Goal: Information Seeking & Learning: Find specific fact

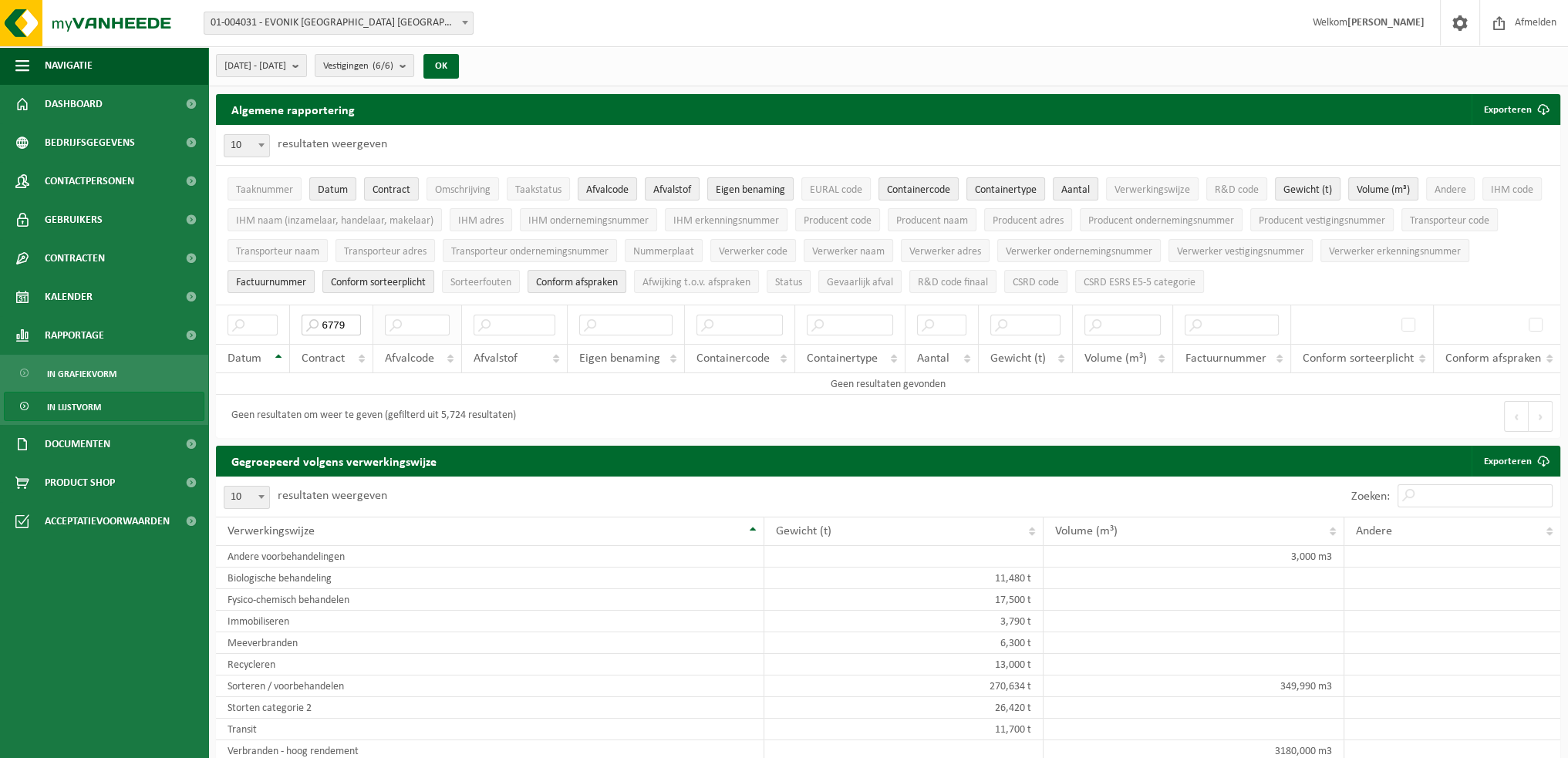
drag, startPoint x: 324, startPoint y: 318, endPoint x: 411, endPoint y: 318, distance: 87.0
click at [411, 318] on tr "6779" at bounding box center [888, 324] width 1344 height 39
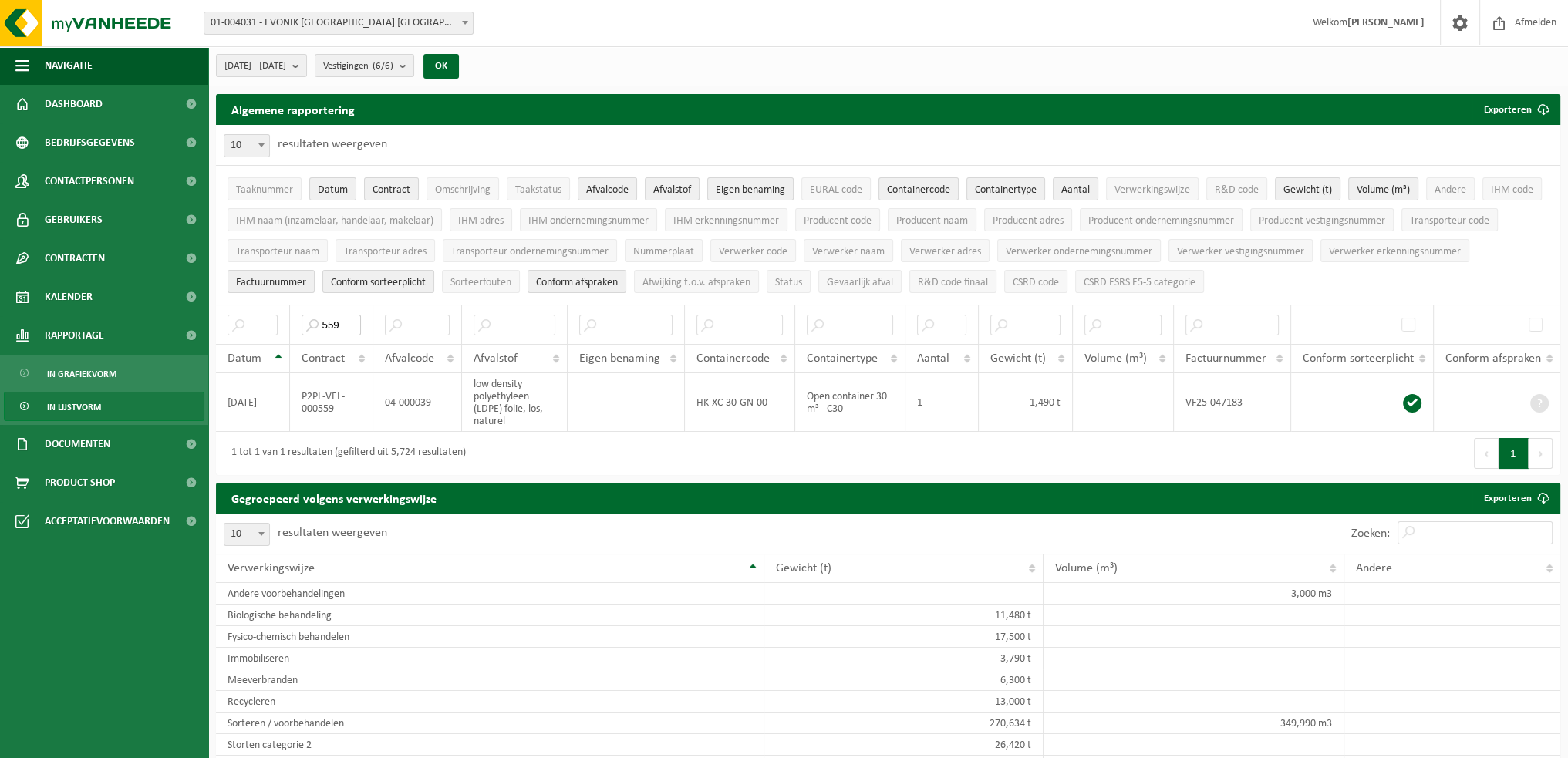
type input "559"
click at [456, 184] on span "Omschrijving" at bounding box center [462, 190] width 55 height 11
drag, startPoint x: 456, startPoint y: 182, endPoint x: 646, endPoint y: 182, distance: 190.0
click at [646, 182] on ul "Taaknummer Datum Contract Omschrijving Taakstatus Afvalcode Afvalstof Eigen ben…" at bounding box center [888, 235] width 1344 height 139
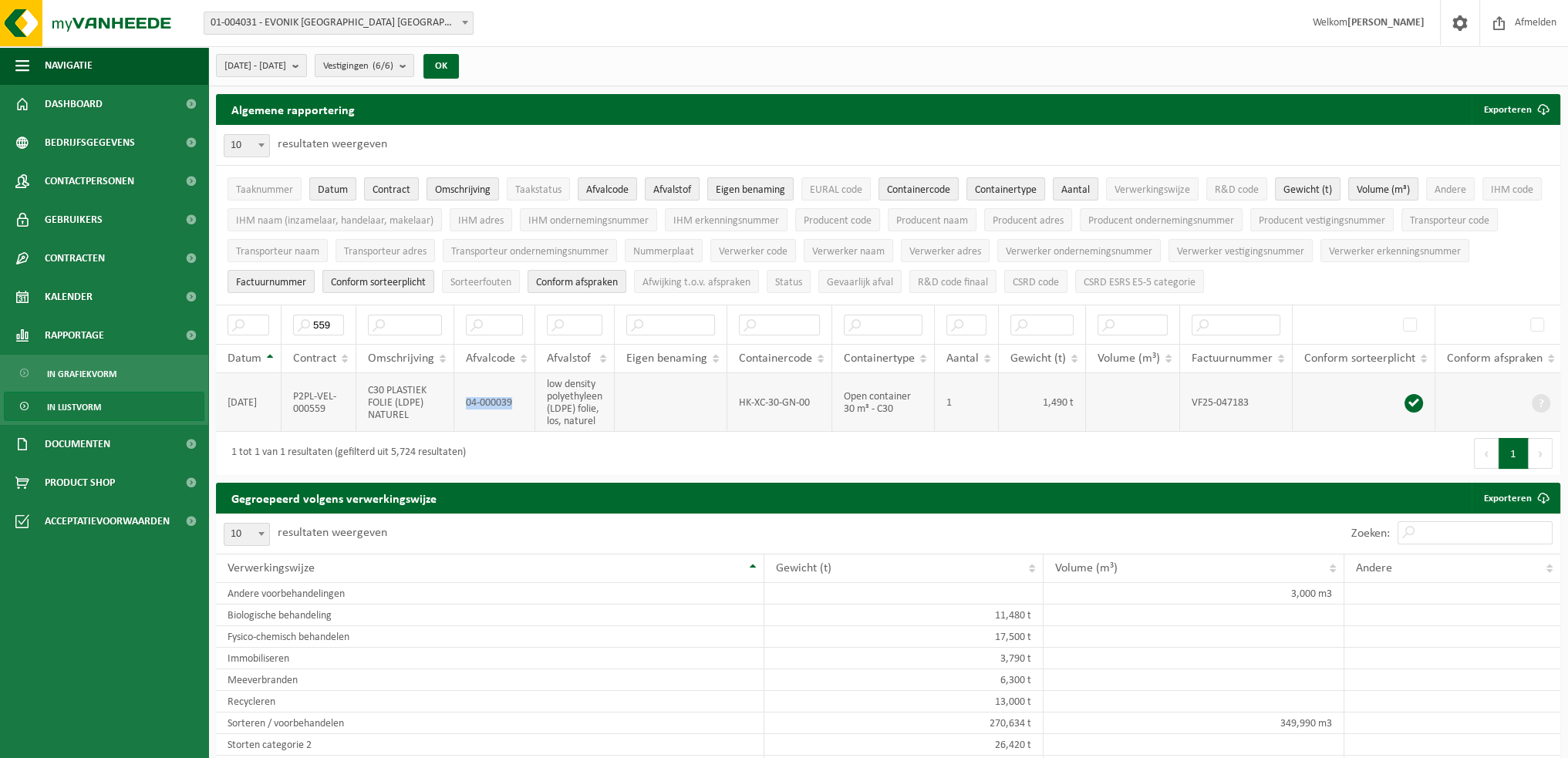
drag, startPoint x: 509, startPoint y: 400, endPoint x: 454, endPoint y: 406, distance: 55.3
click at [455, 406] on td "04-000039" at bounding box center [495, 402] width 81 height 59
copy td "04-000039"
click at [894, 403] on td "Open container 30 m³ - C30" at bounding box center [883, 402] width 103 height 59
drag, startPoint x: 332, startPoint y: 322, endPoint x: 211, endPoint y: 320, distance: 121.0
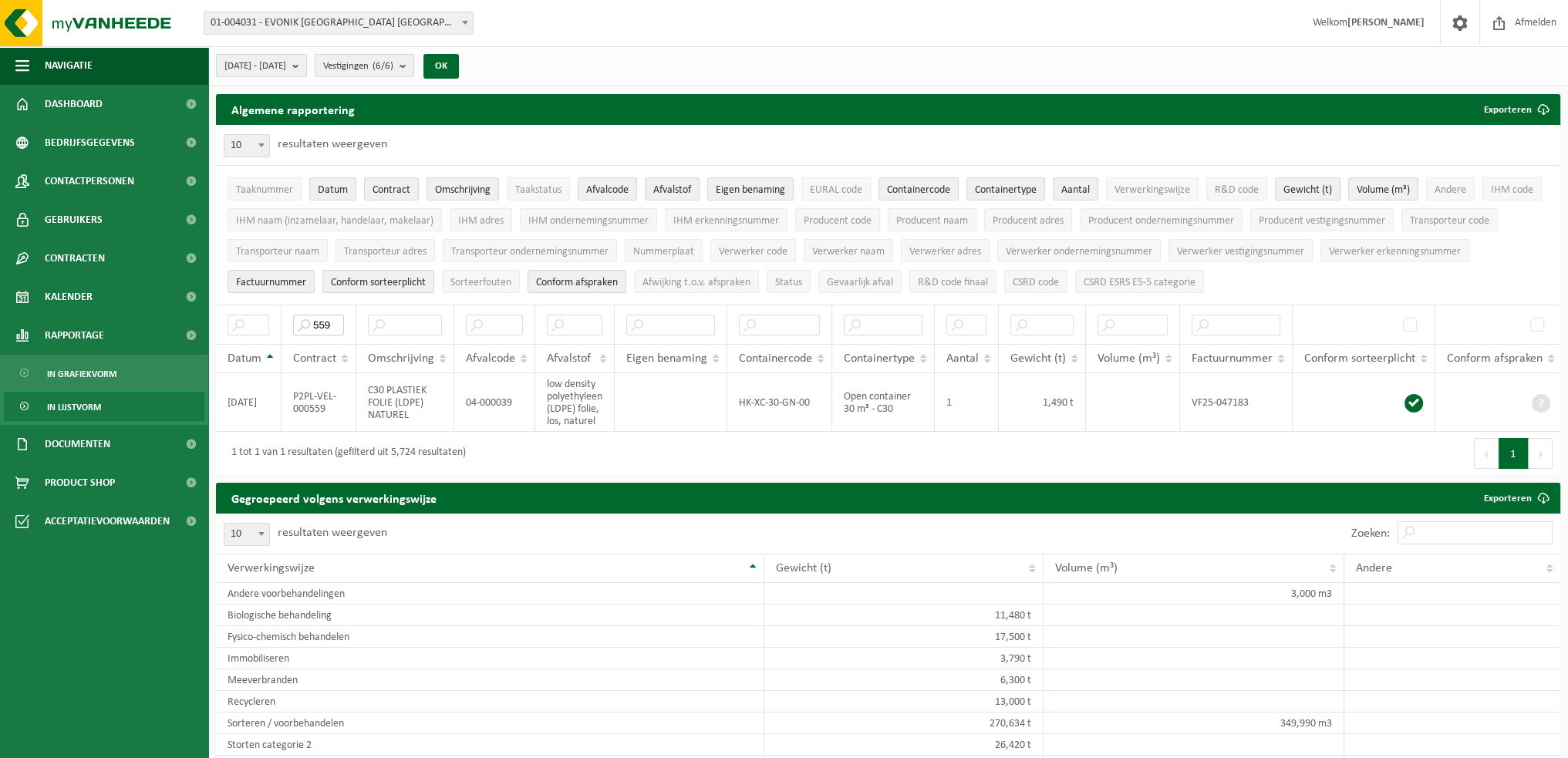
click at [211, 320] on div "Algemene rapportering Exporteren Enkel mijn selectie Alle beschikbare kolommen …" at bounding box center [887, 288] width 1359 height 389
paste input "P2PL-VEL-054564"
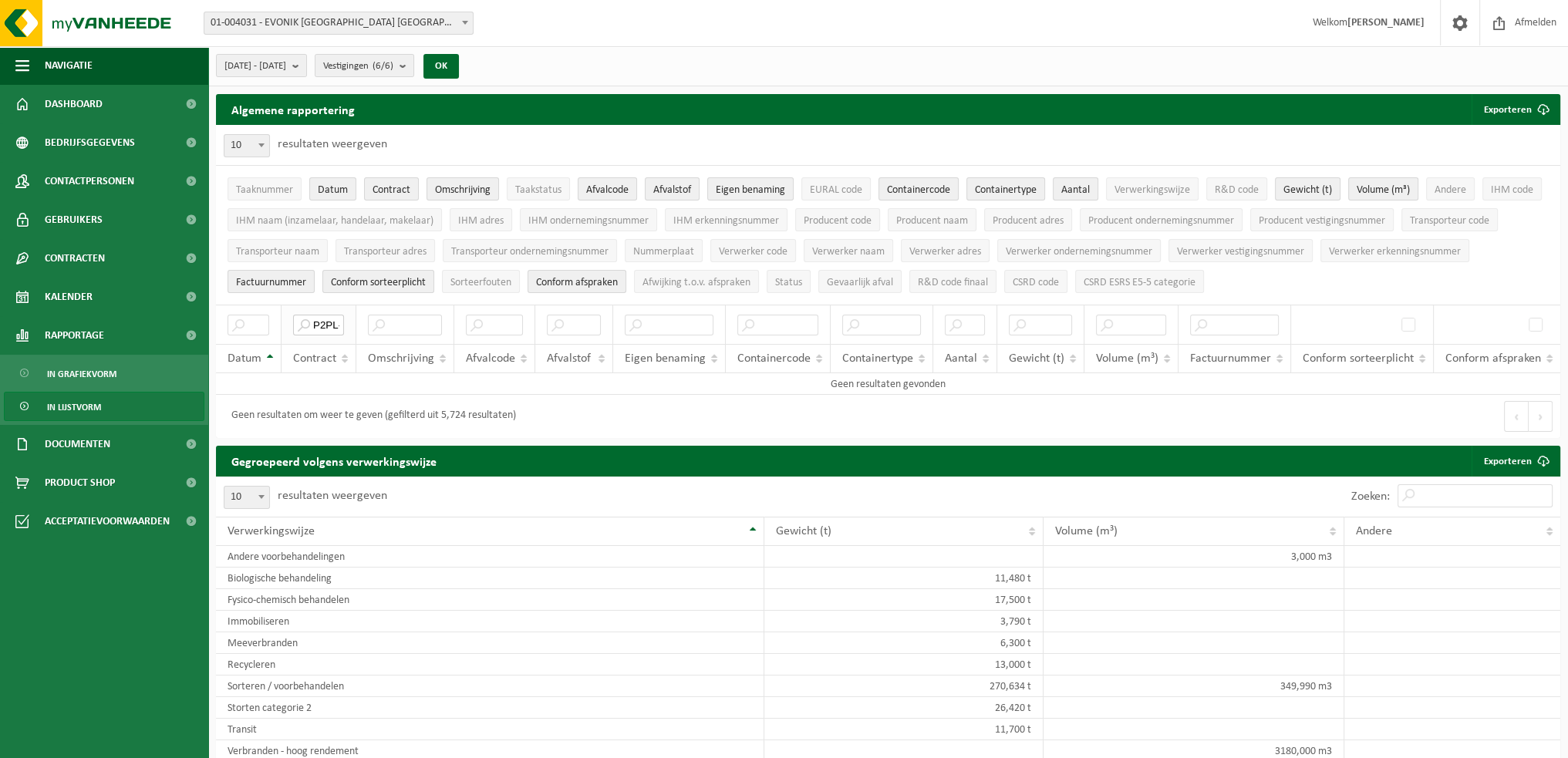
drag, startPoint x: 331, startPoint y: 321, endPoint x: 293, endPoint y: 321, distance: 38.0
click at [293, 321] on input "P2PL-VEL-054564" at bounding box center [319, 325] width 51 height 21
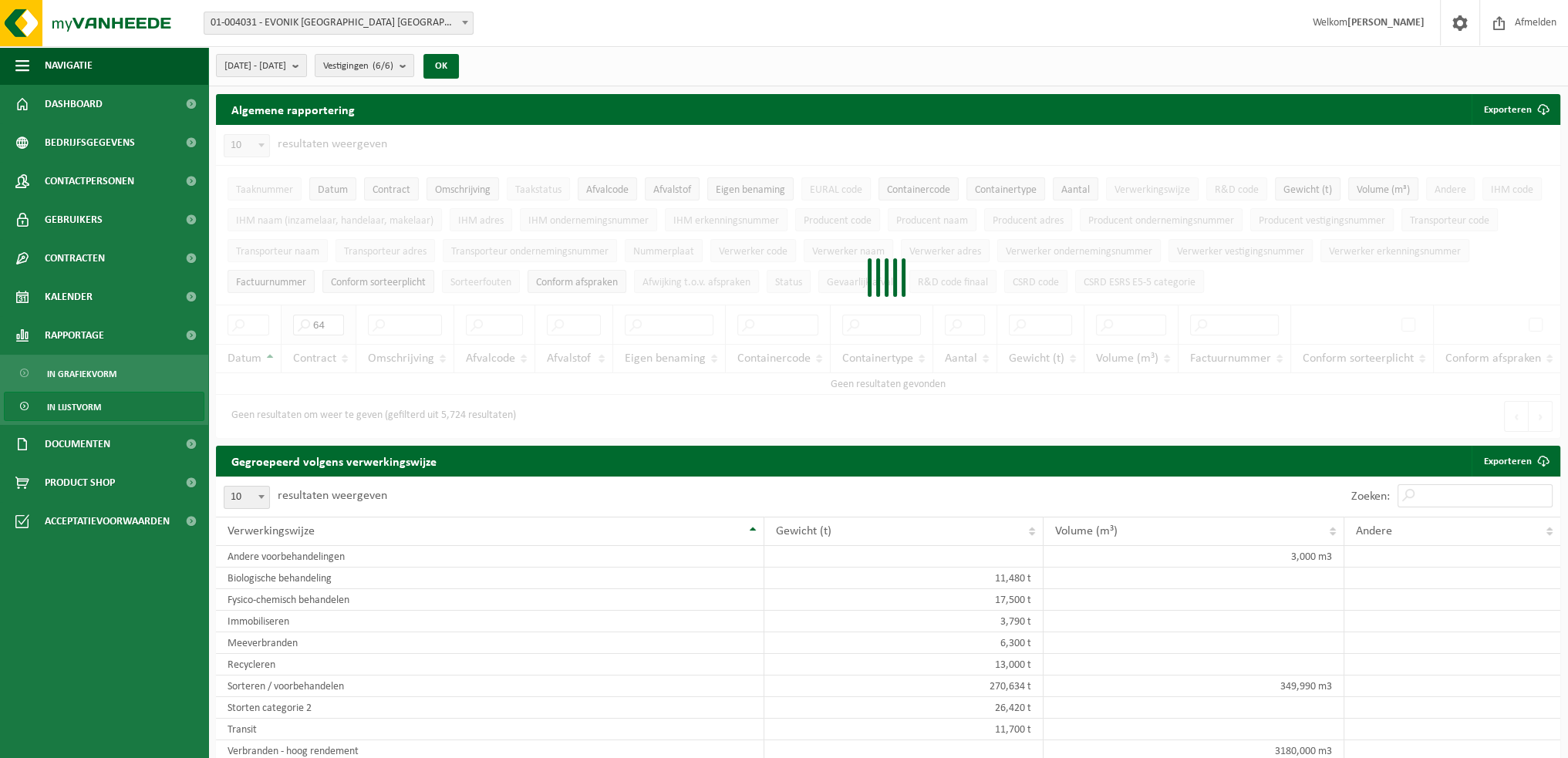
type input "4"
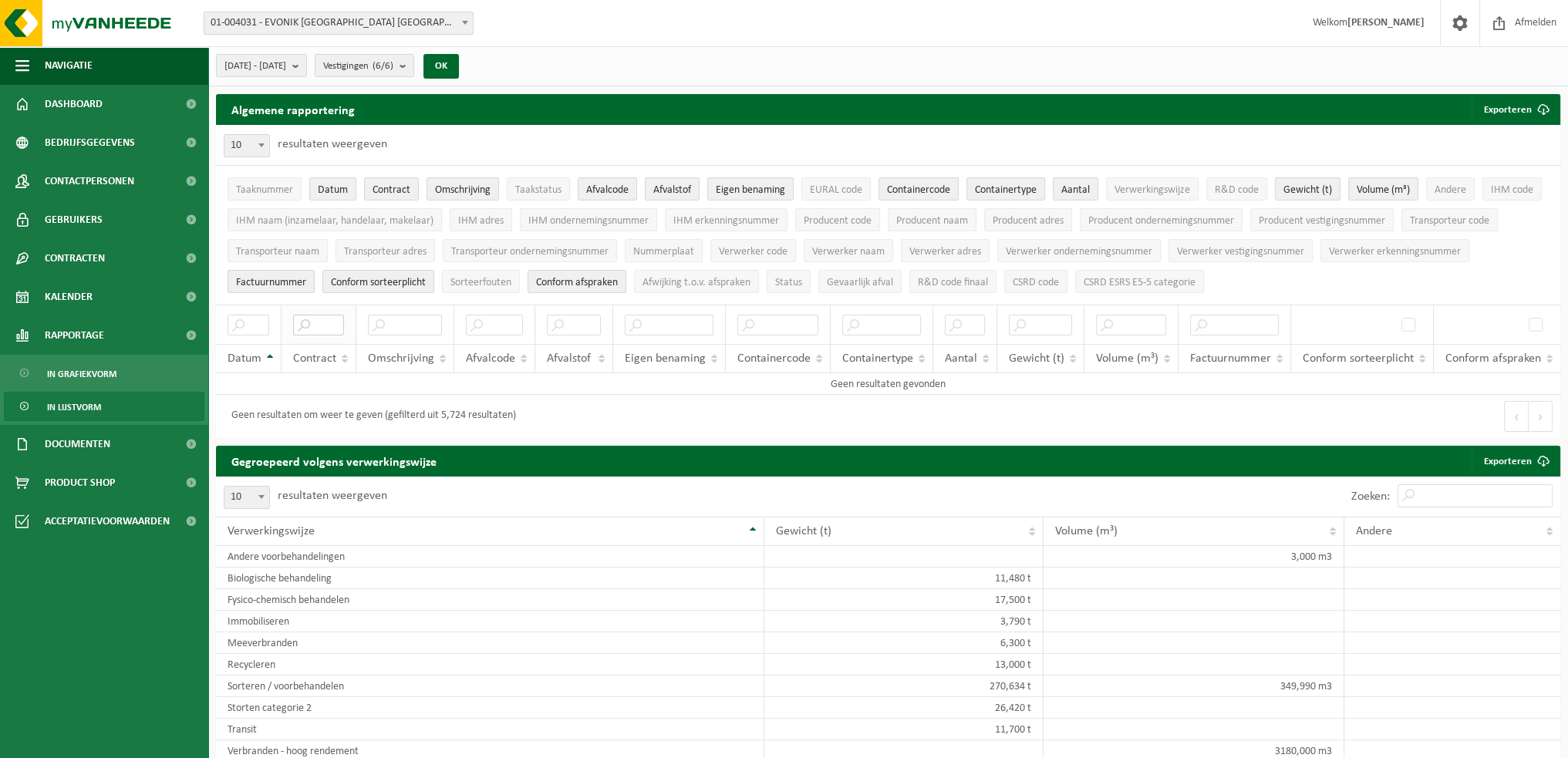
paste input "P2PL-VEL-076023"
type input "P2PL-VEL-076023"
drag, startPoint x: 315, startPoint y: 317, endPoint x: 432, endPoint y: 317, distance: 117.0
click at [432, 317] on tr "P2PL-VEL-076023" at bounding box center [888, 324] width 1344 height 39
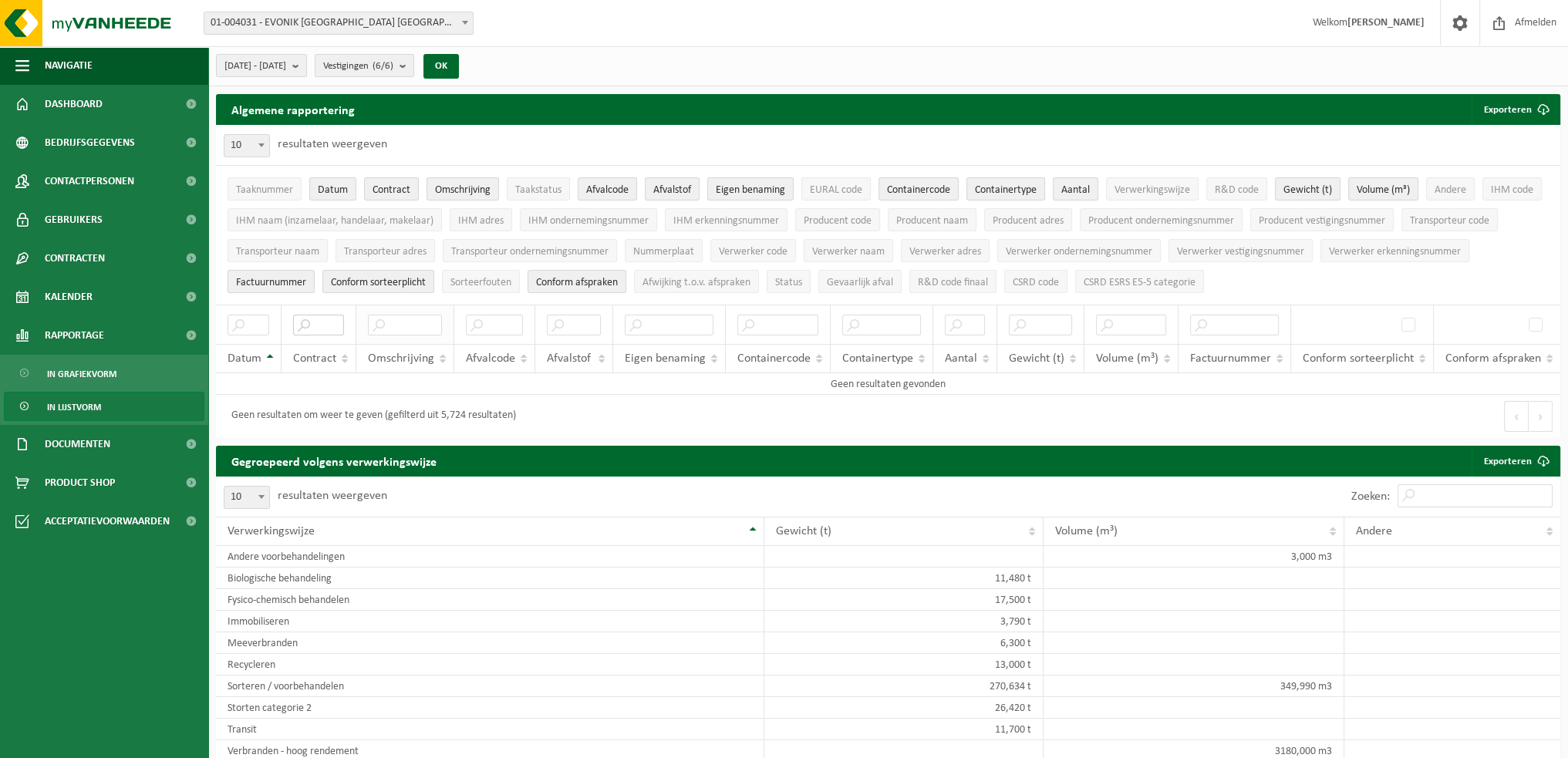
scroll to position [0, 0]
paste input "TL-VEL-129555"
drag, startPoint x: 313, startPoint y: 321, endPoint x: 628, endPoint y: 321, distance: 315.0
click at [628, 321] on tr "TL-VEL-129555" at bounding box center [888, 324] width 1344 height 39
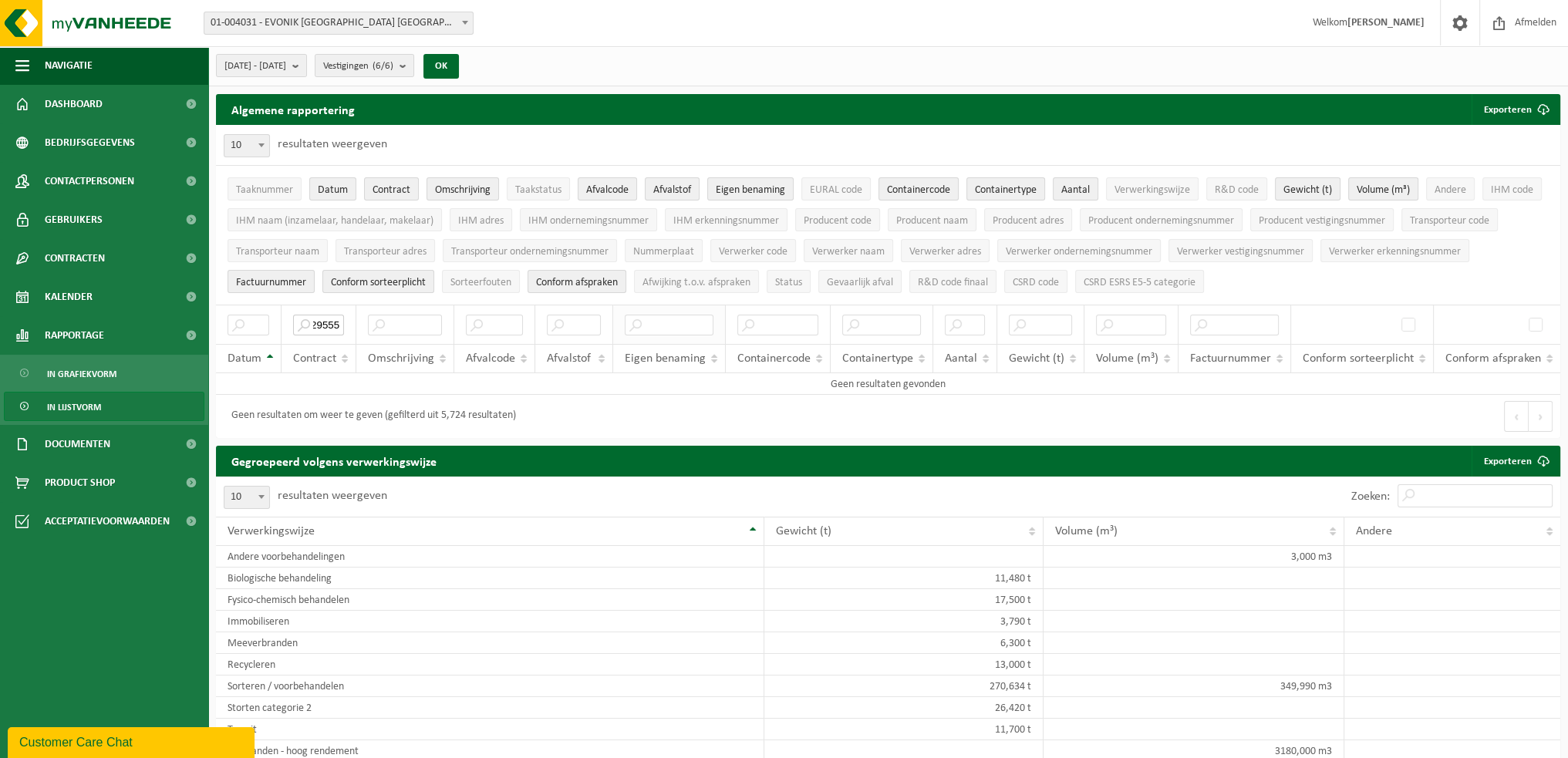
paste input "P2PL-VEL-099737"
drag, startPoint x: 311, startPoint y: 318, endPoint x: 441, endPoint y: 326, distance: 130.2
click at [441, 326] on tr "P2PL-VEL-099737" at bounding box center [888, 324] width 1344 height 39
paste input "SWS-VES-00848"
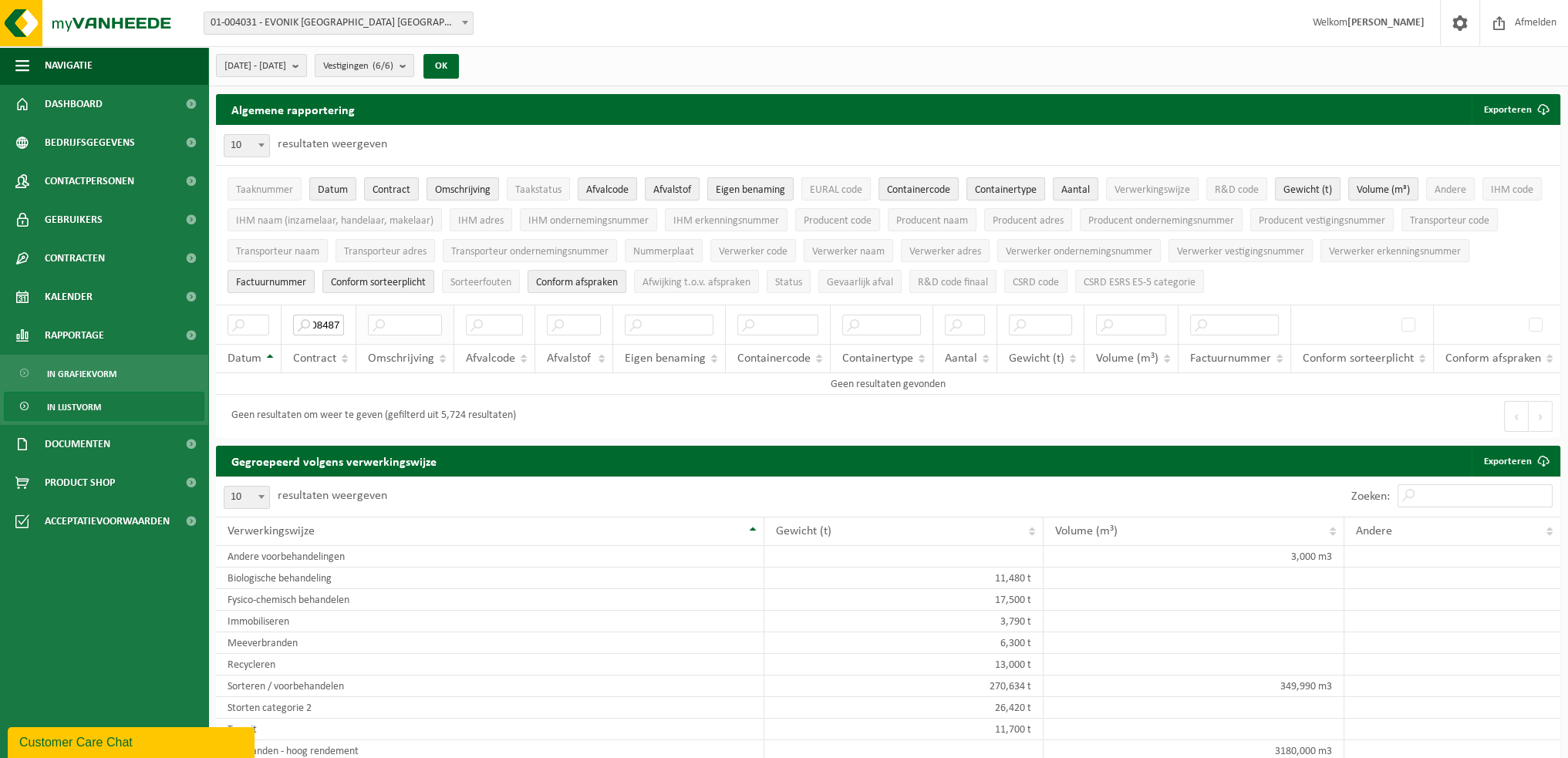
scroll to position [0, 59]
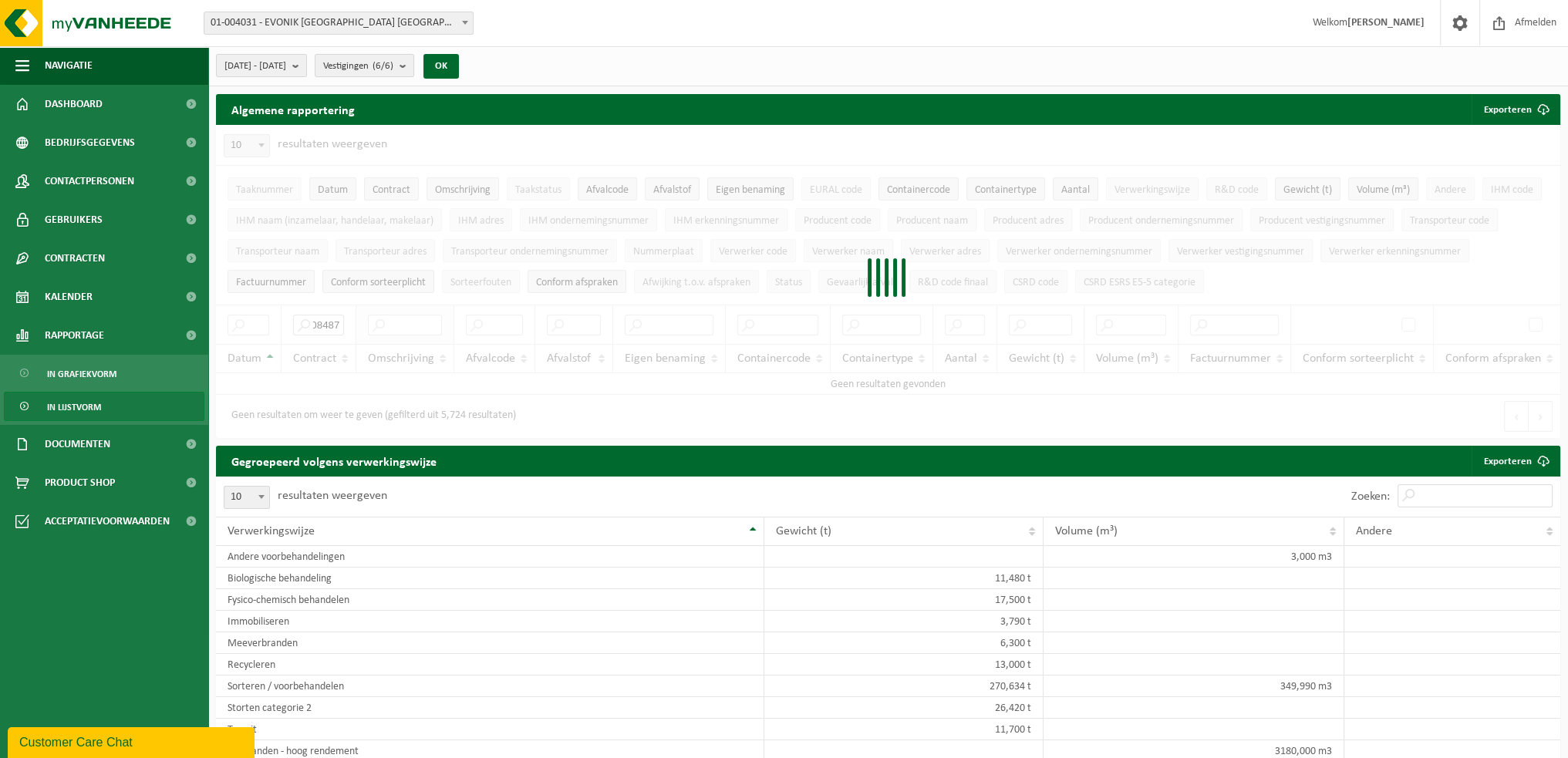
type input "SWS-VES-008487"
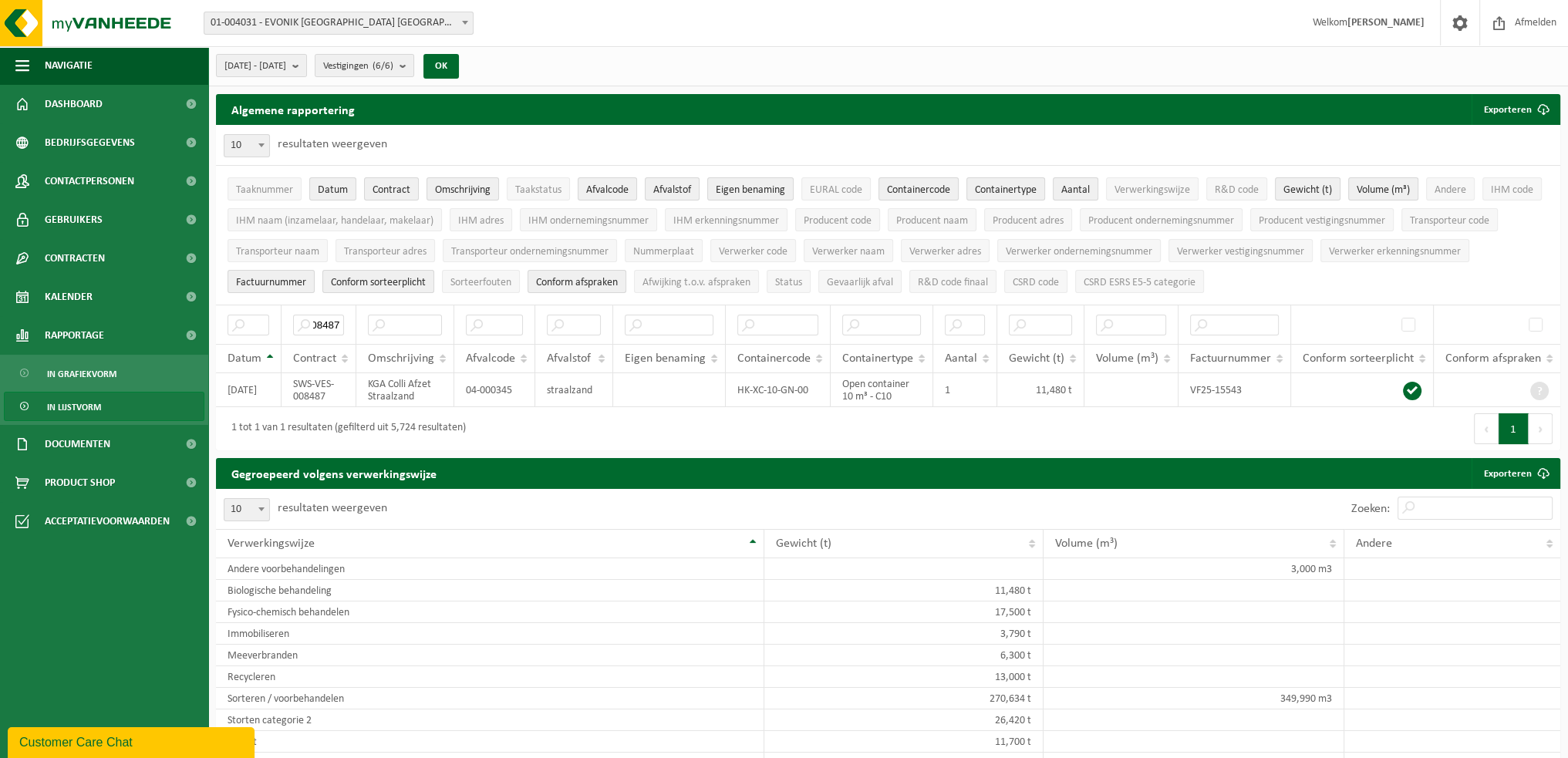
scroll to position [0, 0]
click at [490, 389] on td "04-000345" at bounding box center [495, 390] width 81 height 34
drag, startPoint x: 514, startPoint y: 385, endPoint x: 459, endPoint y: 385, distance: 55.0
click at [459, 385] on td "04-000345" at bounding box center [495, 390] width 81 height 34
copy td "04-000345"
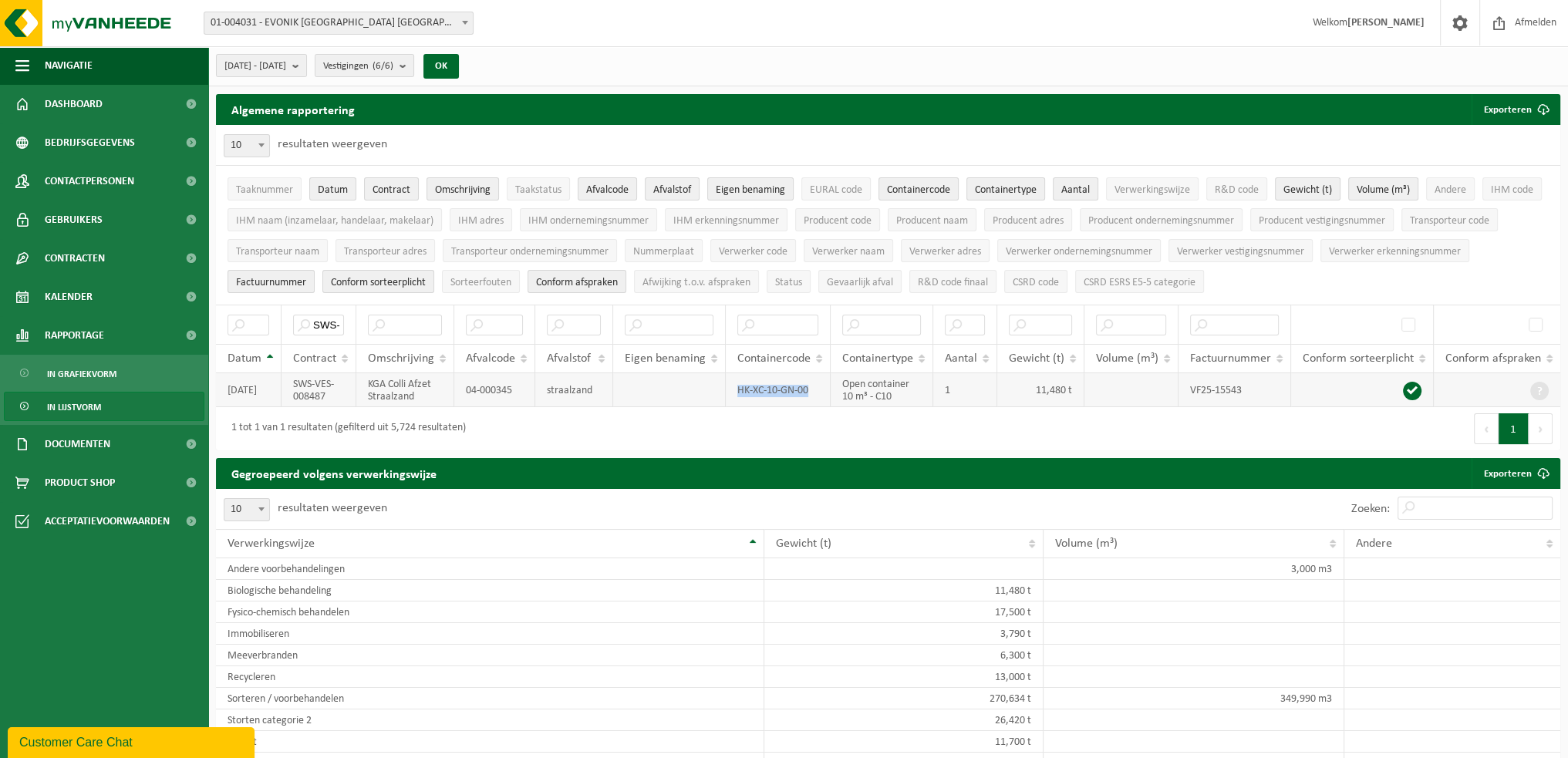
drag, startPoint x: 812, startPoint y: 387, endPoint x: 736, endPoint y: 386, distance: 76.0
click at [736, 386] on td "HK-XC-10-GN-00" at bounding box center [778, 390] width 105 height 34
copy td "HK-XC-10-GN-00"
click at [327, 324] on input "SWS-VES-008487" at bounding box center [319, 325] width 51 height 21
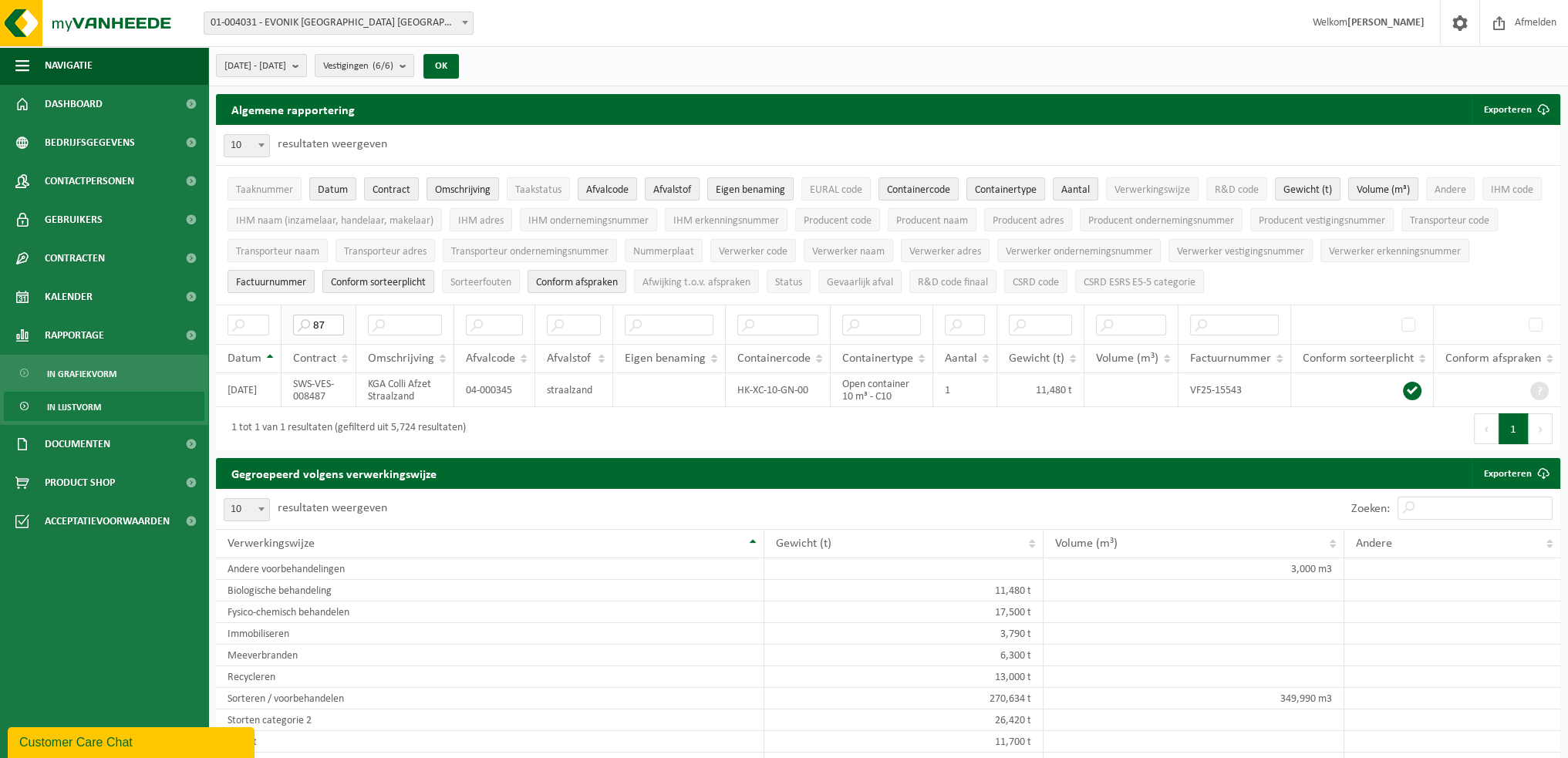
type input "7"
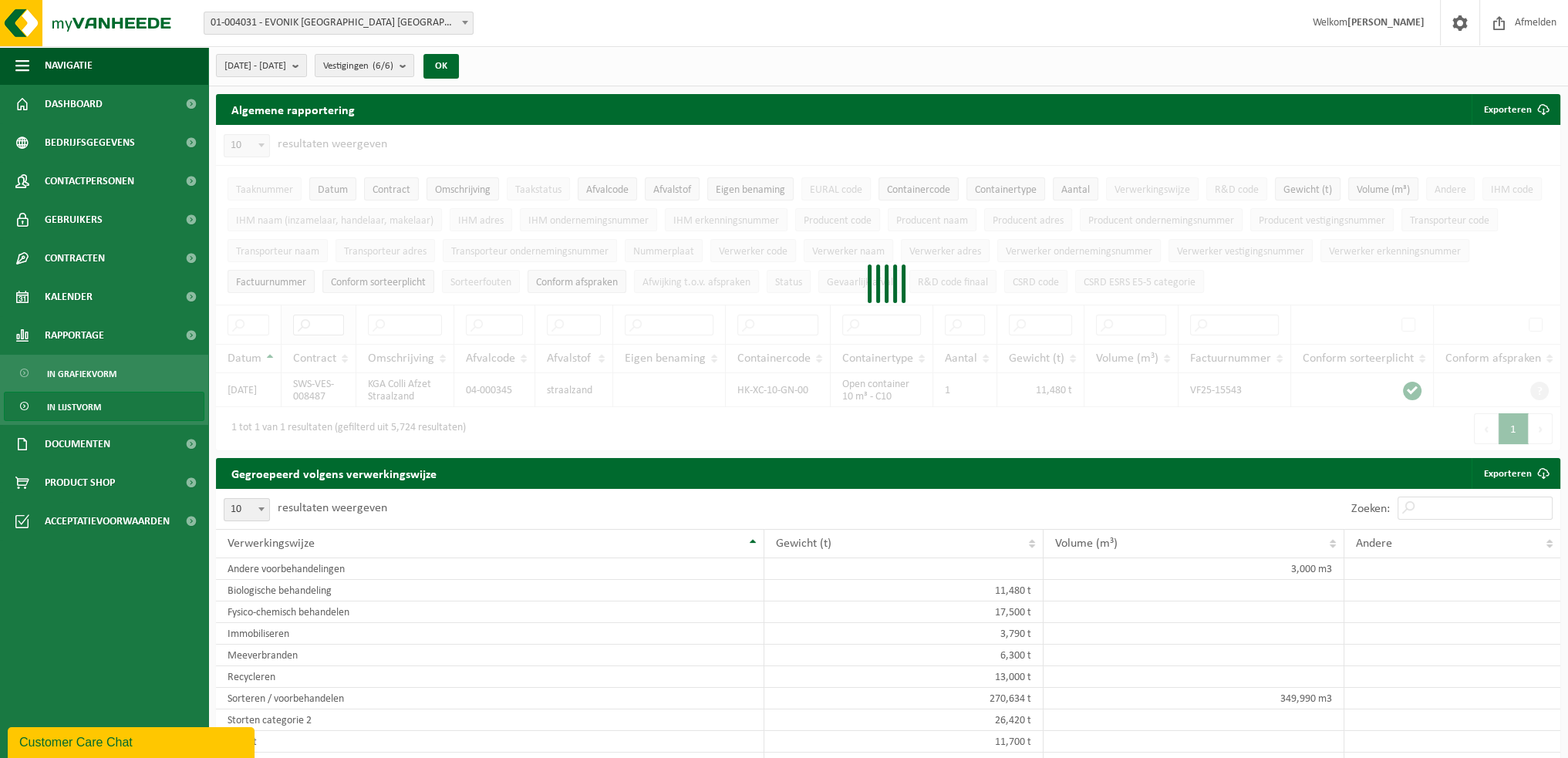
paste input "SWS-VES-035815"
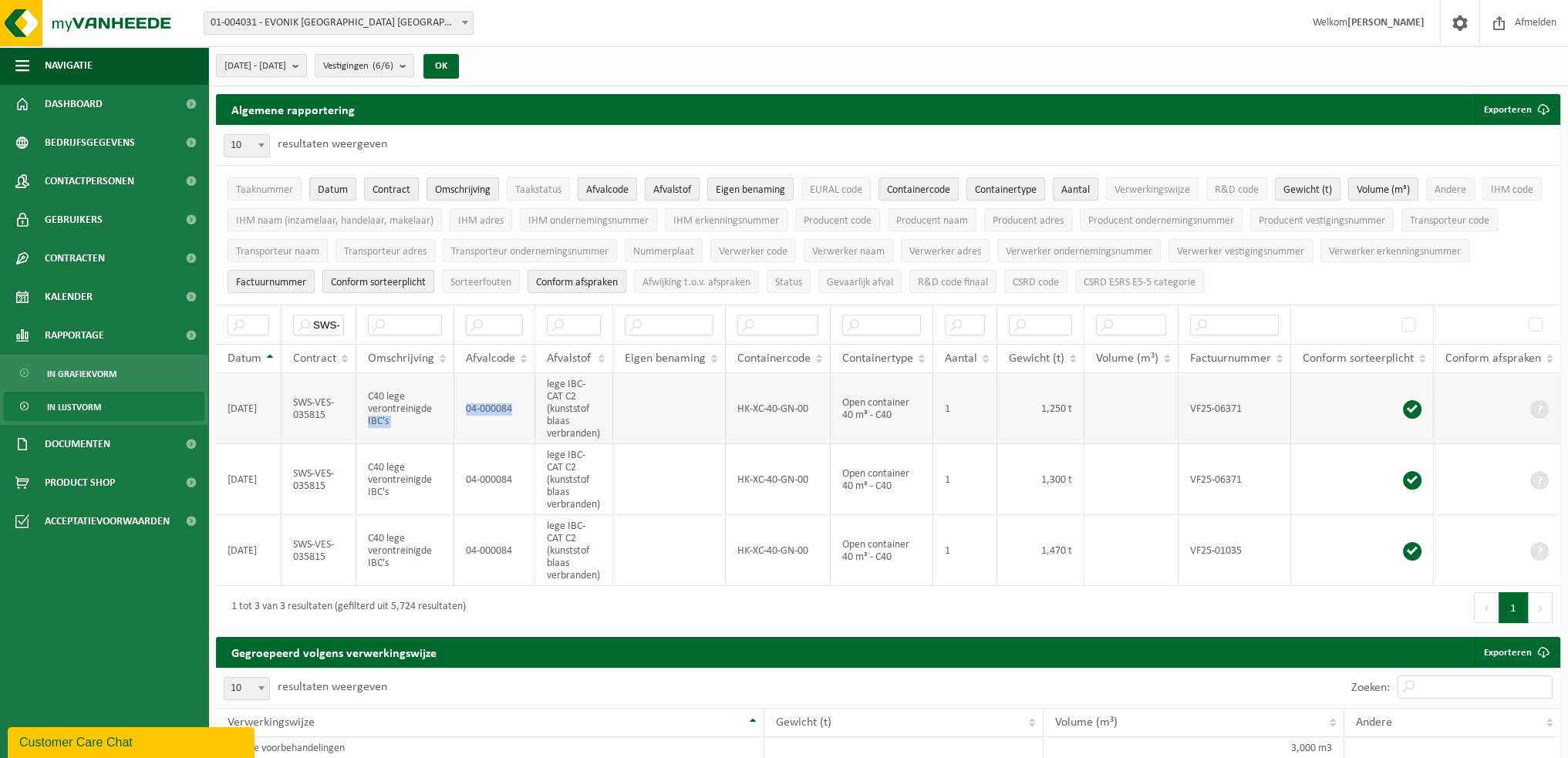
drag, startPoint x: 510, startPoint y: 397, endPoint x: 450, endPoint y: 397, distance: 60.0
click at [450, 397] on tr "2025-04-11 SWS-VES-035815 C40 lege verontreinigde IBC's 04-000084 lege IBC-CAT …" at bounding box center [888, 408] width 1344 height 71
click at [505, 397] on td "04-000084" at bounding box center [495, 408] width 81 height 71
drag, startPoint x: 512, startPoint y: 396, endPoint x: 464, endPoint y: 397, distance: 48.0
click at [464, 397] on td "04-000084" at bounding box center [495, 408] width 81 height 71
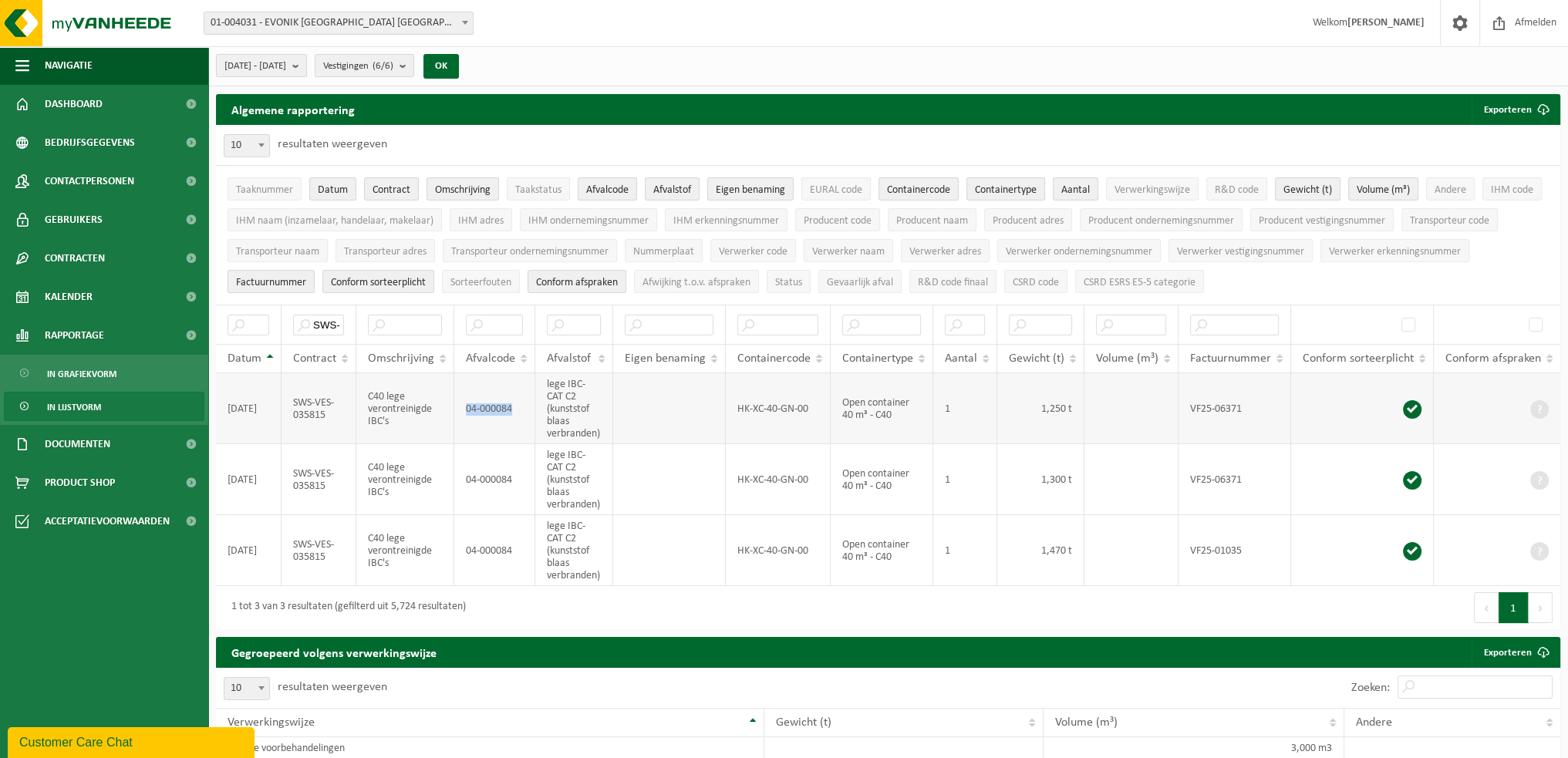
copy td "04-000084"
drag, startPoint x: 816, startPoint y: 404, endPoint x: 738, endPoint y: 404, distance: 78.0
click at [738, 404] on td "HK-XC-40-GN-00" at bounding box center [778, 408] width 105 height 71
copy td "HK-XC-40-GN-00"
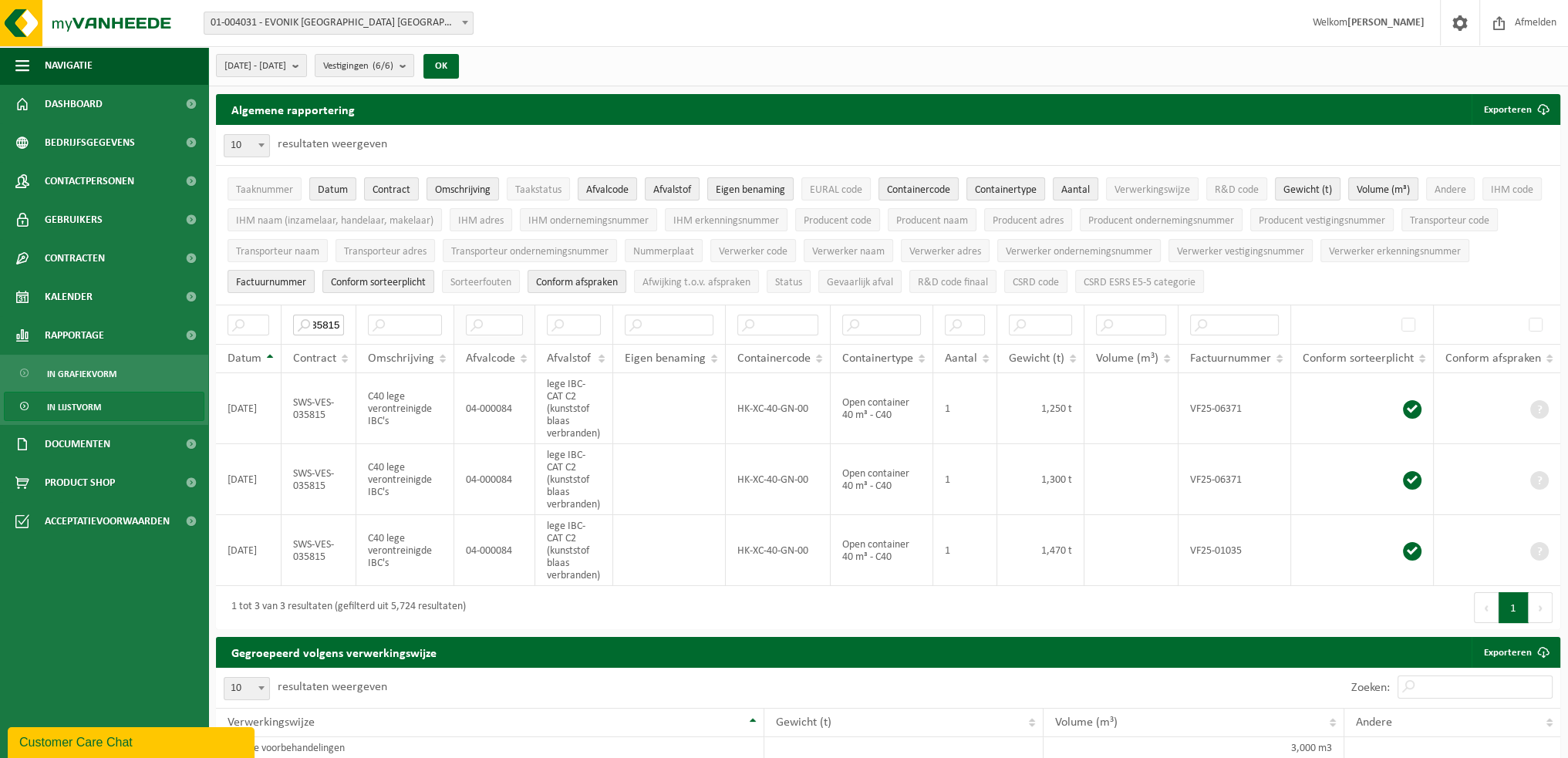
drag, startPoint x: 310, startPoint y: 317, endPoint x: 512, endPoint y: 333, distance: 202.6
click at [512, 333] on tr "SWS-VES-035815" at bounding box center [888, 324] width 1344 height 39
paste input "7"
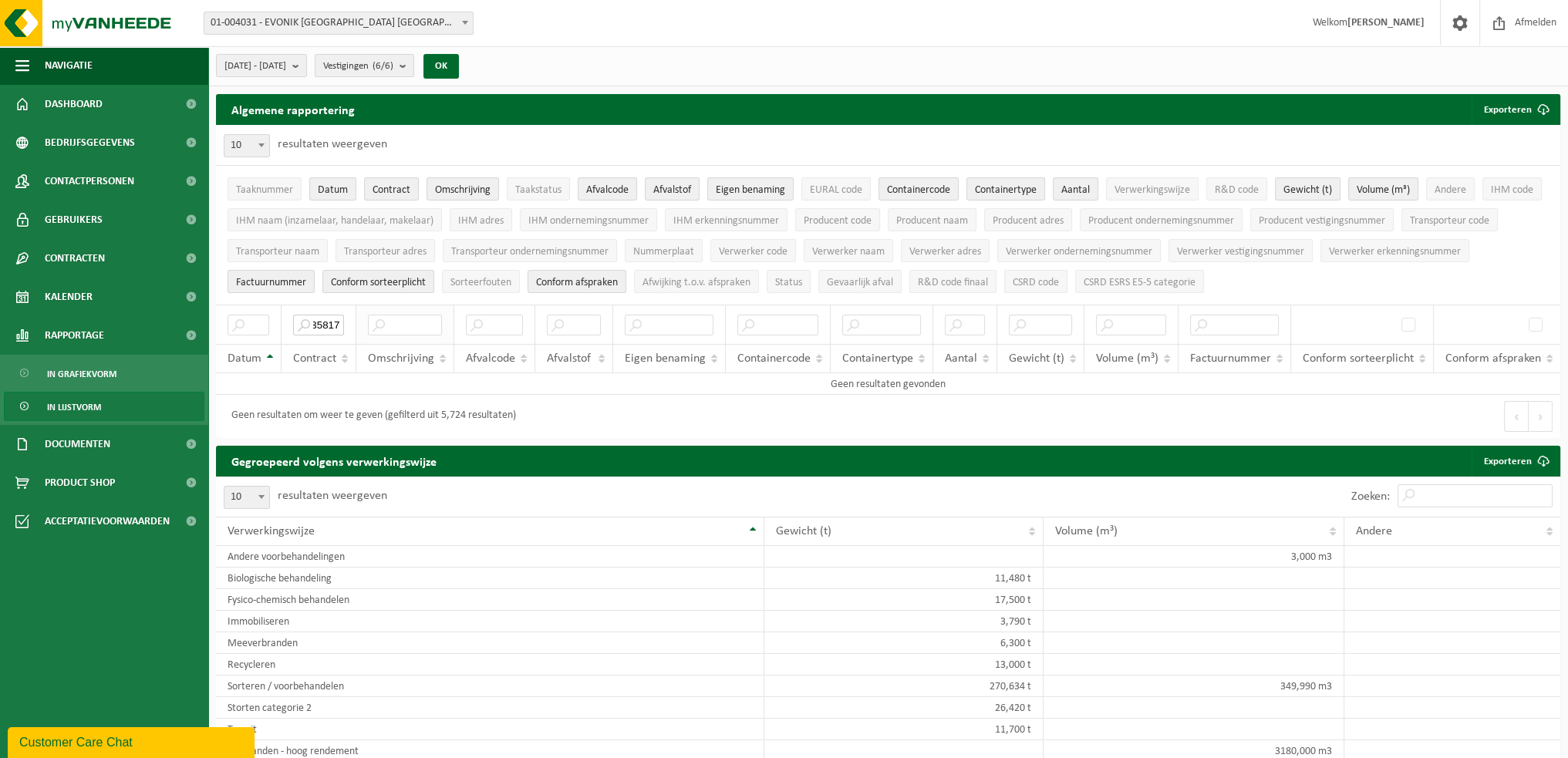
drag, startPoint x: 316, startPoint y: 319, endPoint x: 380, endPoint y: 318, distance: 64.0
click at [380, 318] on tr "SWS-VES-035817" at bounding box center [888, 324] width 1344 height 39
type input "S"
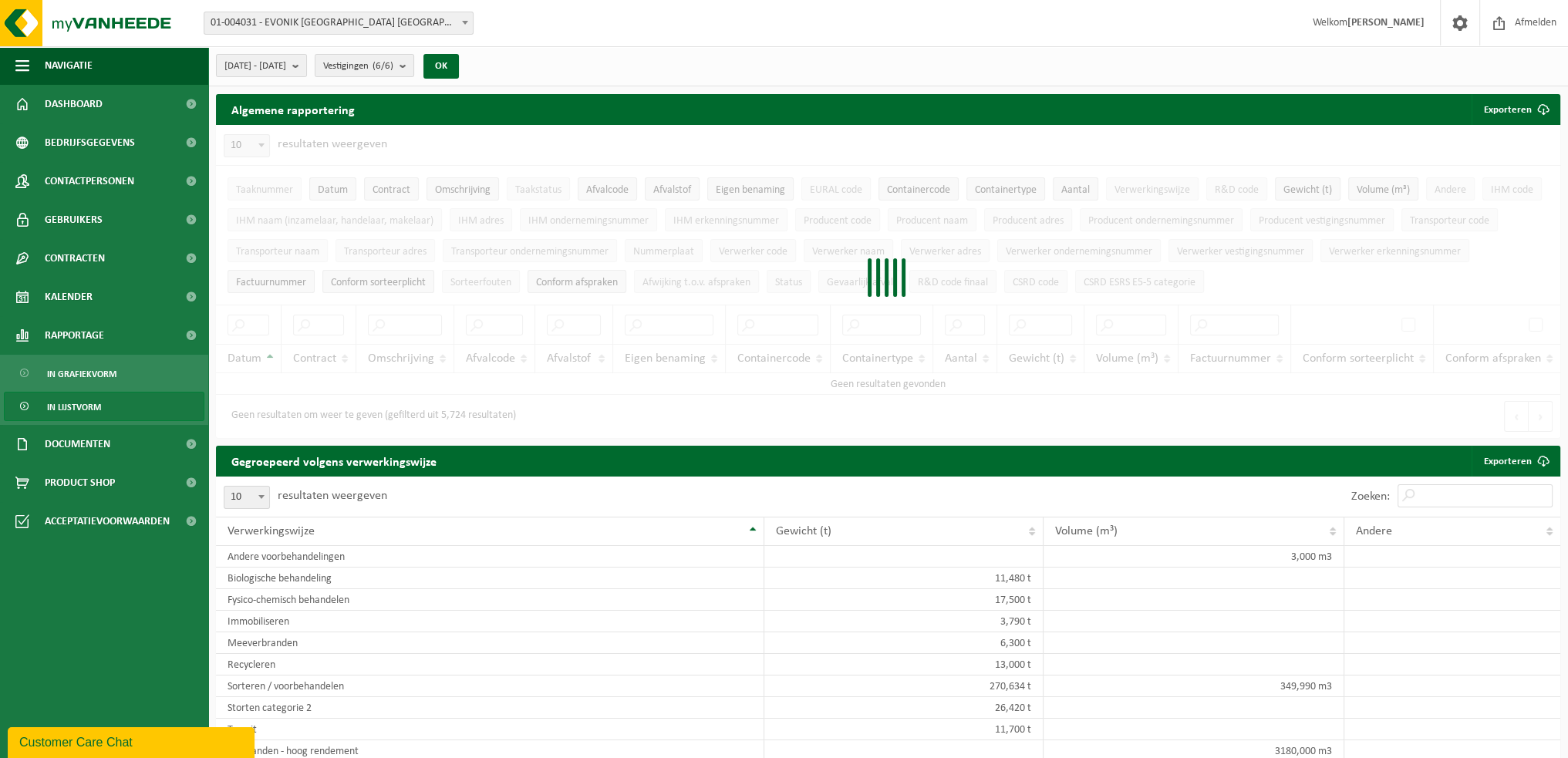
click at [873, 331] on div at bounding box center [888, 281] width 1344 height 313
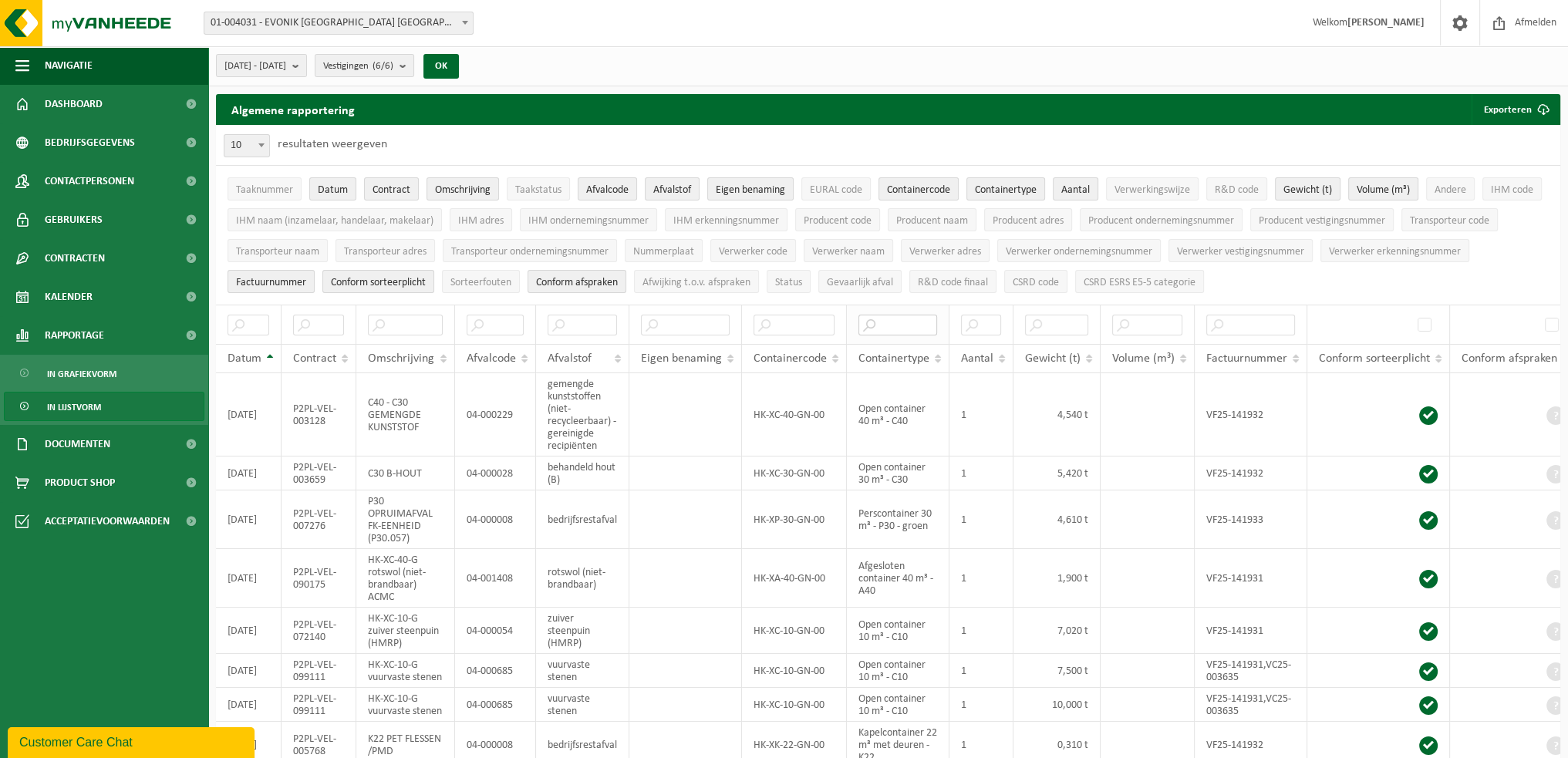
click at [894, 320] on input "text" at bounding box center [898, 325] width 79 height 21
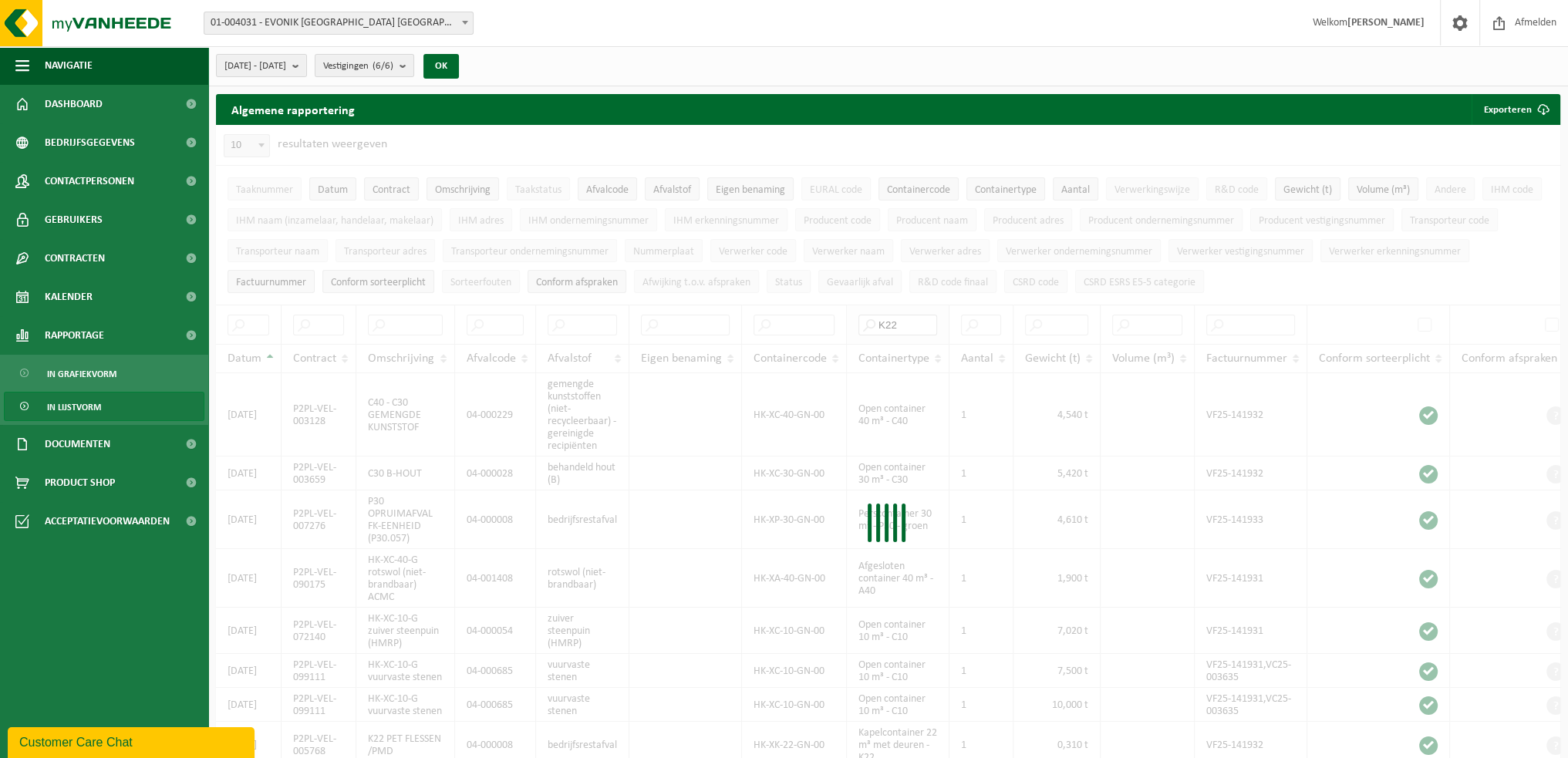
type input "K22"
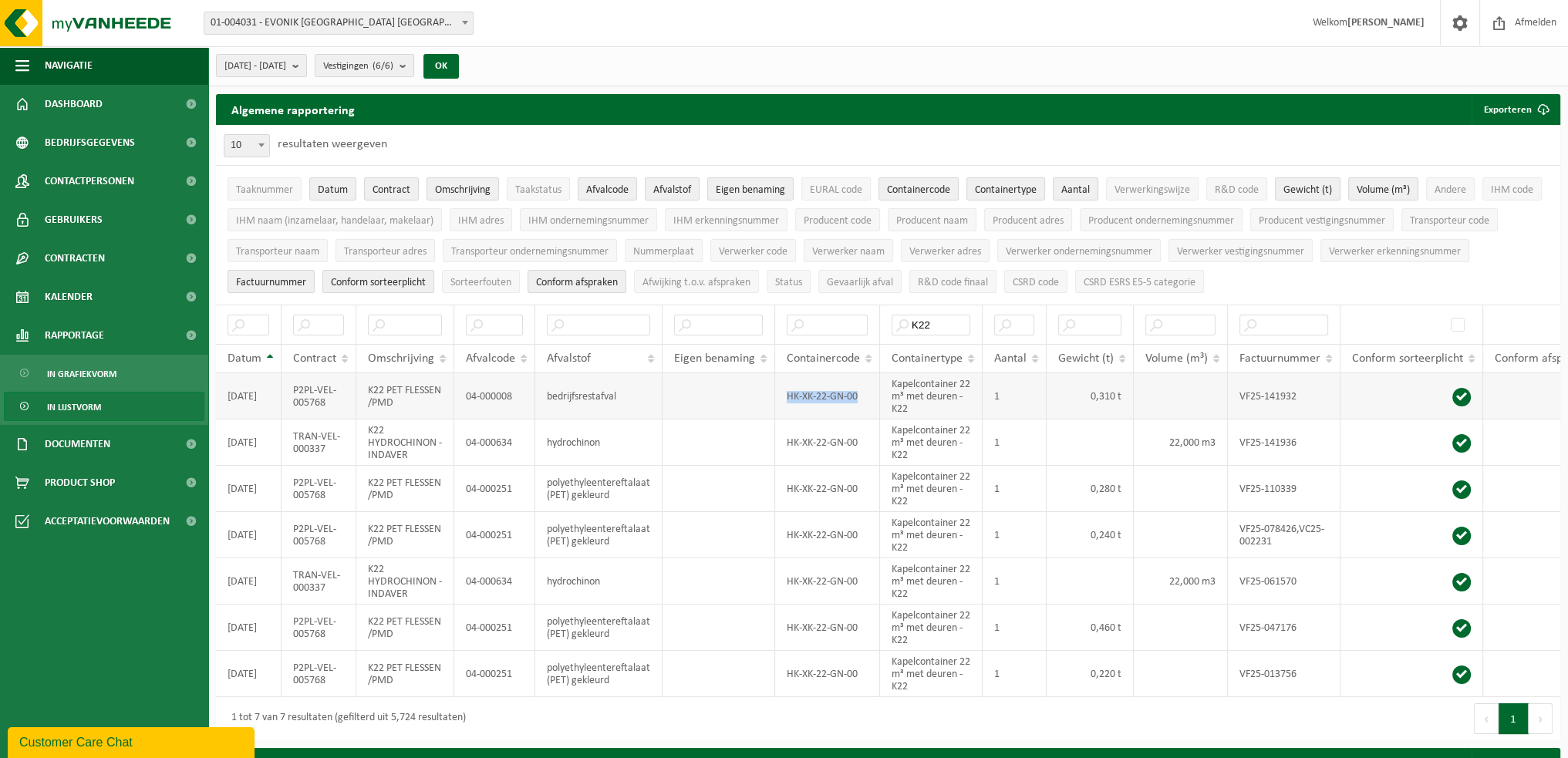
drag, startPoint x: 857, startPoint y: 390, endPoint x: 784, endPoint y: 400, distance: 73.7
click at [784, 400] on td "HK-XK-22-GN-00" at bounding box center [827, 396] width 105 height 46
copy td "HK-XK-22-GN-00"
drag, startPoint x: 924, startPoint y: 312, endPoint x: 886, endPoint y: 314, distance: 38.1
click at [891, 315] on input "K22" at bounding box center [931, 325] width 79 height 21
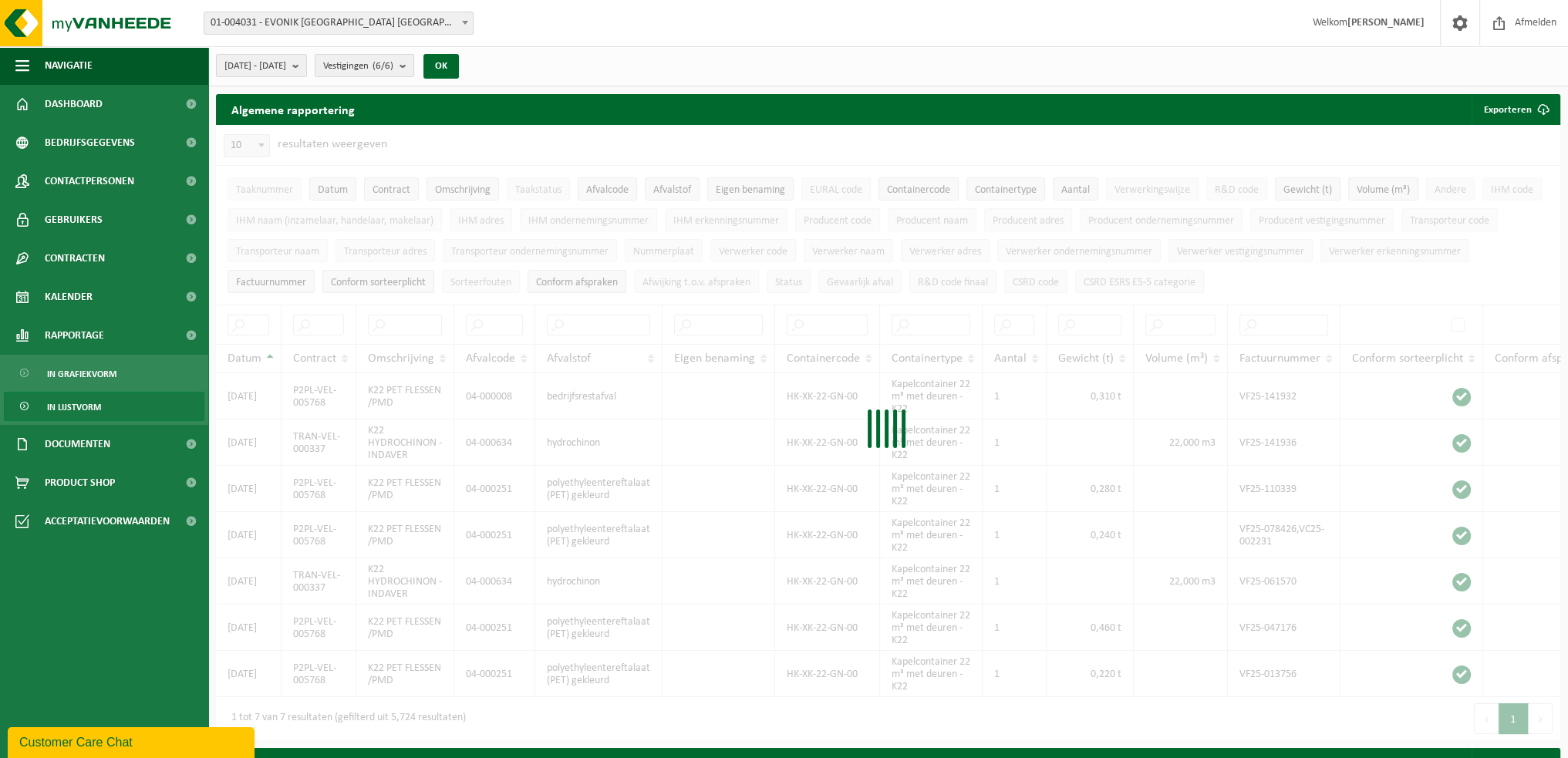
click at [314, 329] on div at bounding box center [888, 432] width 1344 height 615
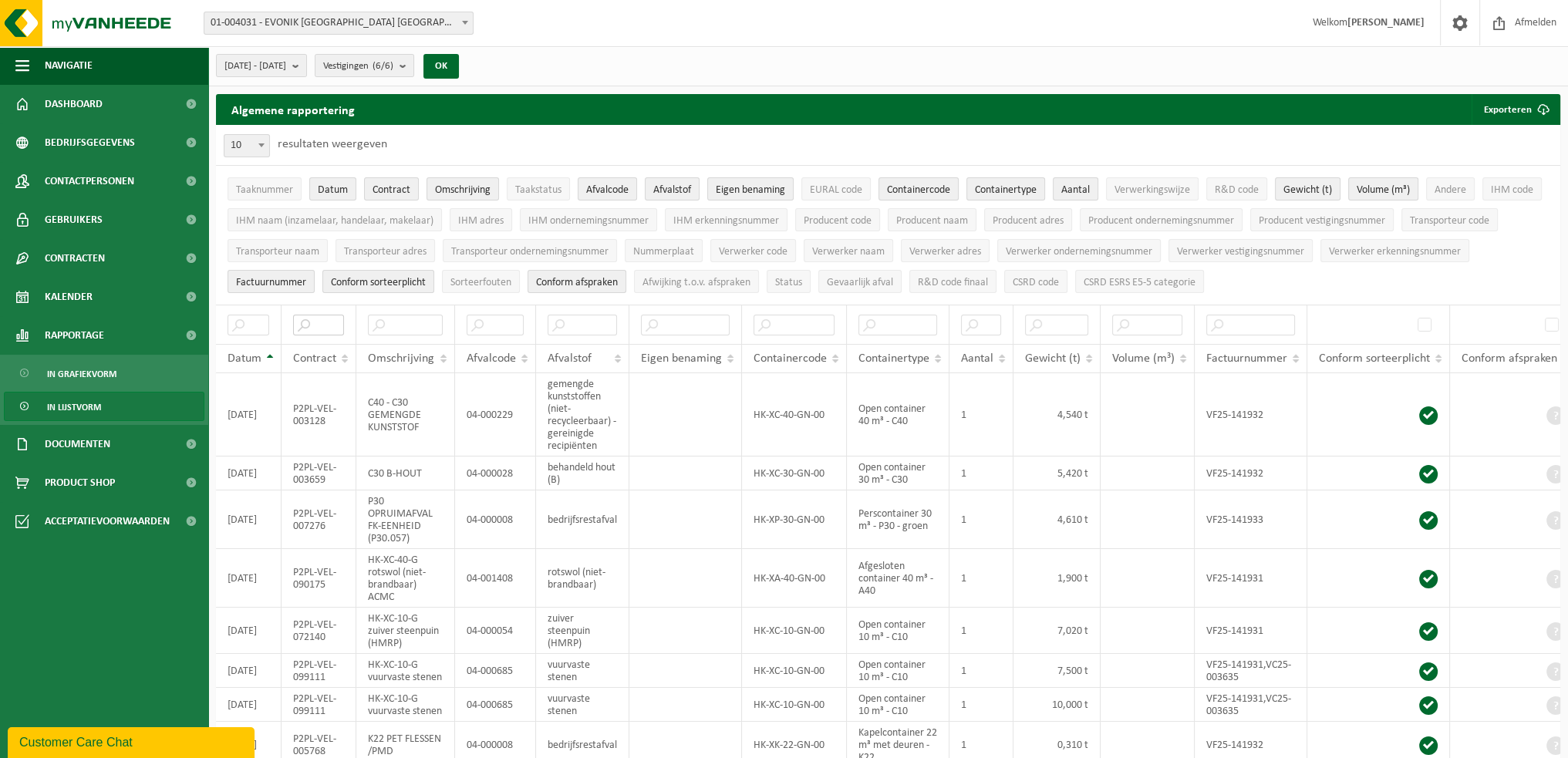
click at [318, 325] on input "text" at bounding box center [319, 325] width 51 height 21
paste input "SWS-VES-035817"
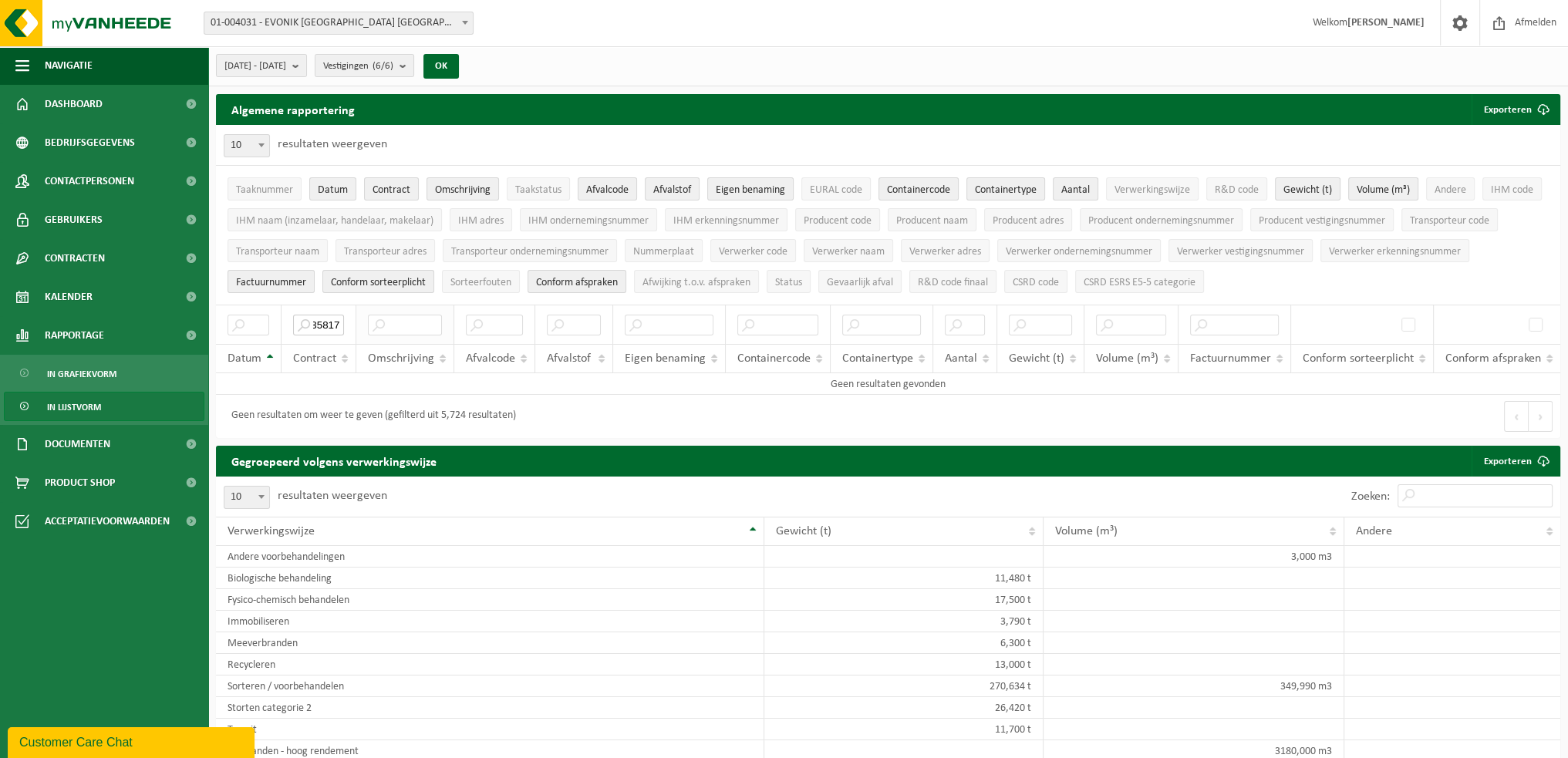
drag, startPoint x: 318, startPoint y: 325, endPoint x: 388, endPoint y: 325, distance: 70.0
click at [388, 325] on tr "SWS-VES-035817" at bounding box center [888, 324] width 1344 height 39
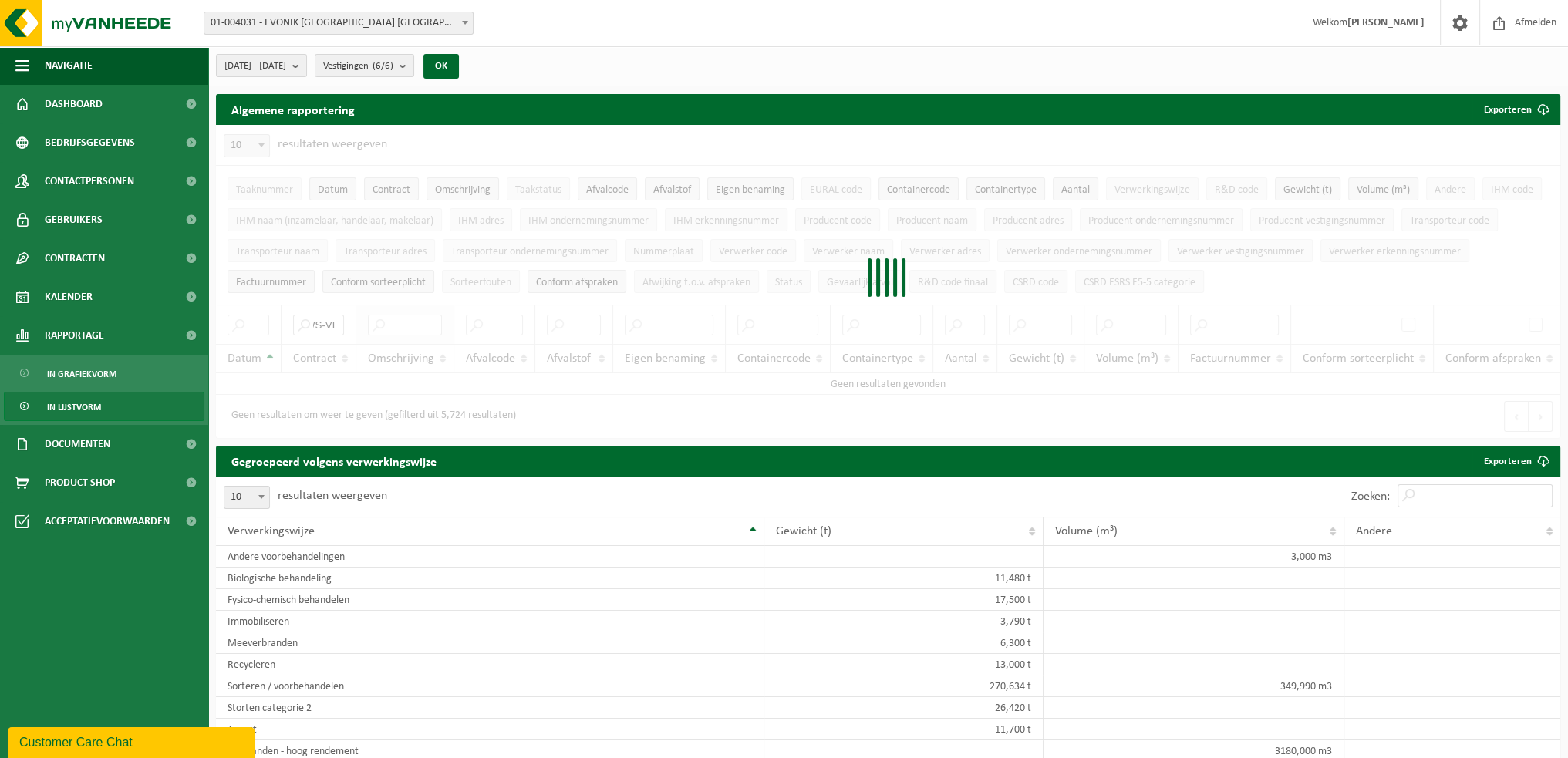
scroll to position [0, 0]
type input "S"
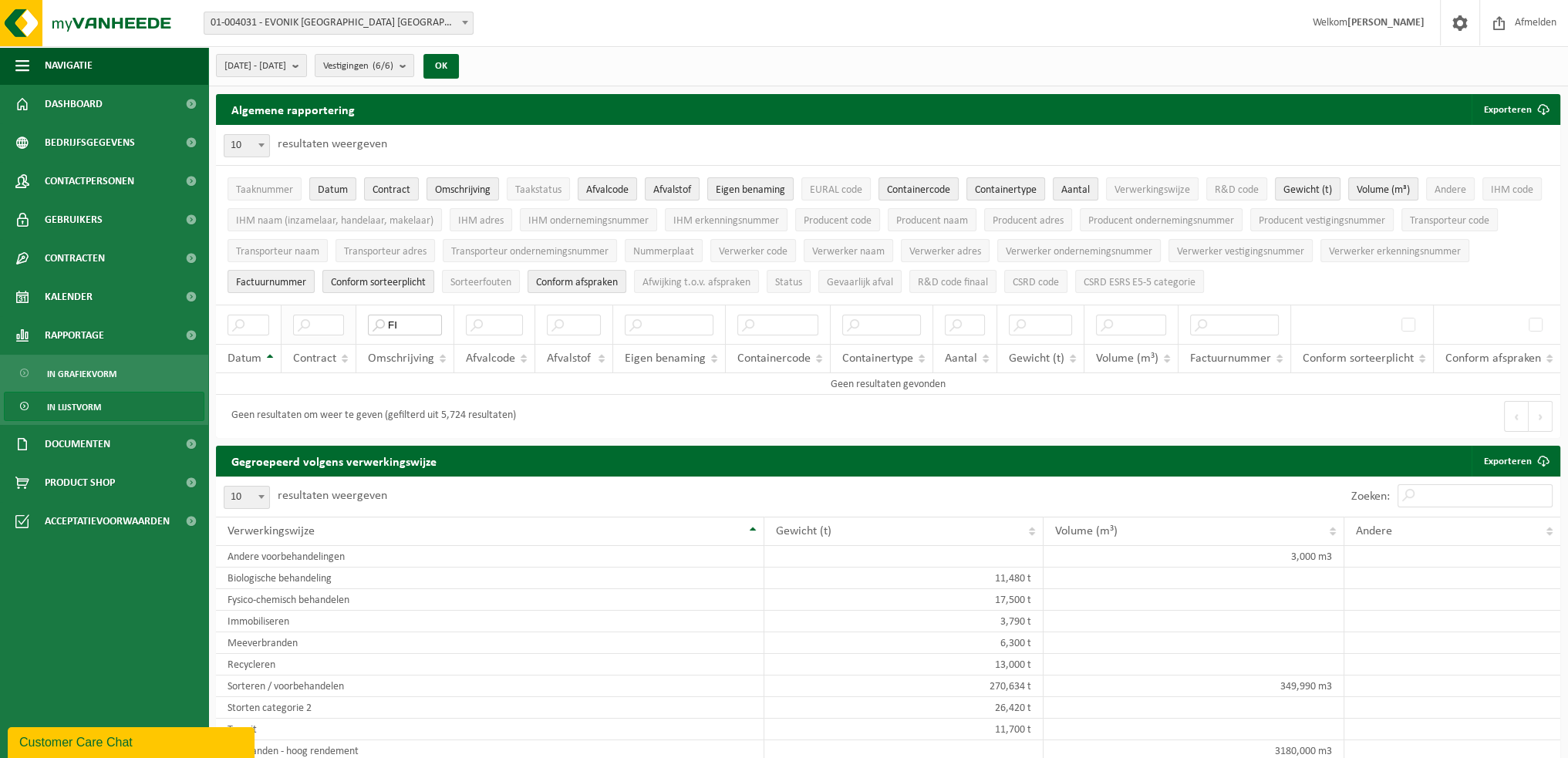
type input "F"
click at [323, 318] on input "text" at bounding box center [319, 325] width 51 height 21
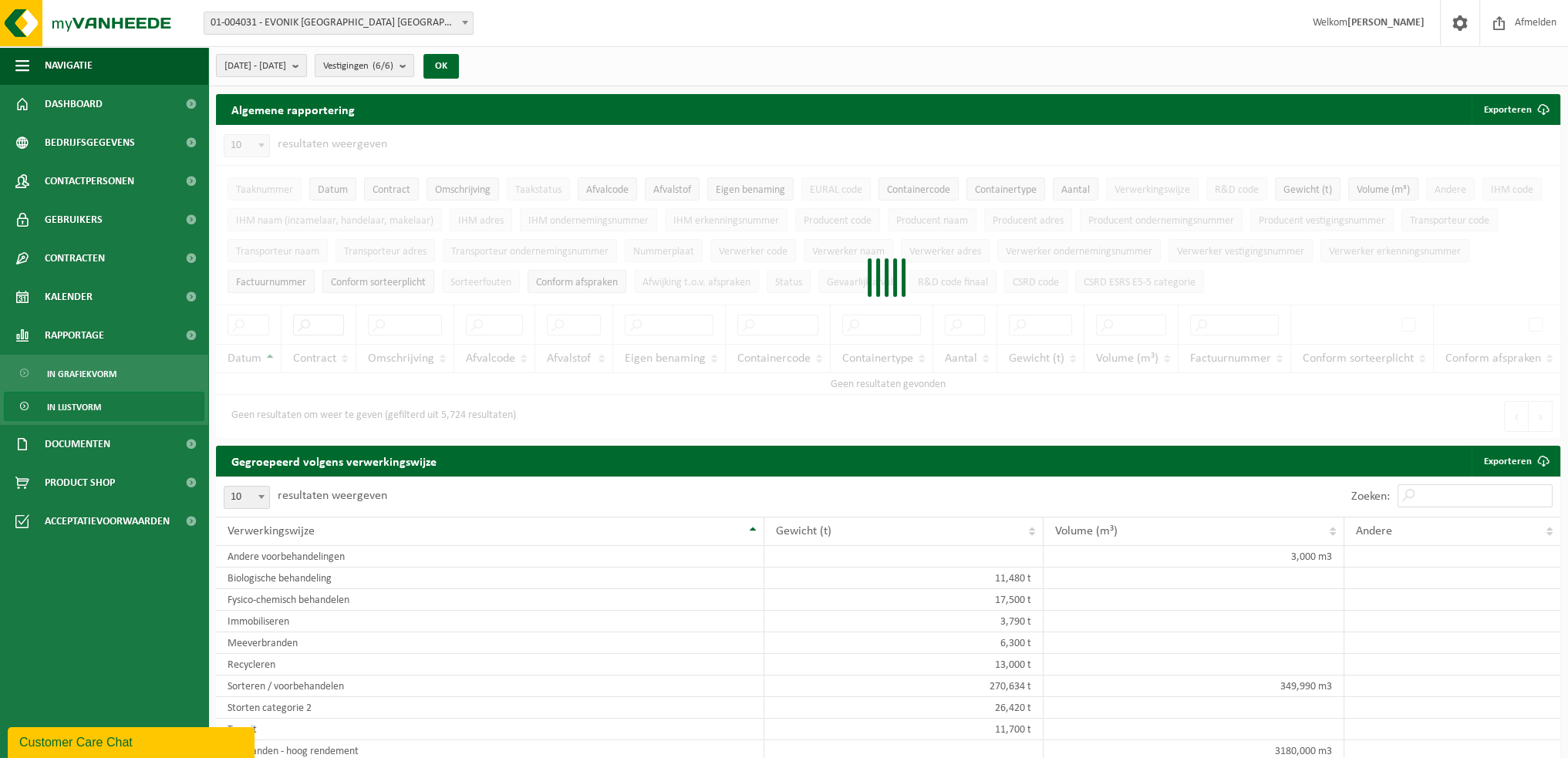
paste input "SWS-VES-029154"
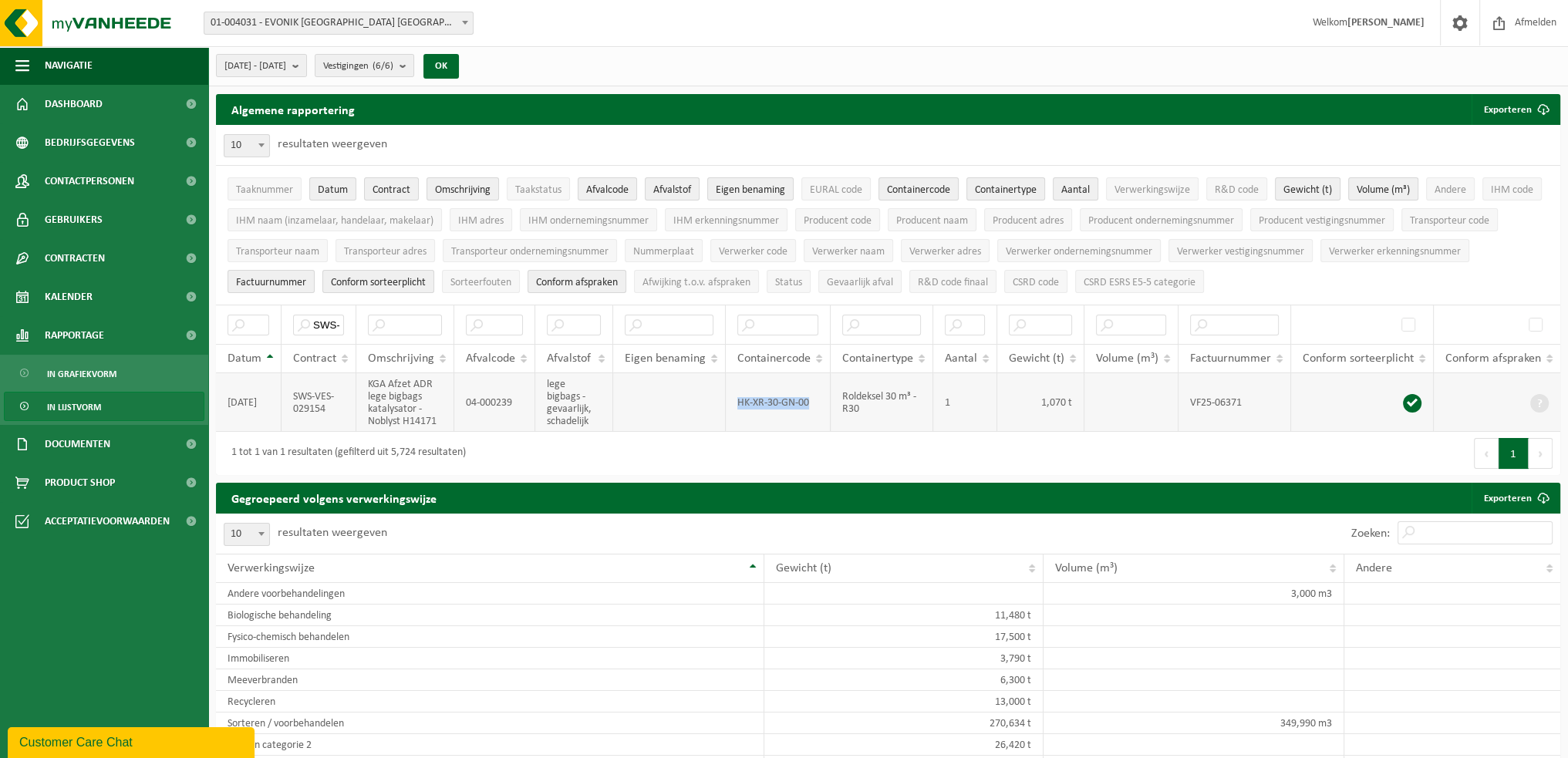
drag, startPoint x: 817, startPoint y: 401, endPoint x: 735, endPoint y: 404, distance: 82.1
click at [735, 404] on td "HK-XR-30-GN-00" at bounding box center [778, 402] width 105 height 59
copy td "HK-XR-30-GN-00"
drag, startPoint x: 310, startPoint y: 324, endPoint x: 436, endPoint y: 322, distance: 126.0
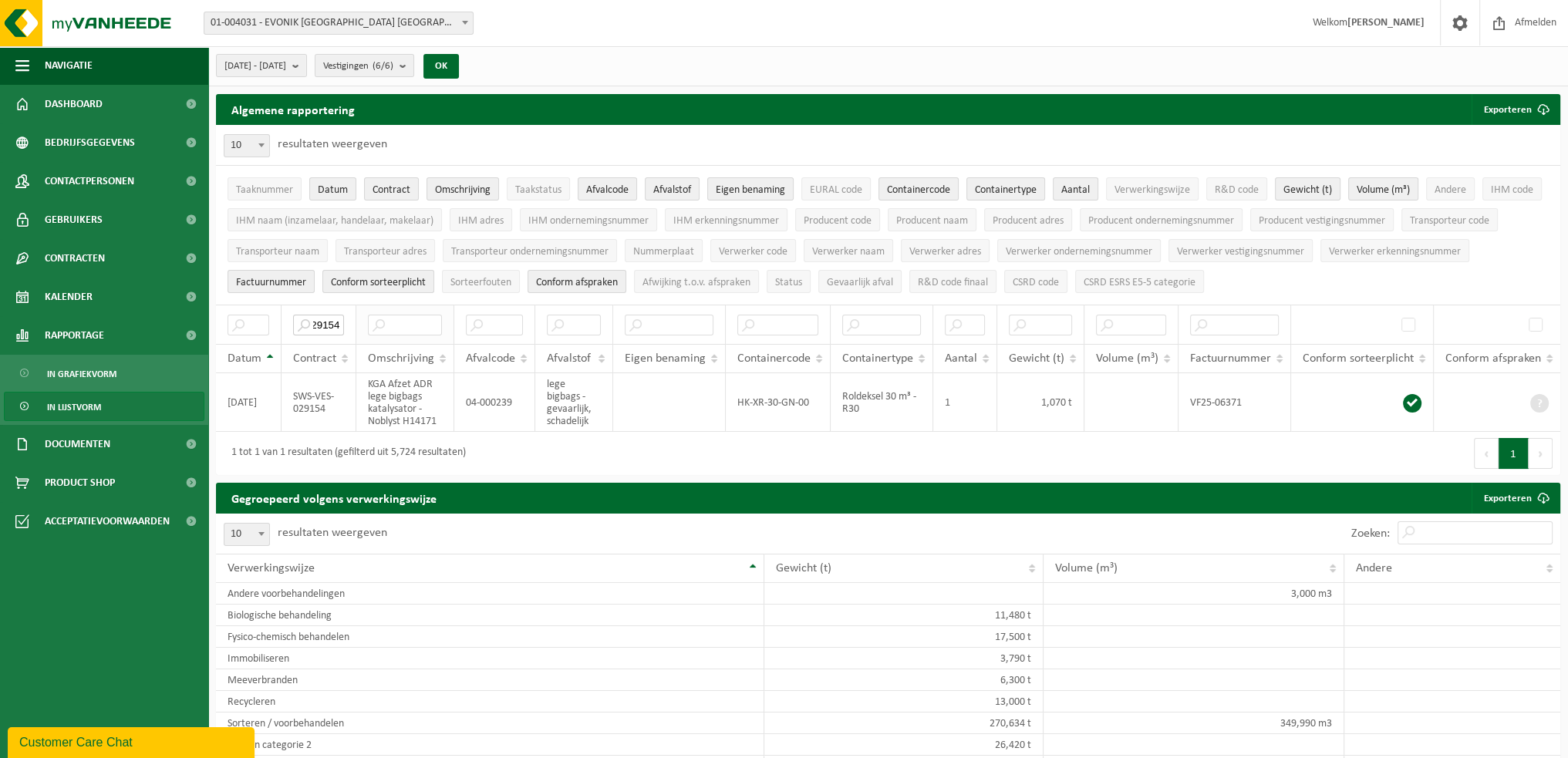
click at [436, 322] on tr "SWS-VES-029154" at bounding box center [888, 324] width 1344 height 39
paste input "12519"
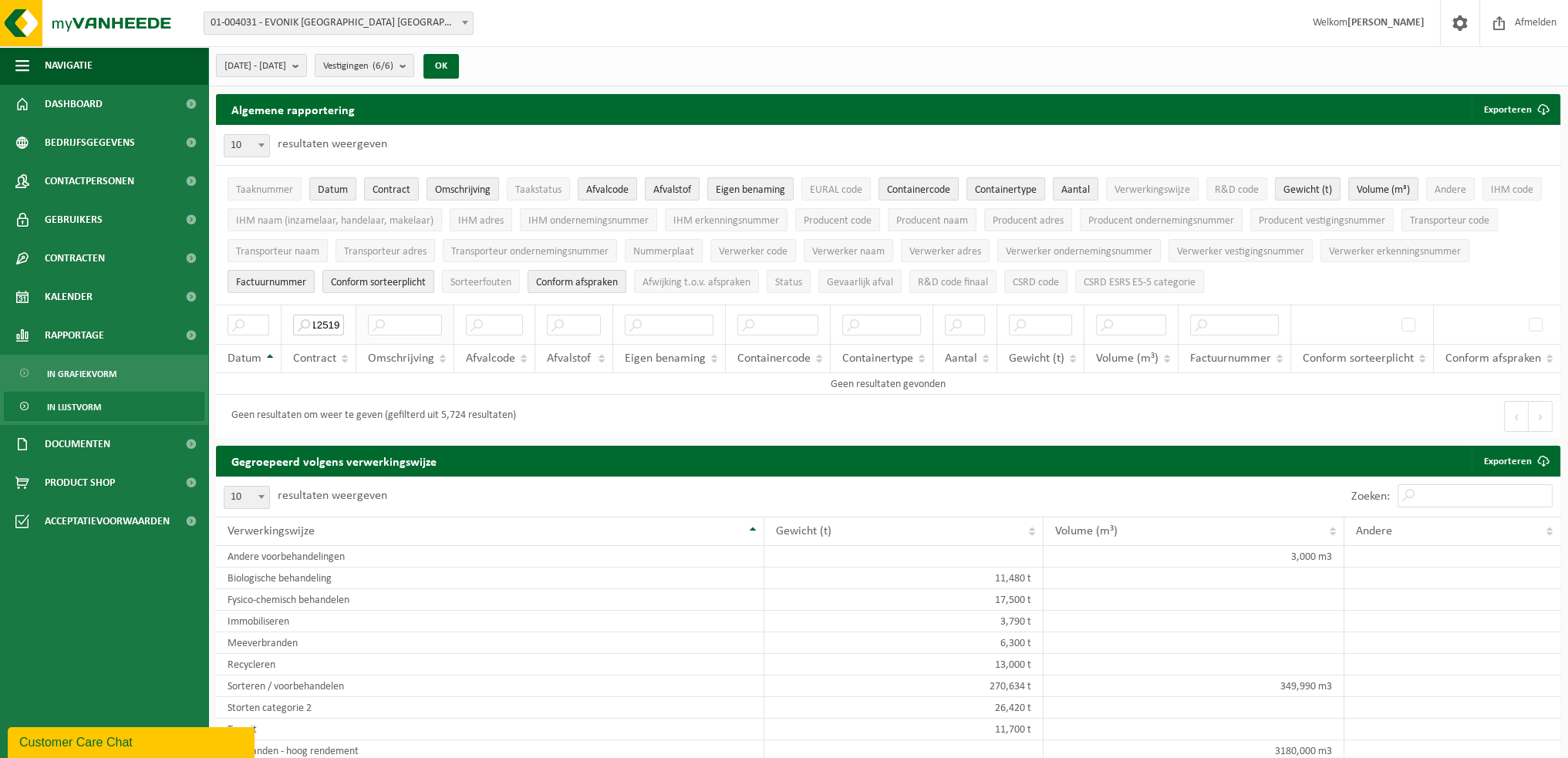
drag, startPoint x: 311, startPoint y: 317, endPoint x: 447, endPoint y: 313, distance: 136.1
click at [447, 313] on tr "SWS-VES-012519" at bounding box center [888, 324] width 1344 height 39
type input "S"
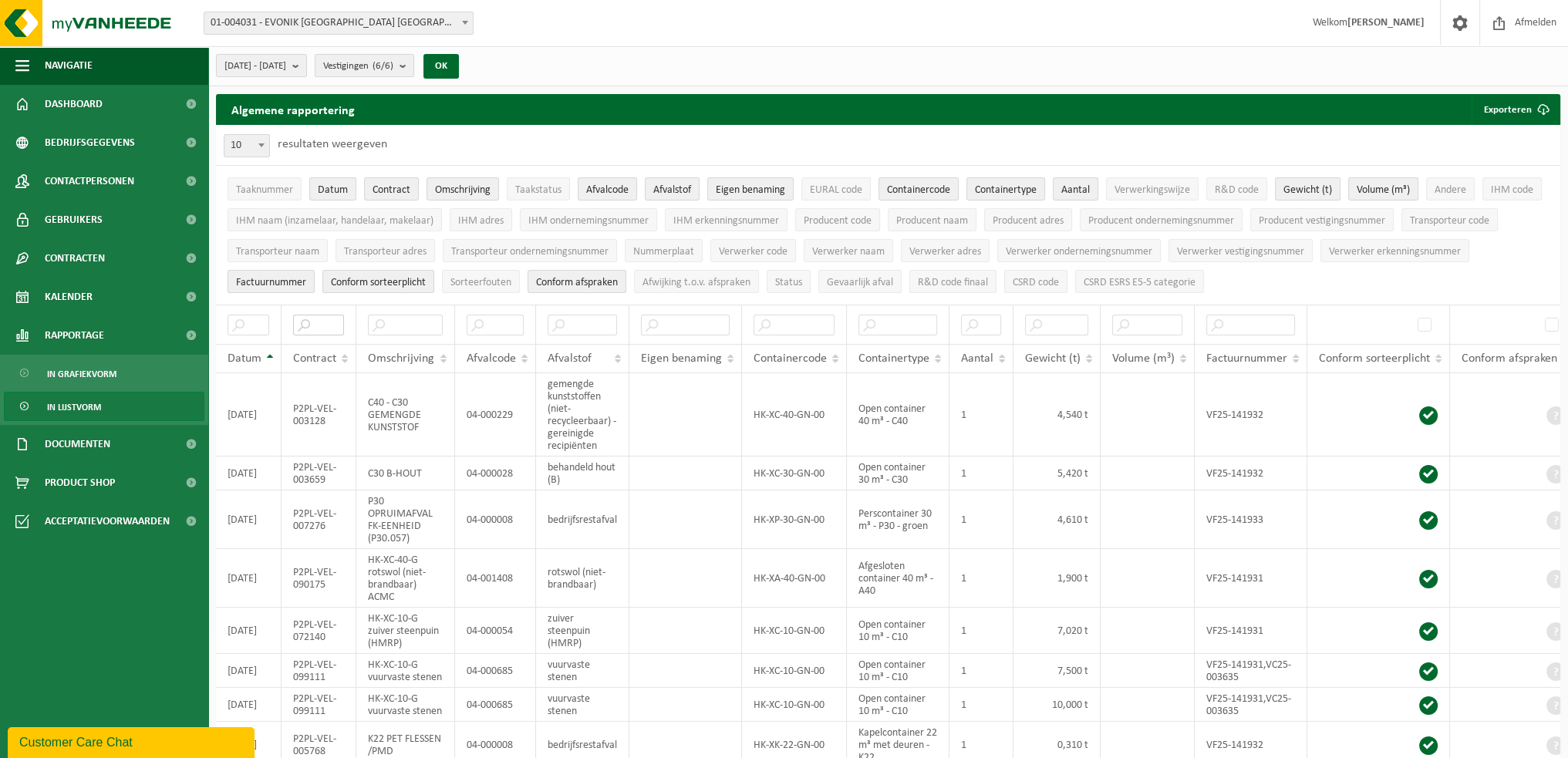
paste input "SWS-VES-029154"
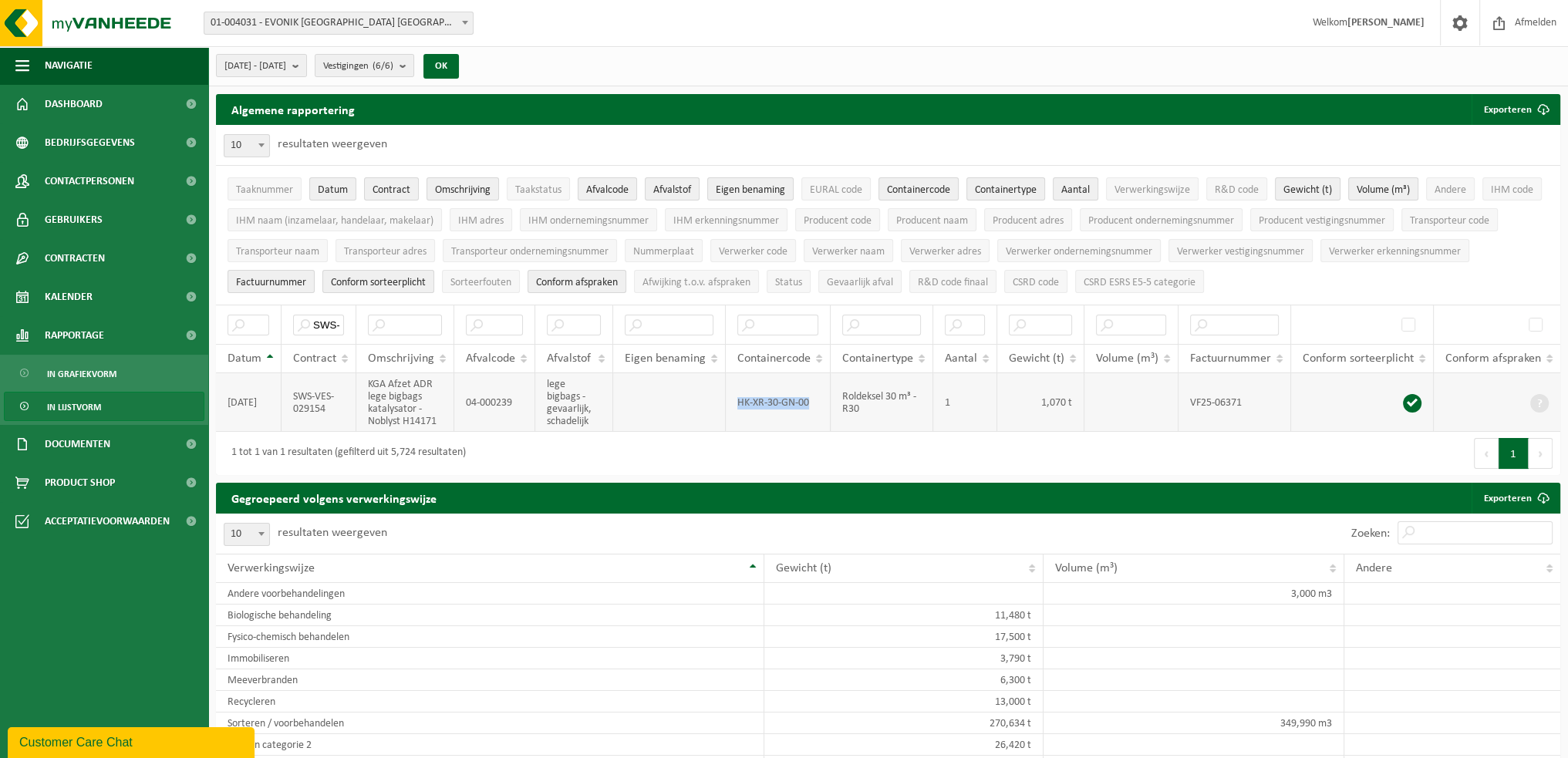
drag, startPoint x: 817, startPoint y: 397, endPoint x: 736, endPoint y: 404, distance: 81.3
click at [736, 404] on td "HK-XR-30-GN-00" at bounding box center [778, 402] width 105 height 59
copy td "HK-XR-30-GN-00"
drag, startPoint x: 315, startPoint y: 318, endPoint x: 517, endPoint y: 322, distance: 202.0
click at [517, 322] on tr "SWS-VES-029154" at bounding box center [888, 324] width 1344 height 39
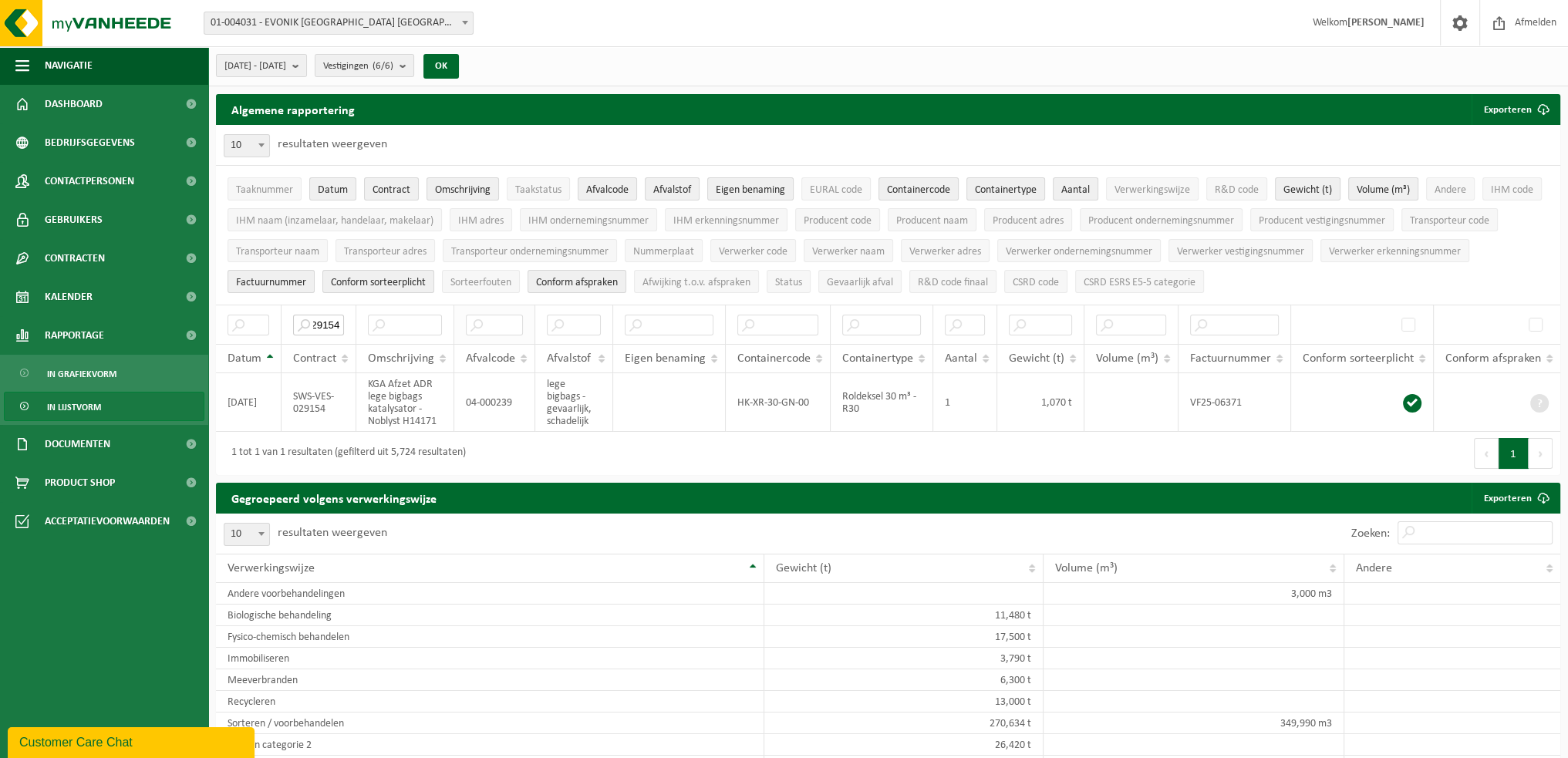
paste input "03581"
type input "035814"
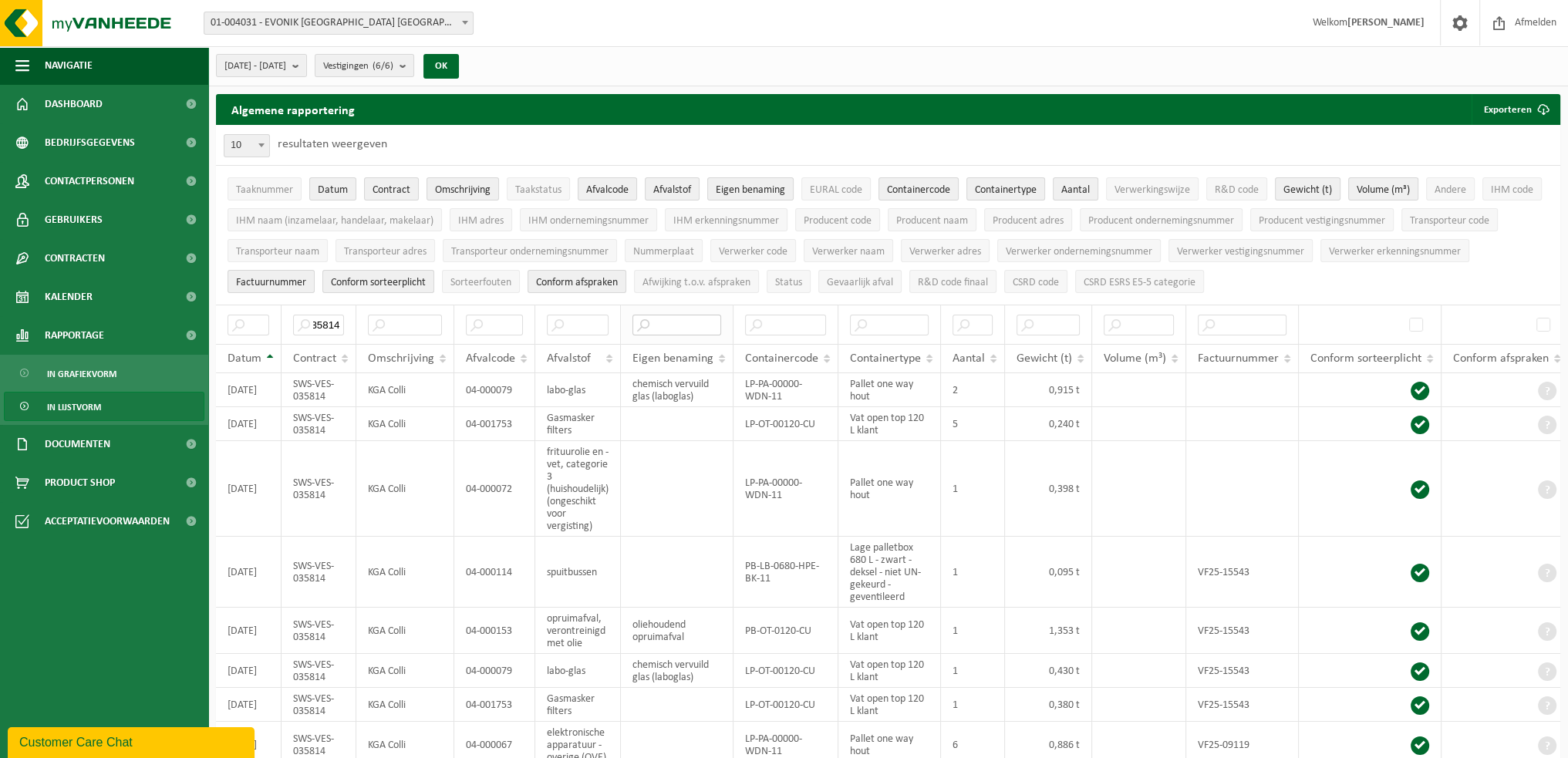
scroll to position [0, 0]
click at [698, 331] on input "text" at bounding box center [677, 325] width 89 height 21
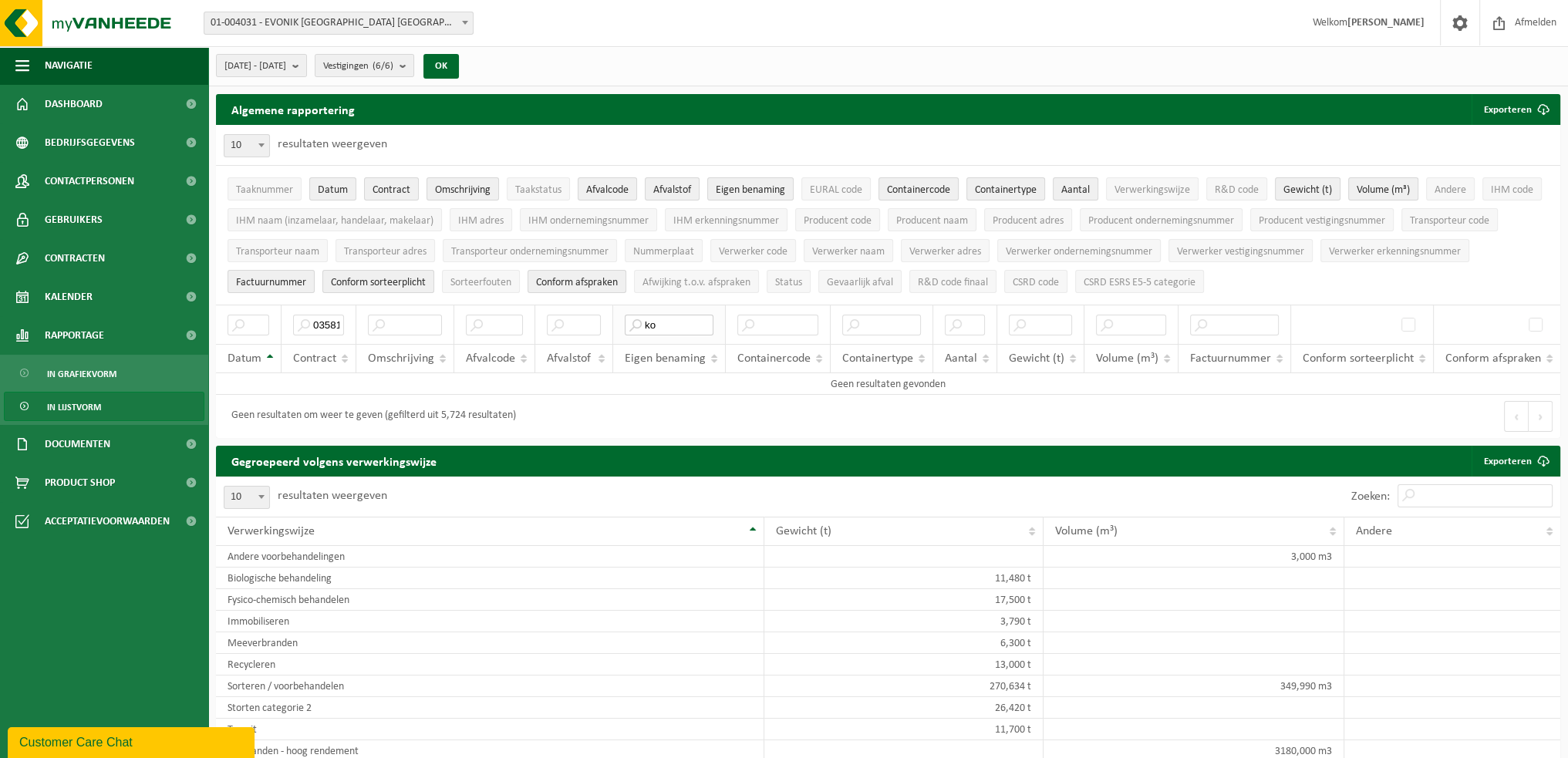
type input "k"
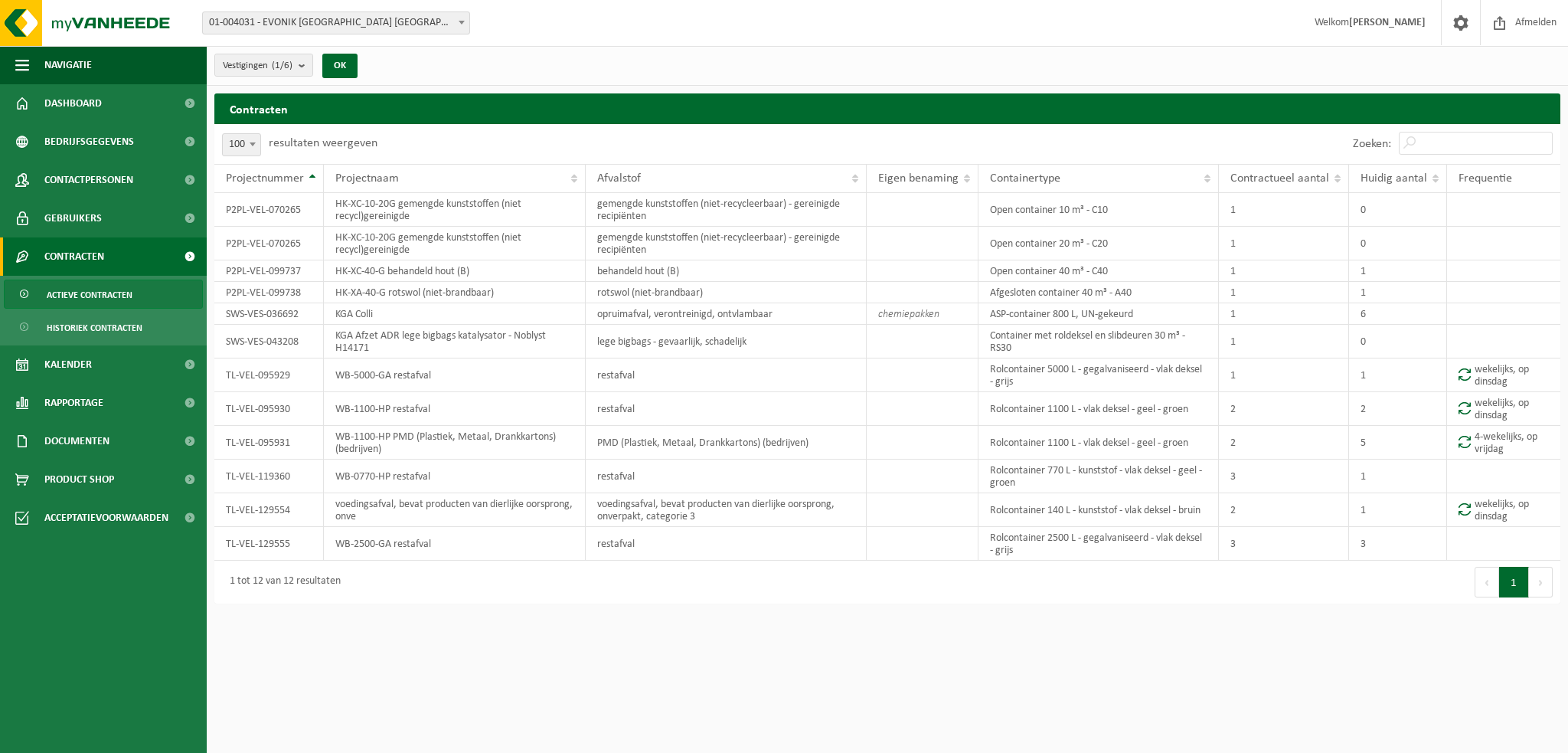
select select "100"
click at [1119, 267] on td "Open container 40 m³ - C40" at bounding box center [1098, 271] width 240 height 22
click at [1167, 271] on td "Open container 40 m³ - C40" at bounding box center [1098, 271] width 240 height 22
click at [1096, 271] on td "Open container 40 m³ - C40" at bounding box center [1098, 271] width 240 height 22
drag, startPoint x: 1107, startPoint y: 268, endPoint x: 983, endPoint y: 260, distance: 124.3
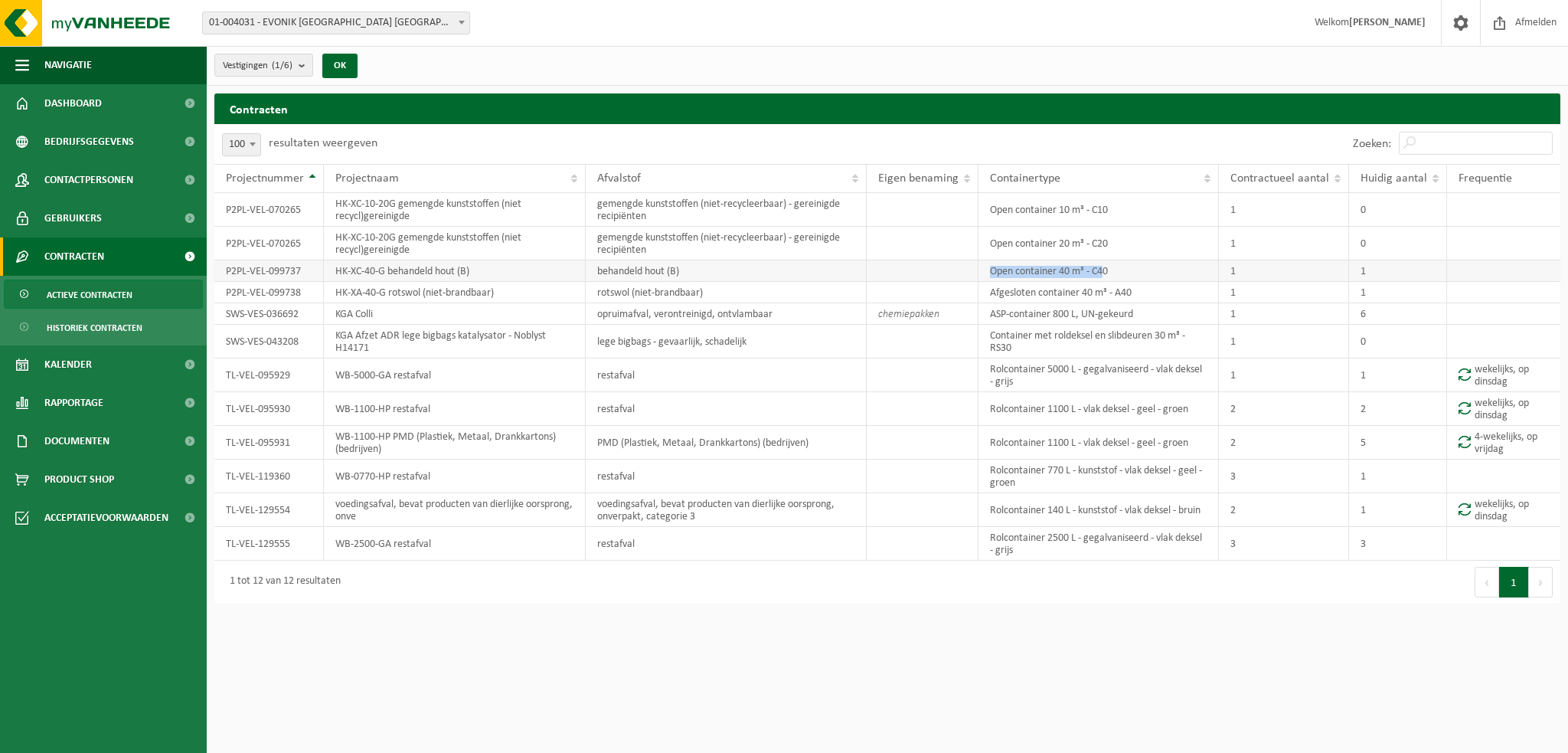
click at [983, 261] on td "Open container 40 m³ - C40" at bounding box center [1098, 271] width 240 height 22
copy td "Open container 40 m³ - C4"
drag, startPoint x: 304, startPoint y: 275, endPoint x: 220, endPoint y: 272, distance: 84.1
click at [220, 272] on td "P2PL-VEL-099737" at bounding box center [269, 271] width 110 height 22
copy td "P2PL-VEL-099737"
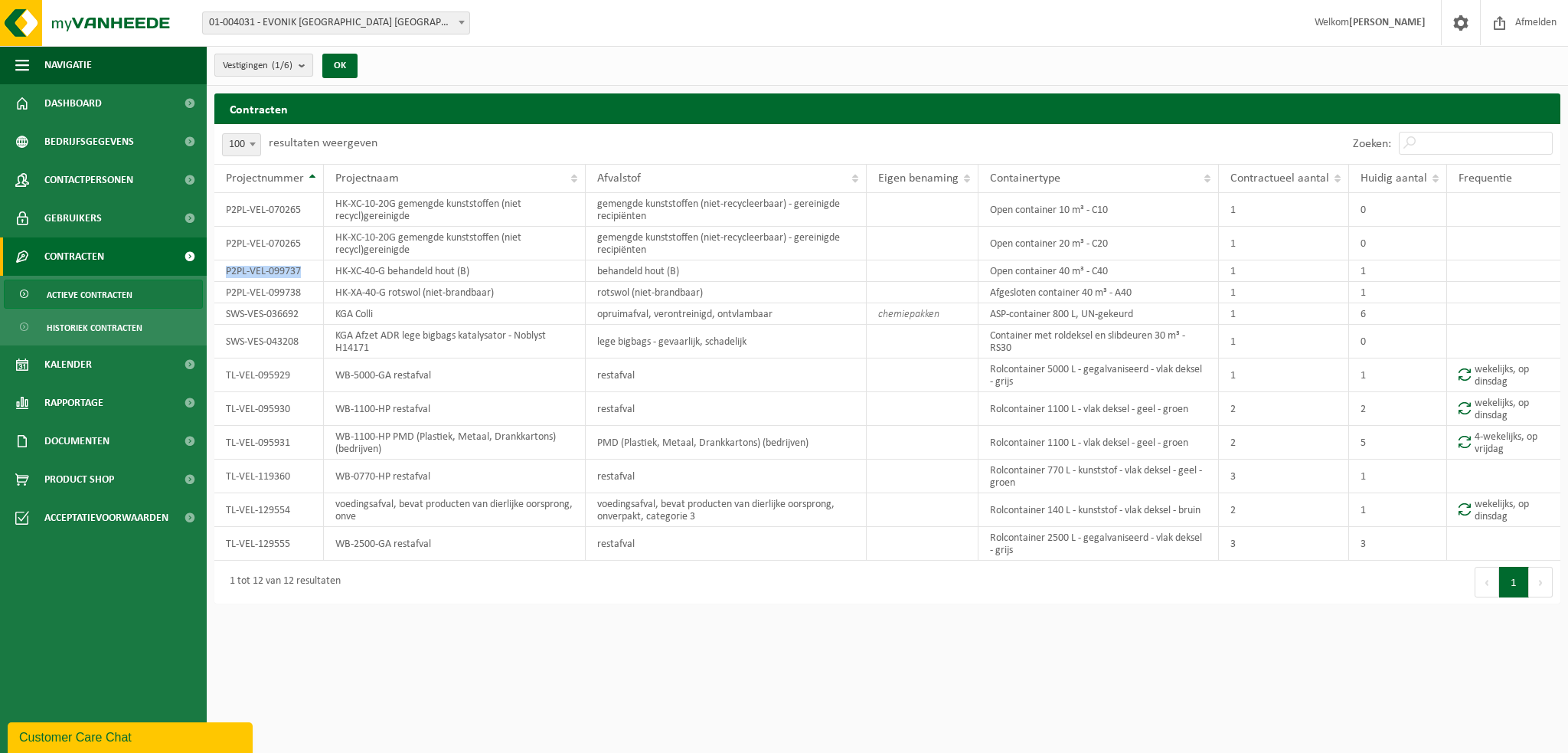
click at [306, 64] on b "submit" at bounding box center [306, 64] width 14 height 22
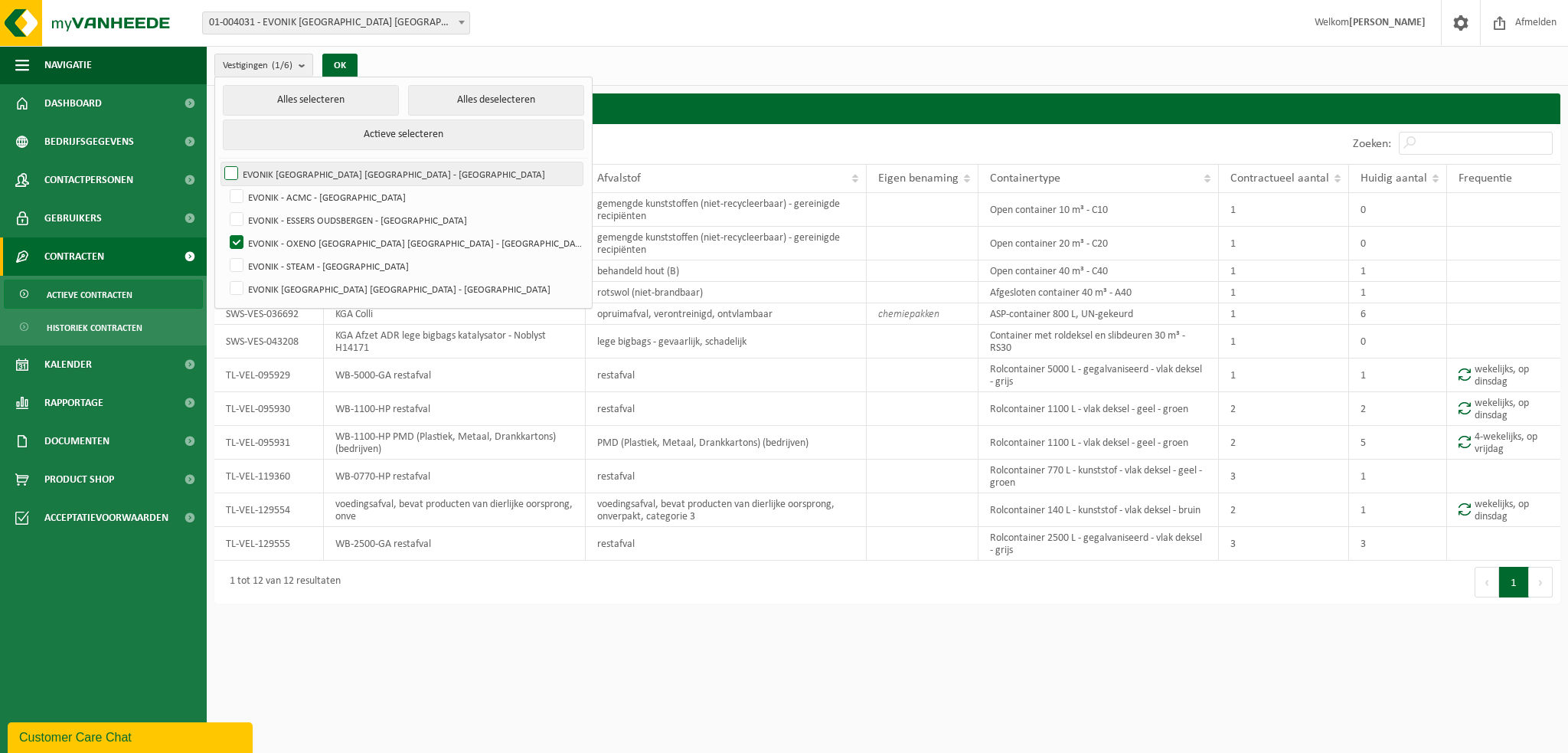
click at [231, 170] on label "EVONIK [GEOGRAPHIC_DATA] [GEOGRAPHIC_DATA] - [GEOGRAPHIC_DATA]" at bounding box center [402, 173] width 362 height 23
click at [219, 162] on input "EVONIK [GEOGRAPHIC_DATA] [GEOGRAPHIC_DATA] - [GEOGRAPHIC_DATA]" at bounding box center [218, 161] width 1 height 1
checkbox input "true"
click at [259, 92] on button "Alles selecteren" at bounding box center [311, 100] width 176 height 31
checkbox input "true"
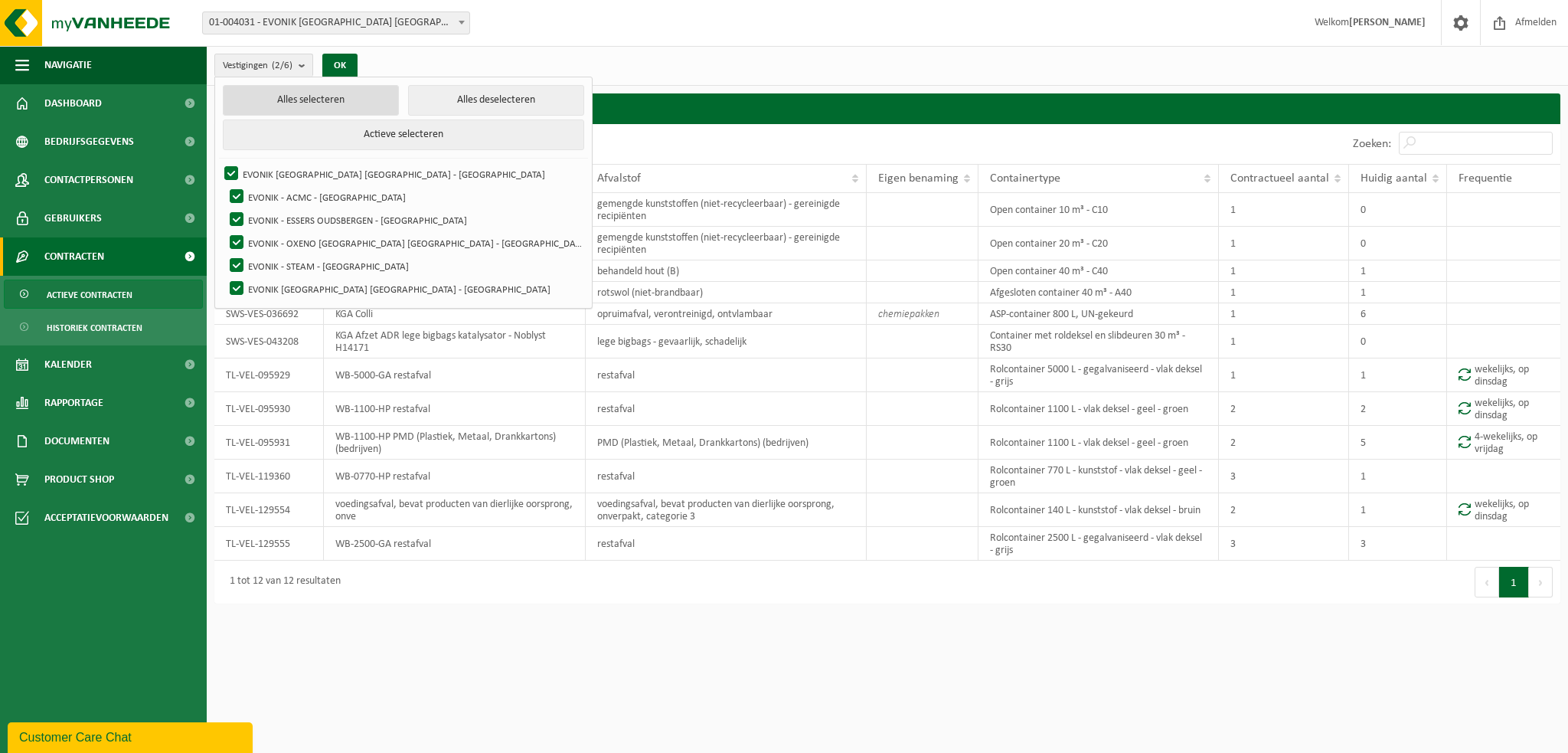
checkbox input "true"
click at [333, 65] on button "OK" at bounding box center [340, 66] width 35 height 24
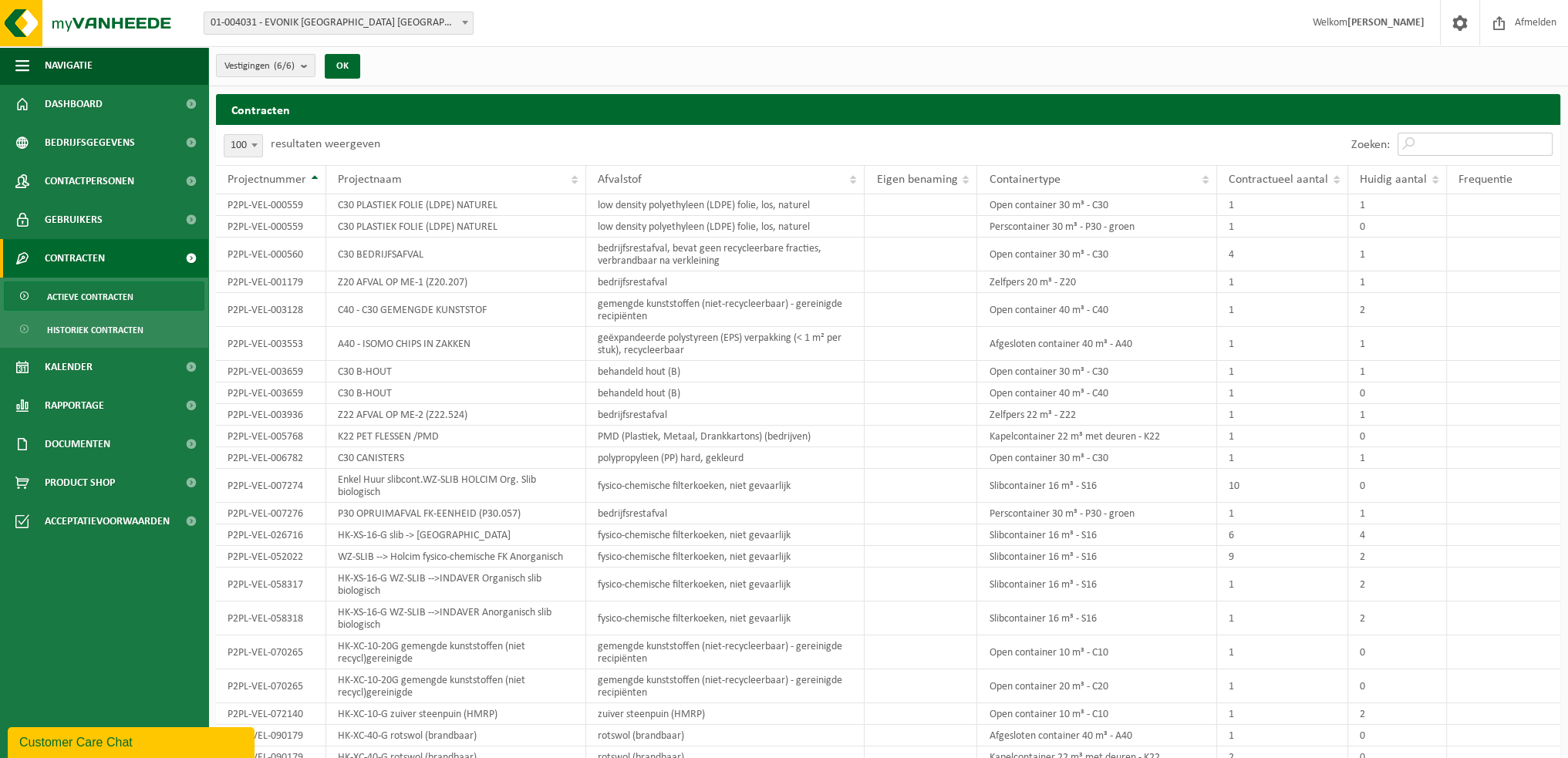
click at [1457, 147] on input "Zoeken:" at bounding box center [1474, 144] width 155 height 23
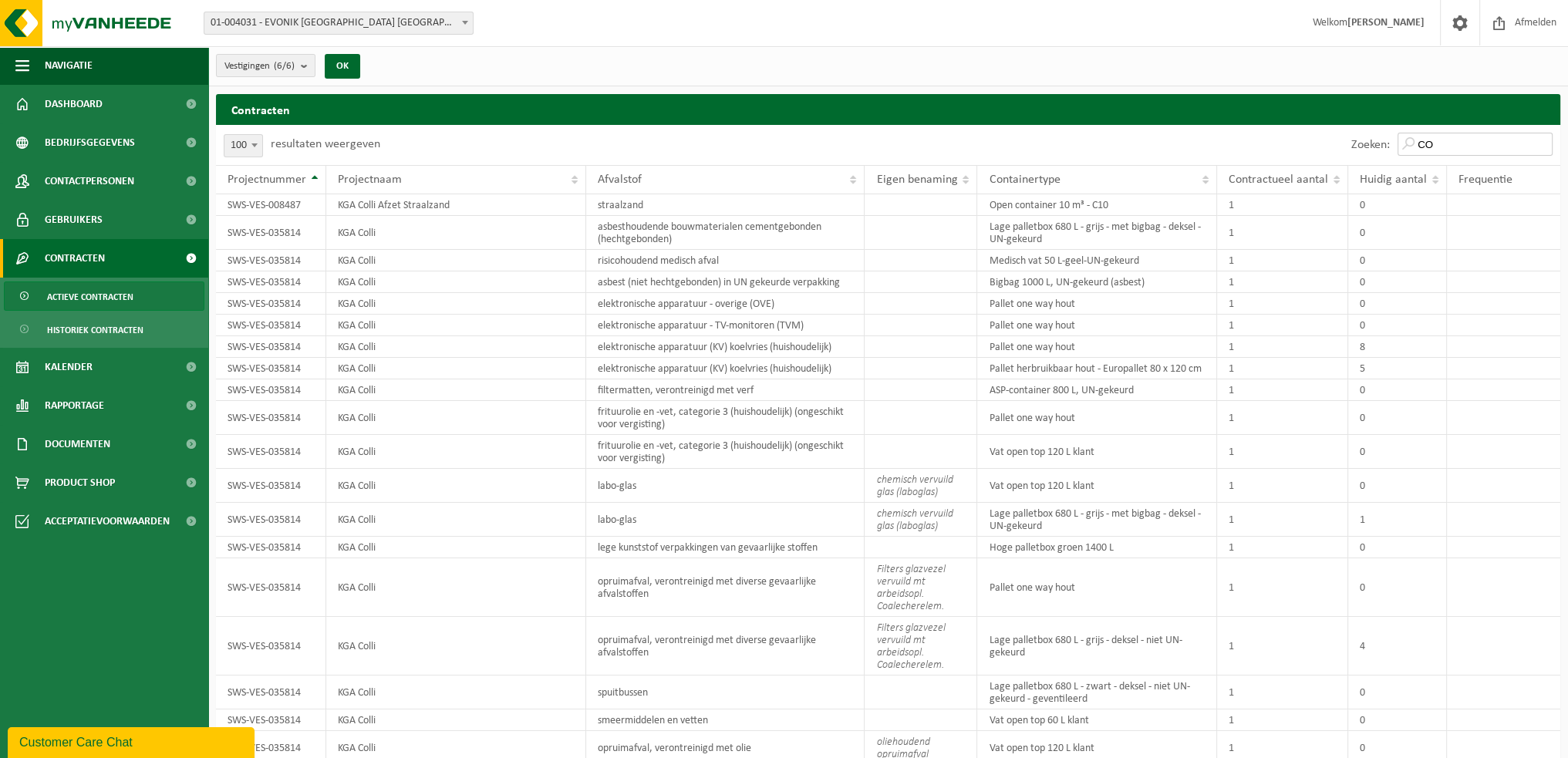
type input "C"
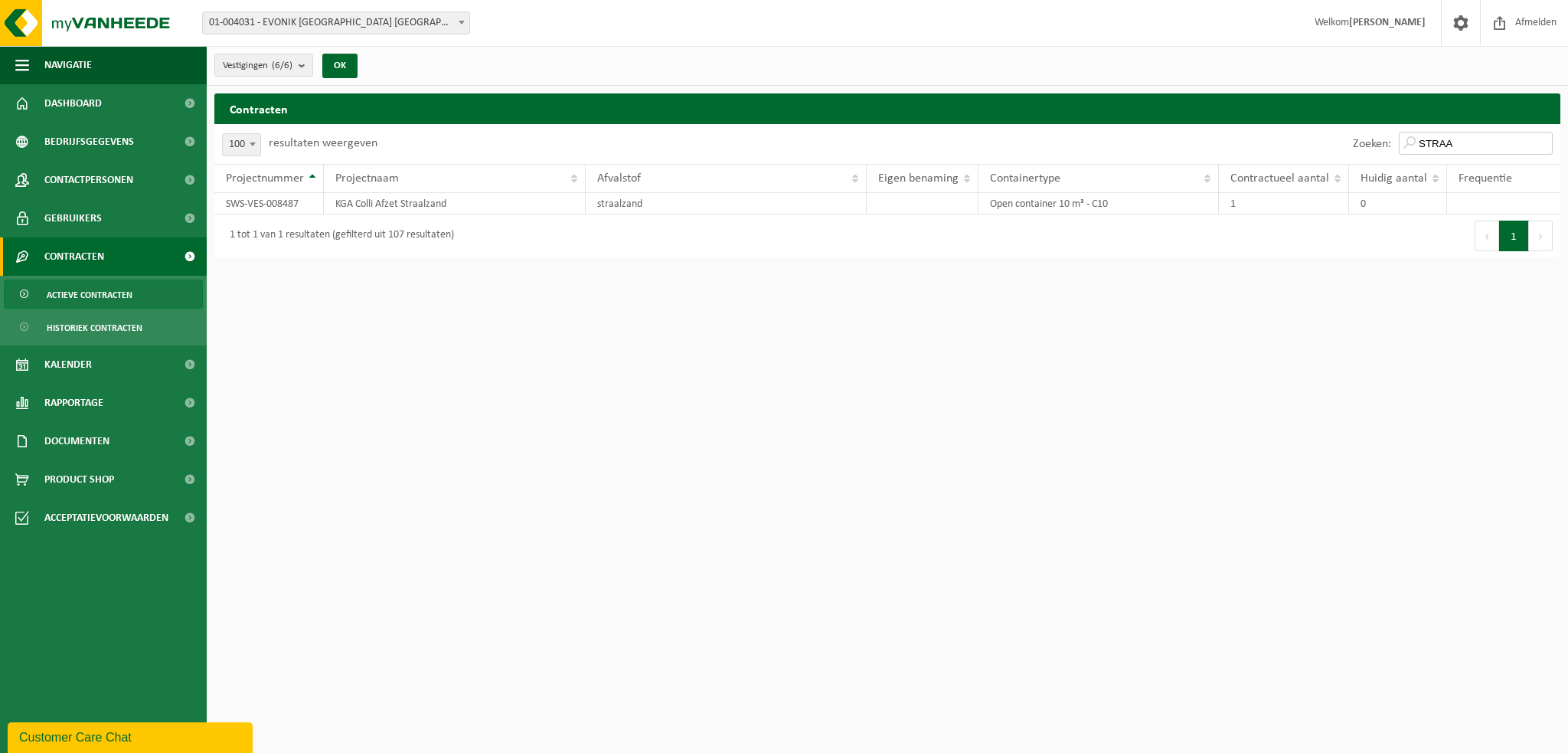
drag, startPoint x: 1486, startPoint y: 139, endPoint x: 1421, endPoint y: 137, distance: 65.0
click at [1421, 137] on input "STRAA" at bounding box center [1476, 143] width 154 height 23
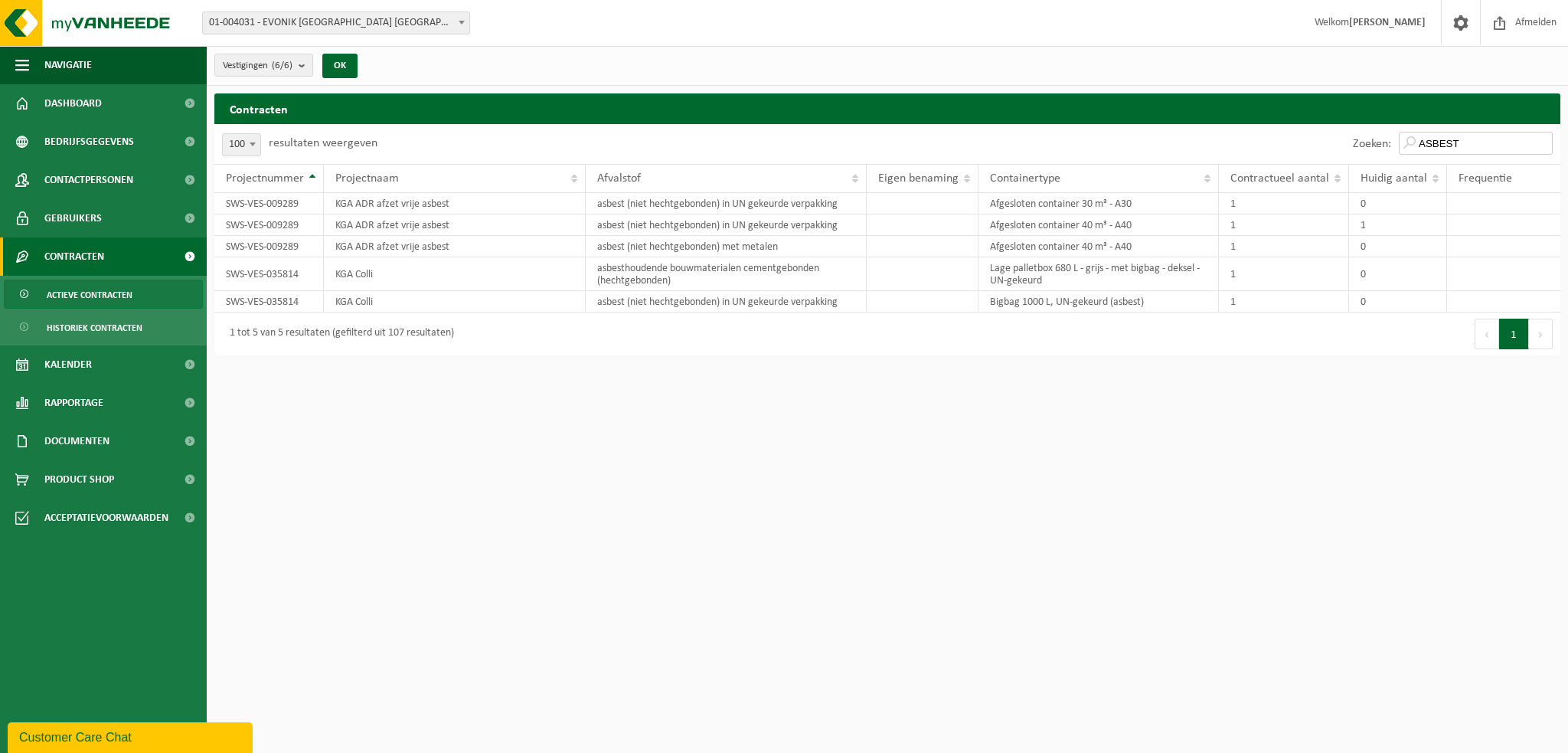
drag, startPoint x: 1482, startPoint y: 144, endPoint x: 1387, endPoint y: 130, distance: 96.0
click at [1387, 130] on div "Zoeken: ASBEST" at bounding box center [1452, 144] width 215 height 40
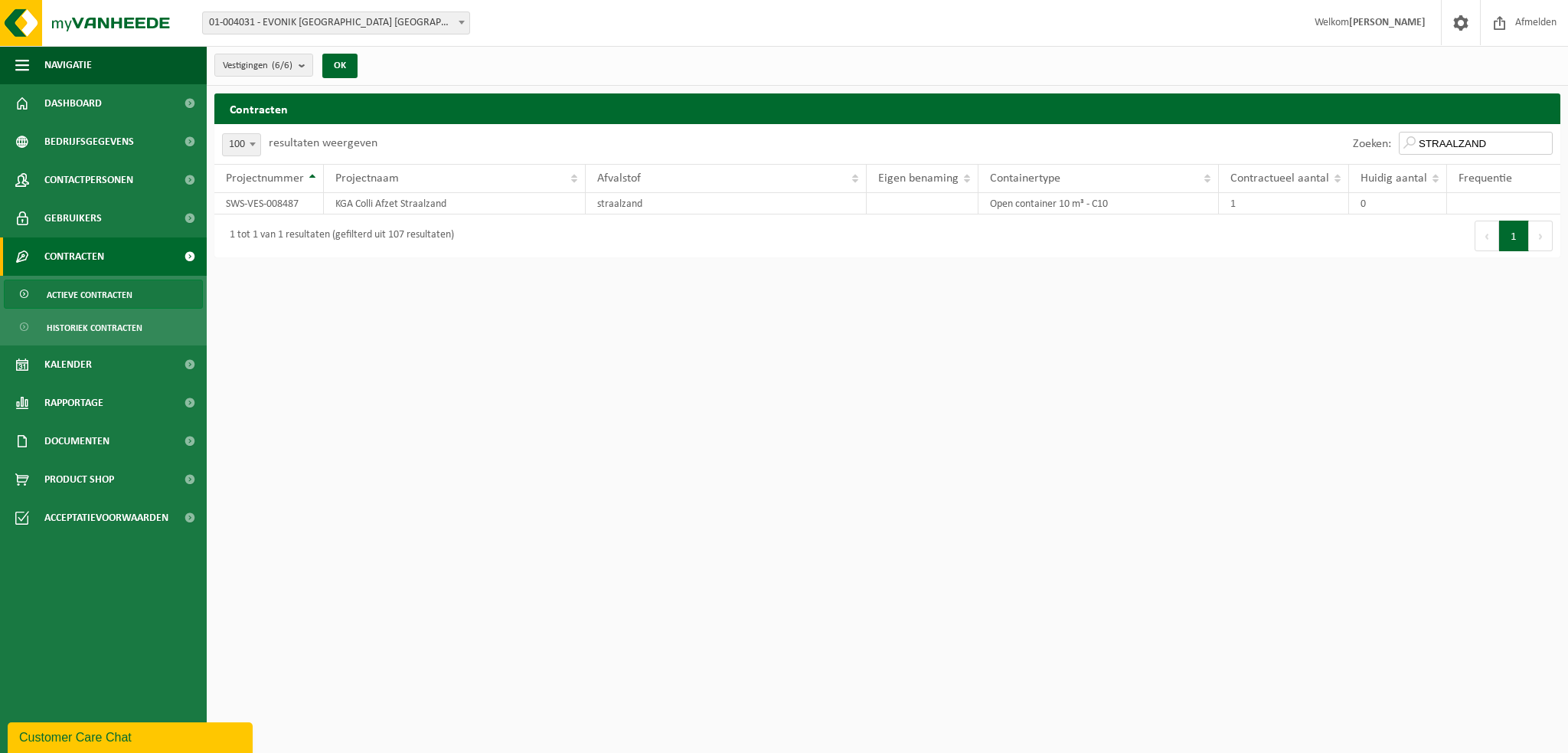
drag, startPoint x: 1508, startPoint y: 133, endPoint x: 1421, endPoint y: 136, distance: 87.1
click at [1421, 136] on input "STRAALZAND" at bounding box center [1476, 143] width 154 height 23
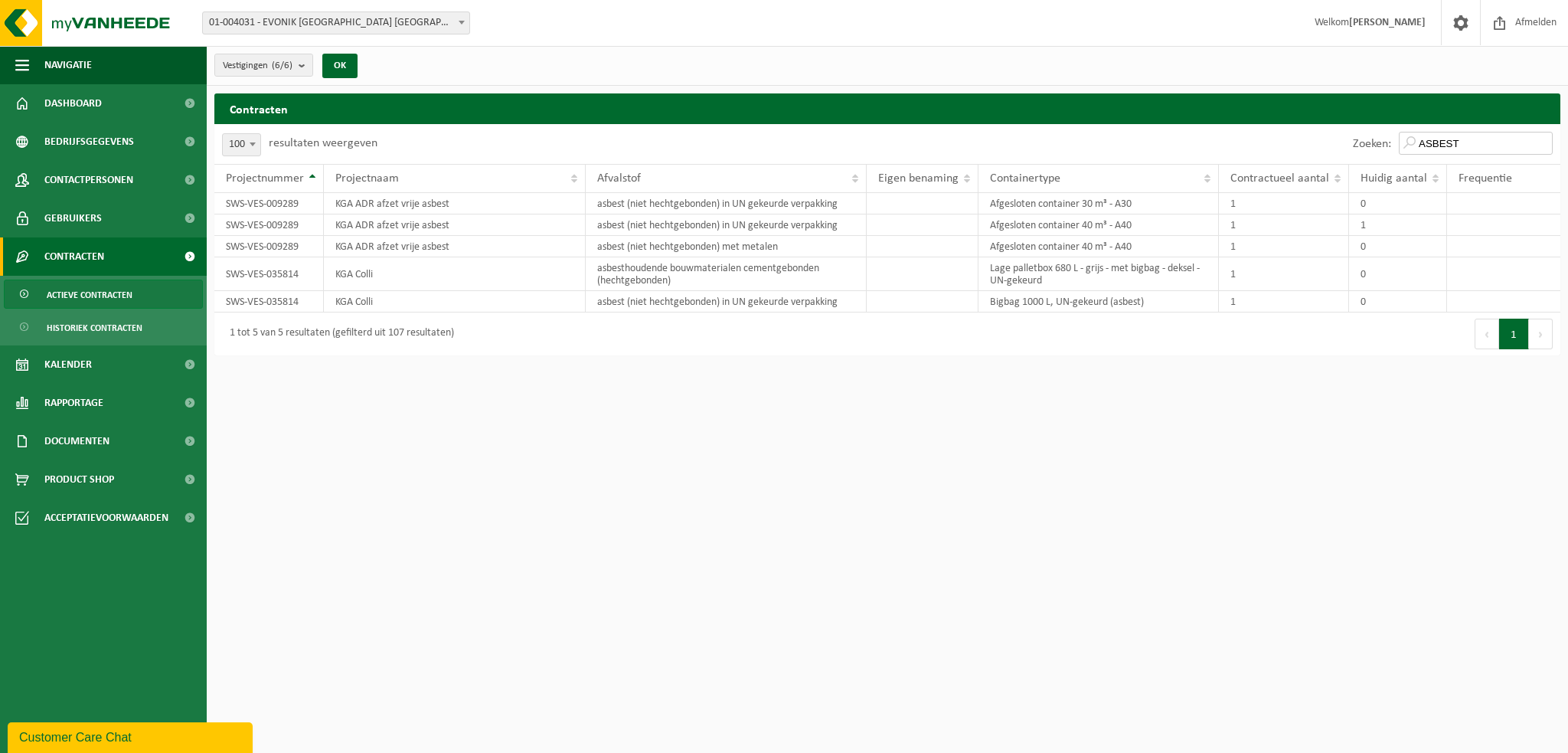
type input "ASBEST"
click at [299, 66] on button "Vestigingen (6/6)" at bounding box center [263, 65] width 98 height 23
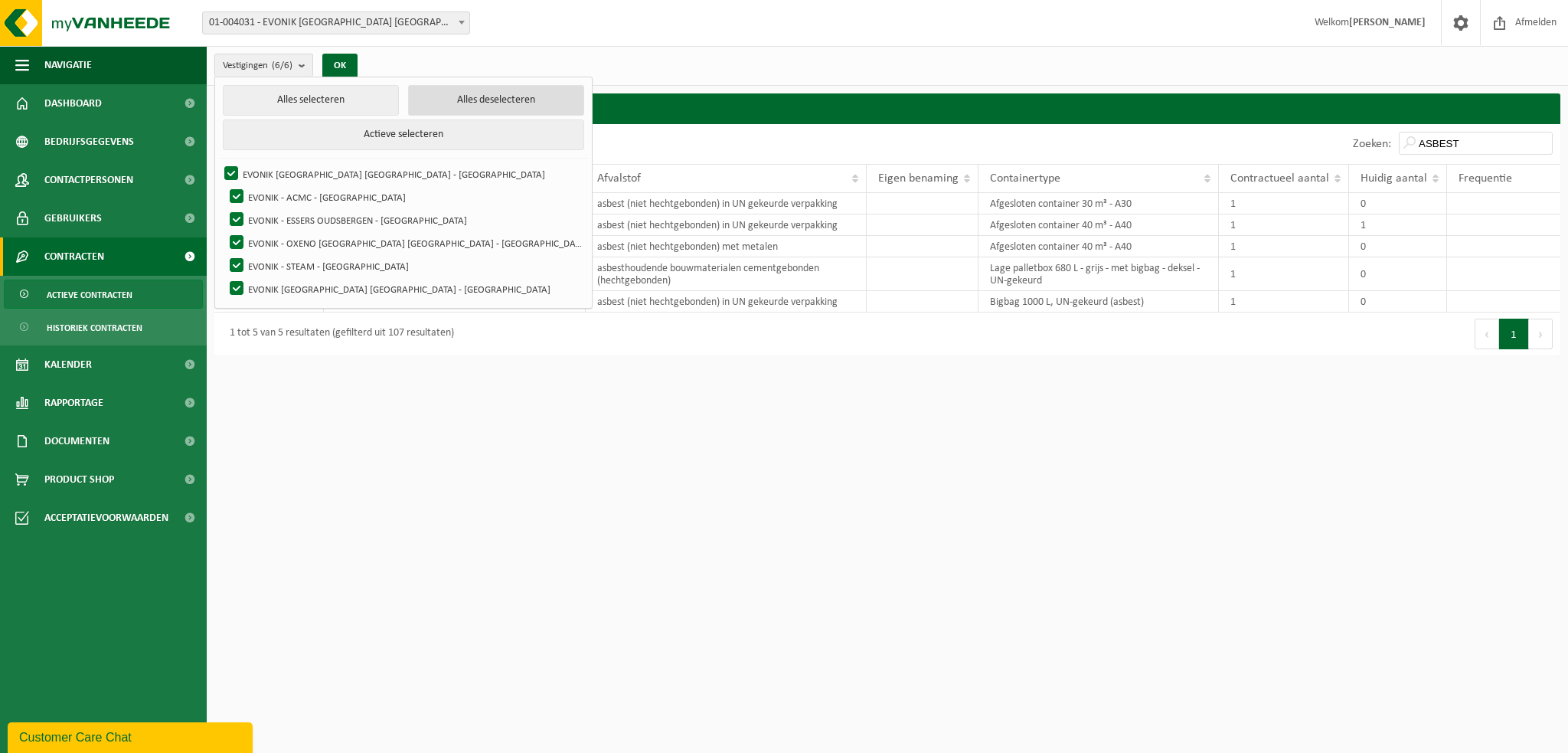
click at [408, 100] on button "Alles deselecteren" at bounding box center [496, 100] width 176 height 31
checkbox input "false"
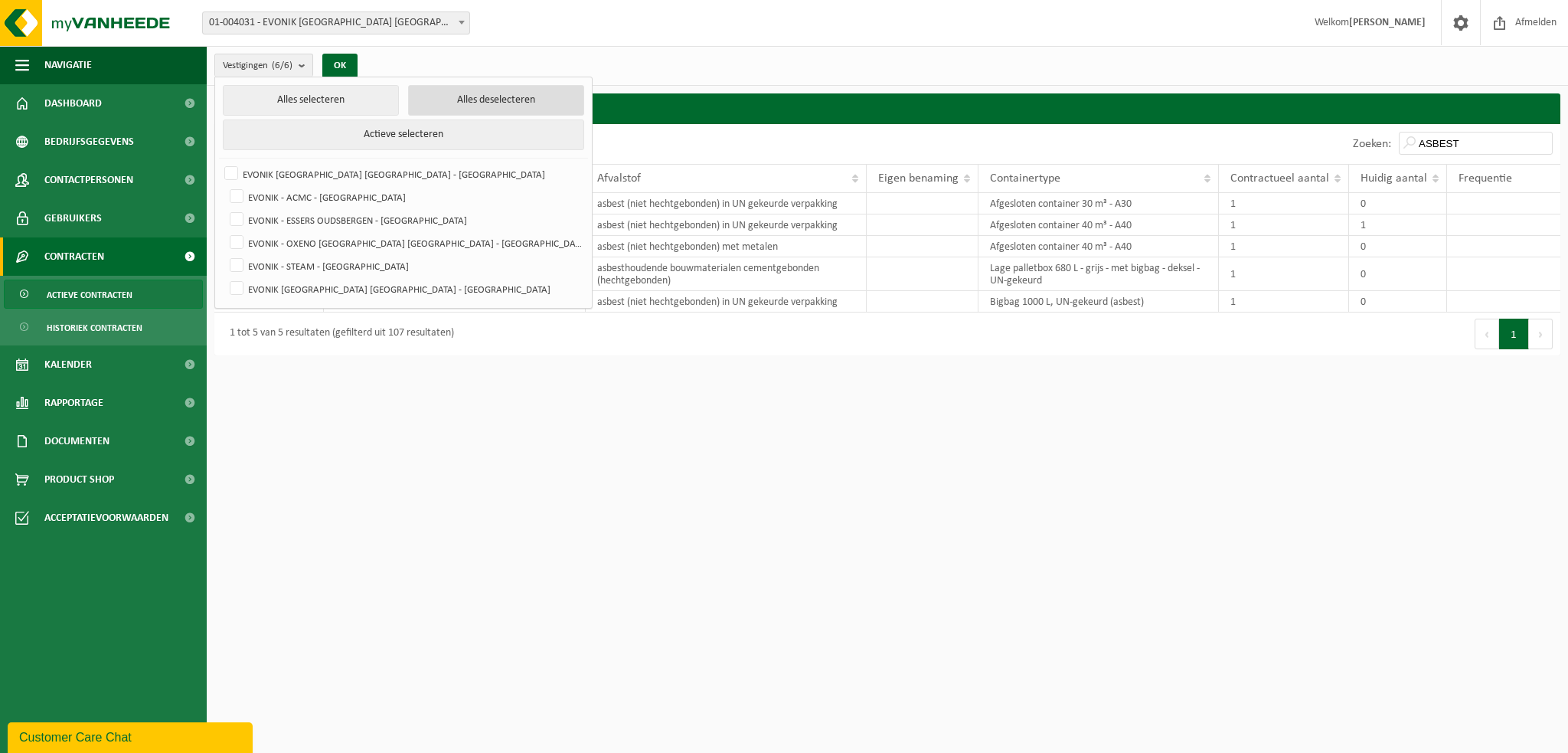
checkbox input "false"
click at [242, 284] on label "EVONIK [GEOGRAPHIC_DATA] [GEOGRAPHIC_DATA] - [GEOGRAPHIC_DATA]" at bounding box center [405, 288] width 357 height 23
click at [225, 277] on input "EVONIK [GEOGRAPHIC_DATA] [GEOGRAPHIC_DATA] - [GEOGRAPHIC_DATA]" at bounding box center [224, 276] width 1 height 1
checkbox input "true"
click at [233, 179] on label "EVONIK [GEOGRAPHIC_DATA] [GEOGRAPHIC_DATA] - [GEOGRAPHIC_DATA]" at bounding box center [402, 173] width 362 height 23
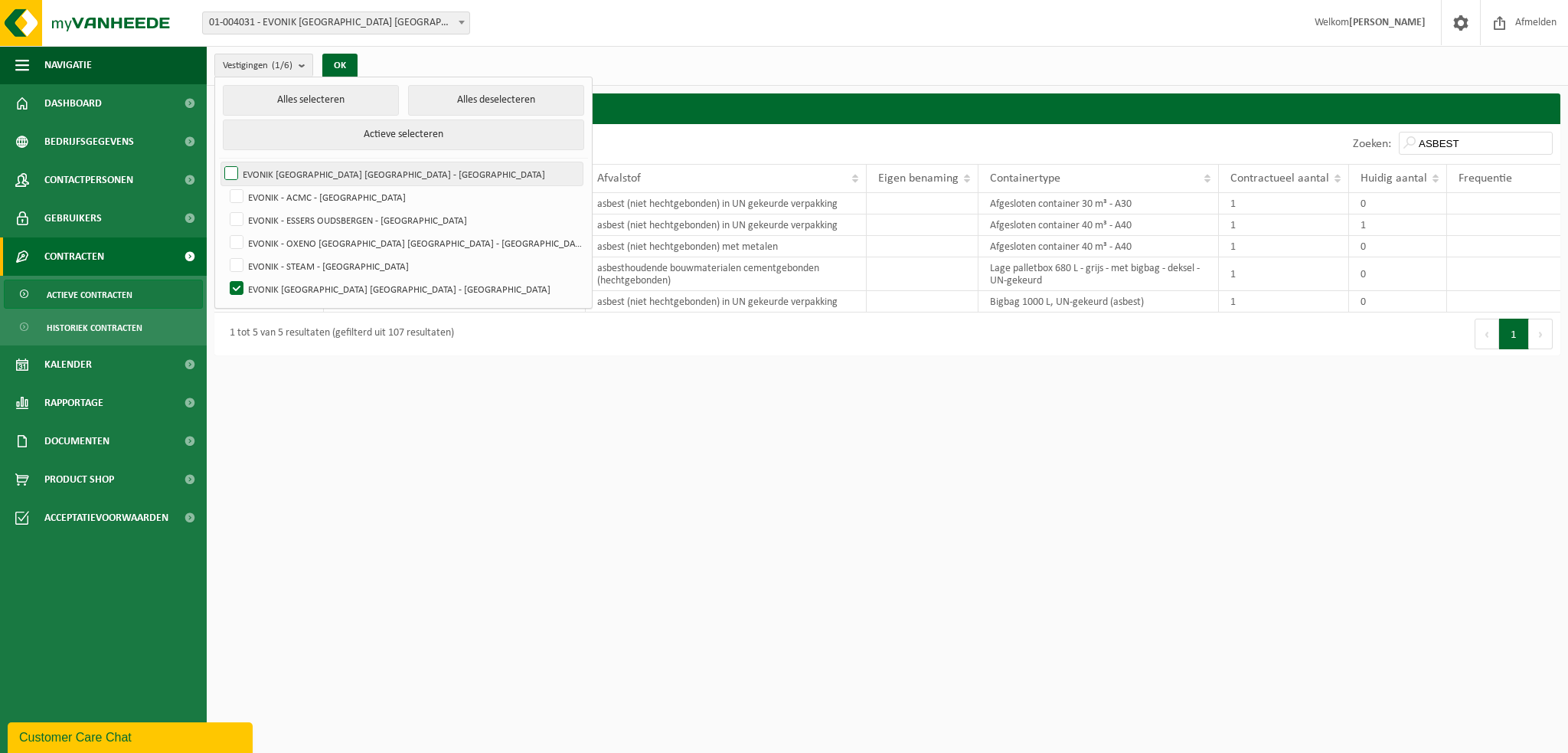
click at [219, 162] on input "EVONIK [GEOGRAPHIC_DATA] [GEOGRAPHIC_DATA] - [GEOGRAPHIC_DATA]" at bounding box center [218, 161] width 1 height 1
checkbox input "true"
click at [344, 54] on button "OK" at bounding box center [340, 66] width 35 height 24
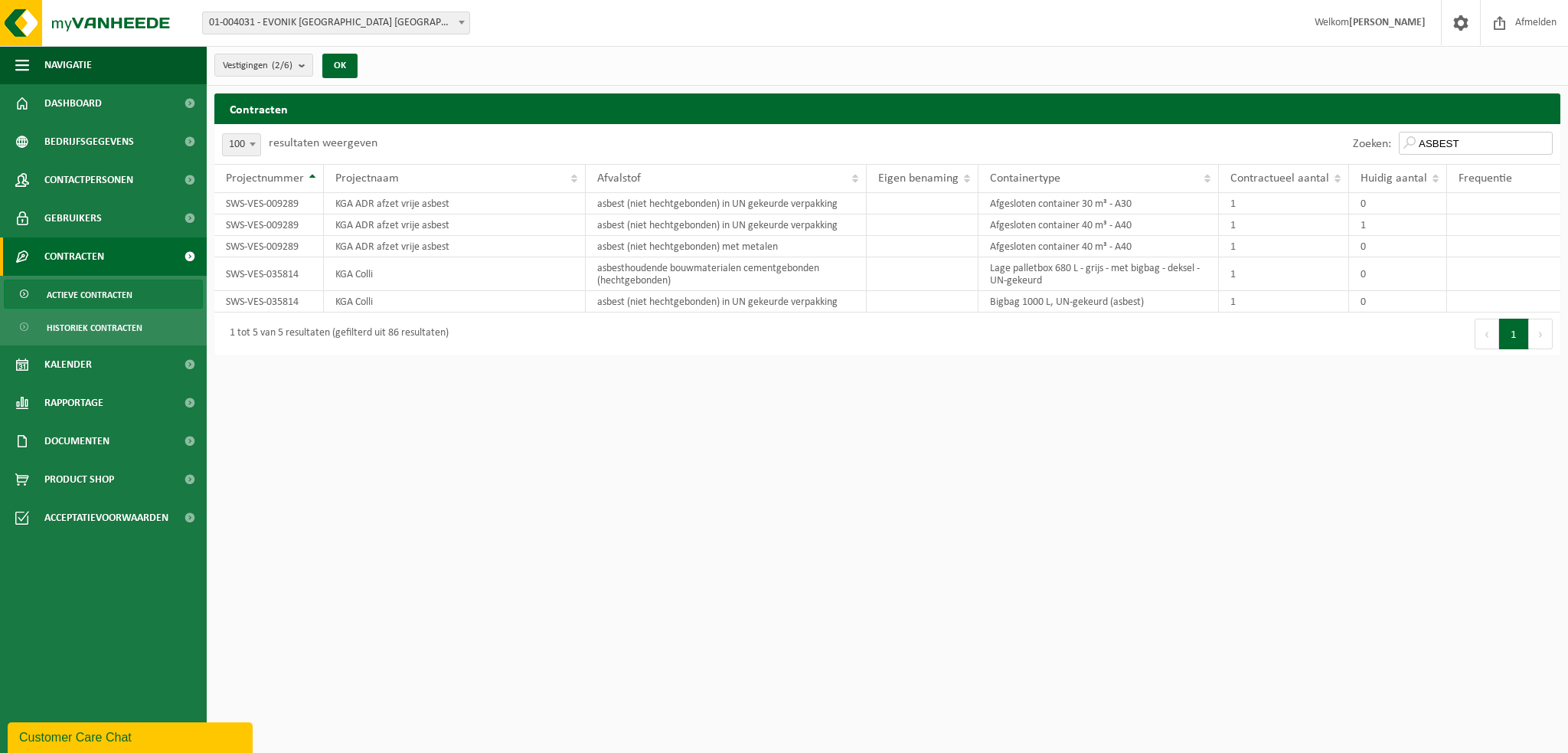
drag, startPoint x: 1470, startPoint y: 143, endPoint x: 1425, endPoint y: 143, distance: 45.0
click at [1425, 143] on input "ASBEST" at bounding box center [1476, 143] width 154 height 23
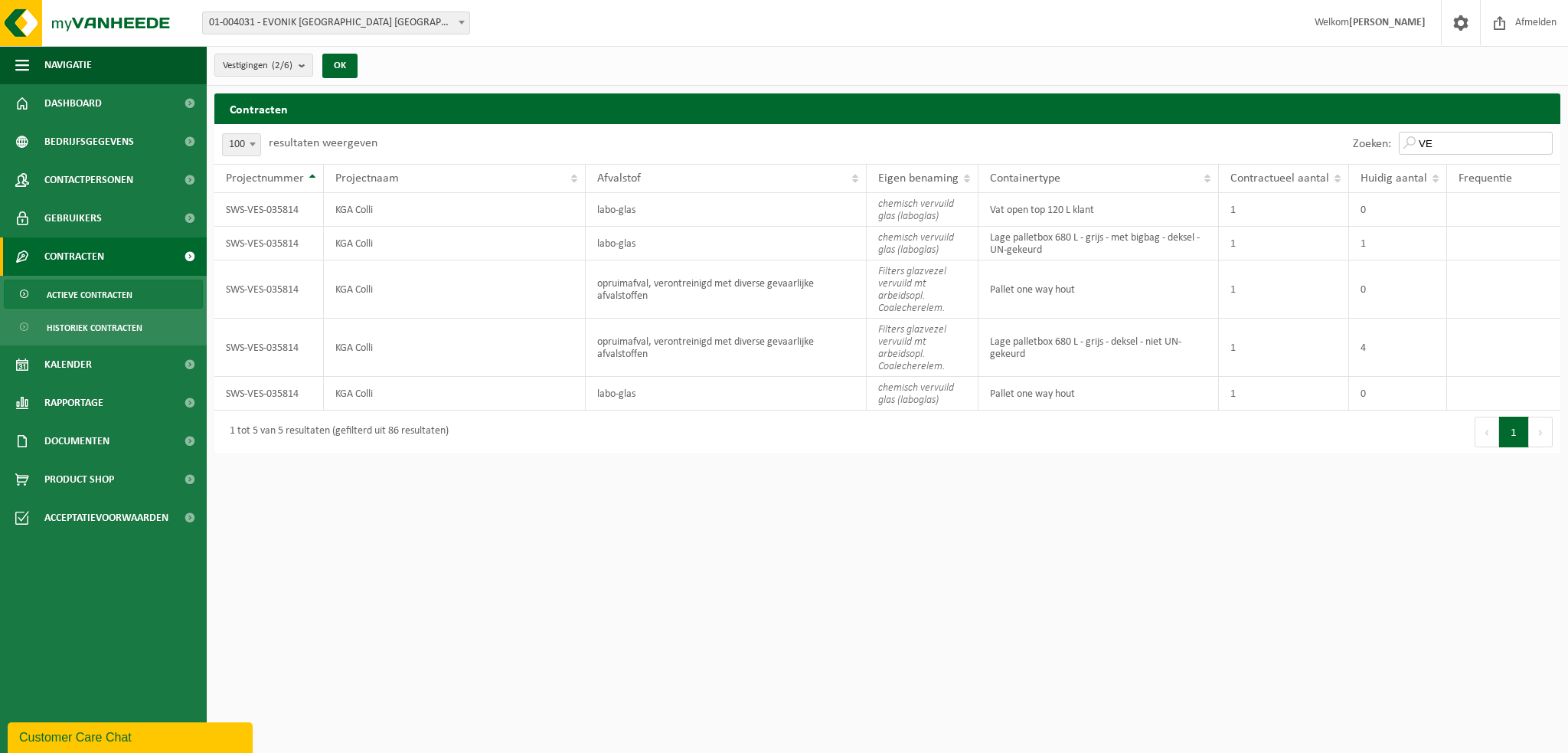
type input "V"
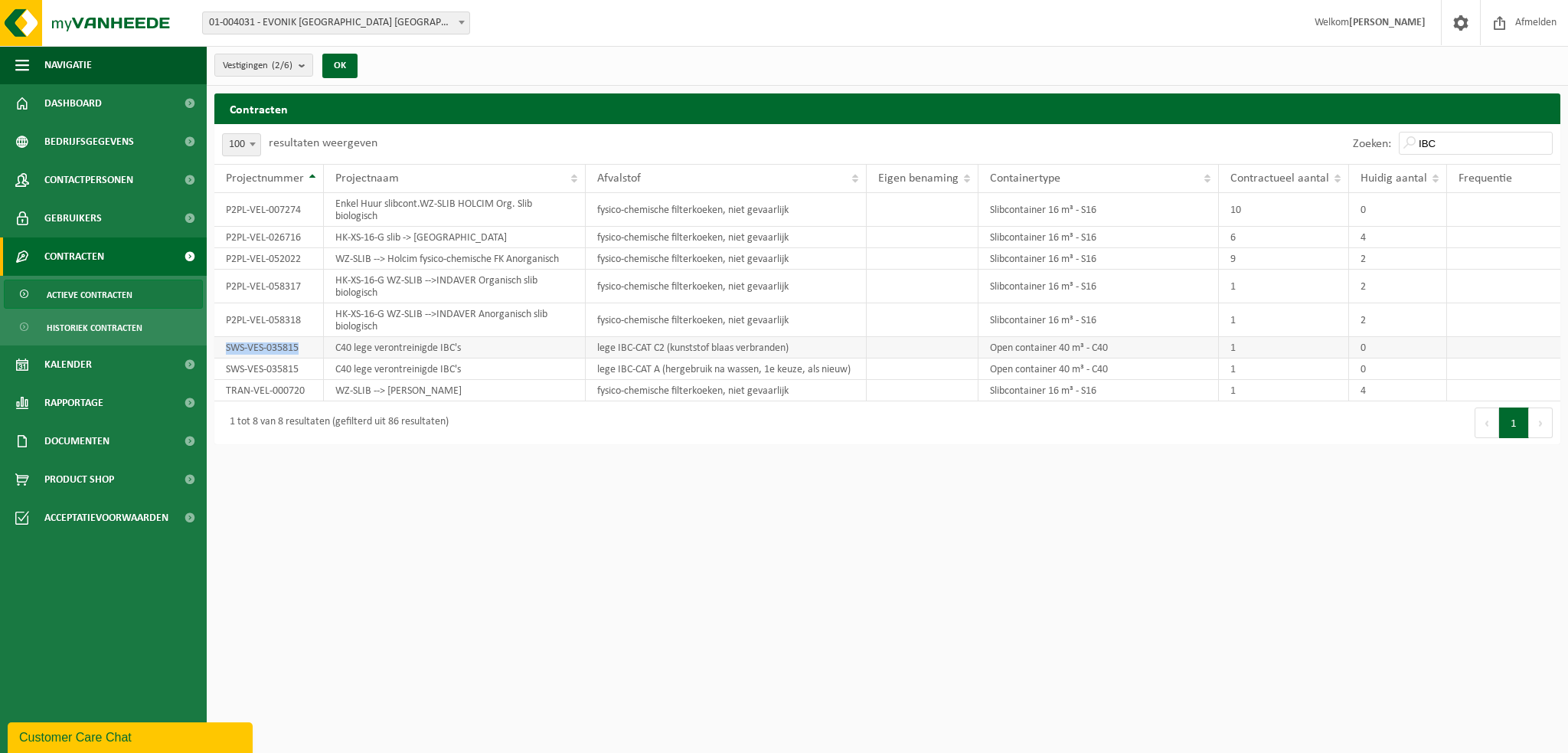
drag, startPoint x: 308, startPoint y: 351, endPoint x: 225, endPoint y: 351, distance: 83.0
click at [225, 351] on td "SWS-VES-035815" at bounding box center [269, 348] width 110 height 22
copy td "SWS-VES-035815"
drag, startPoint x: 812, startPoint y: 346, endPoint x: 594, endPoint y: 348, distance: 218.0
click at [594, 348] on td "lege IBC-CAT C2 (kunststof blaas verbranden)" at bounding box center [726, 348] width 281 height 22
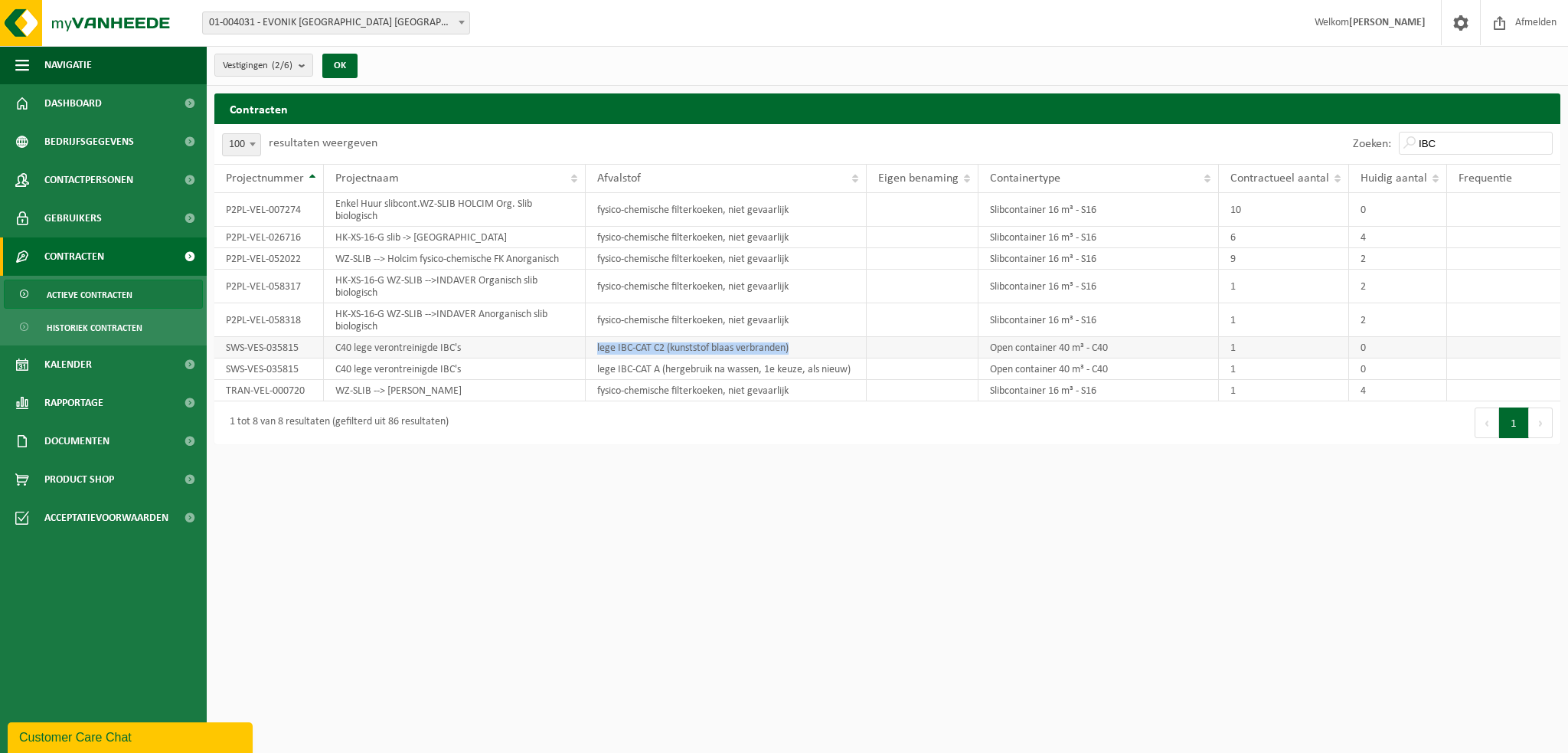
copy td "lege IBC-CAT C2 (kunststof blaas verbranden)"
drag, startPoint x: 859, startPoint y: 370, endPoint x: 598, endPoint y: 365, distance: 261.0
click at [598, 365] on td "lege IBC-CAT A (hergebruik na wassen, 1e keuze, als nieuw)" at bounding box center [726, 369] width 281 height 22
copy td "lege IBC-CAT A (hergebruik na wassen, 1e keuze, als nieuw)"
drag, startPoint x: 1461, startPoint y: 140, endPoint x: 1424, endPoint y: 145, distance: 37.3
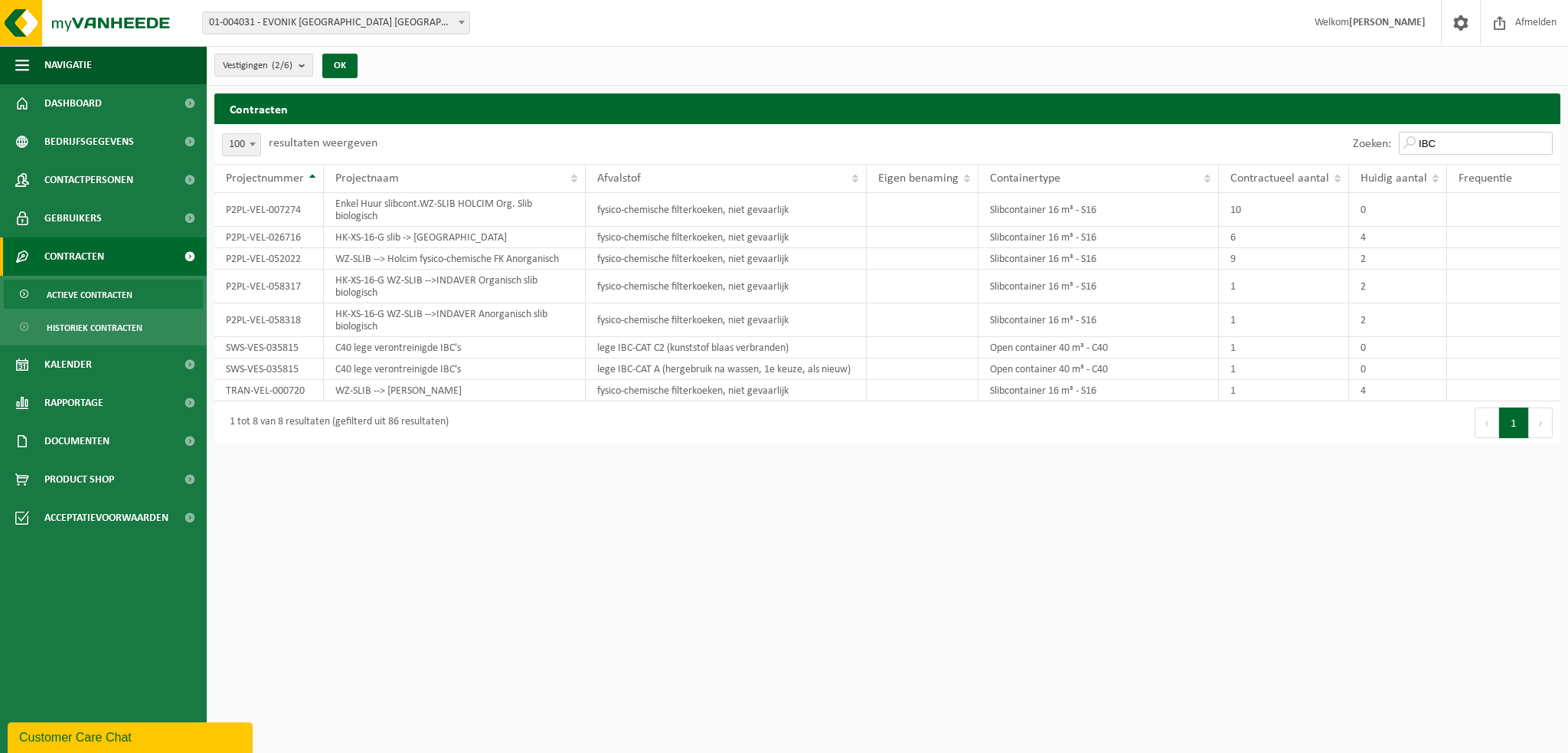
click at [1424, 145] on input "IBC" at bounding box center [1476, 143] width 154 height 23
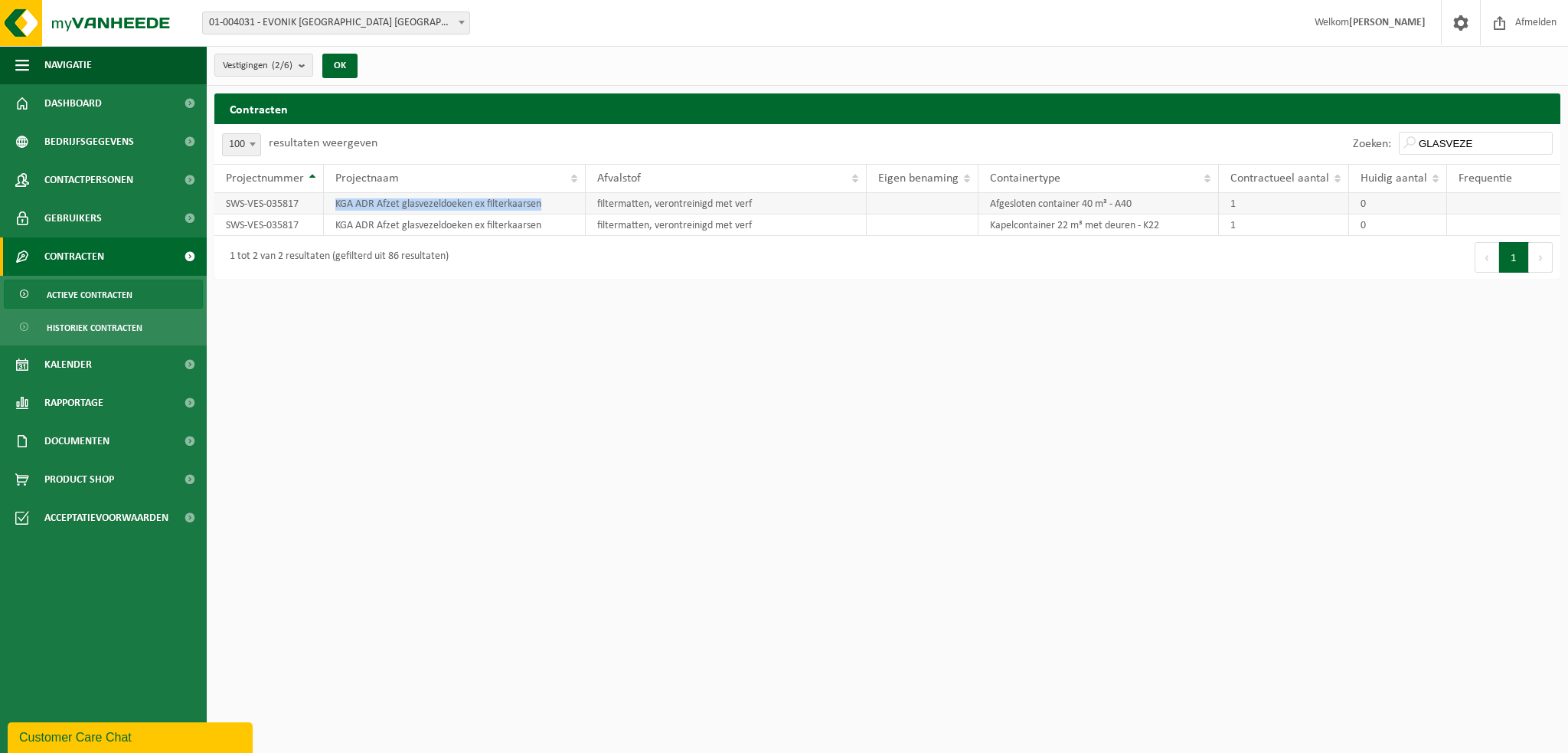
drag, startPoint x: 537, startPoint y: 201, endPoint x: 331, endPoint y: 205, distance: 206.0
click at [331, 205] on td "KGA ADR Afzet glasvezeldoeken ex filterkaarsen" at bounding box center [455, 203] width 262 height 22
copy td "KGA ADR Afzet glasvezeldoeken ex filterkaarsen"
drag, startPoint x: 1495, startPoint y: 141, endPoint x: 1344, endPoint y: 140, distance: 151.0
click at [1344, 140] on div "Zoeken: GLASVEZE" at bounding box center [1224, 144] width 673 height 40
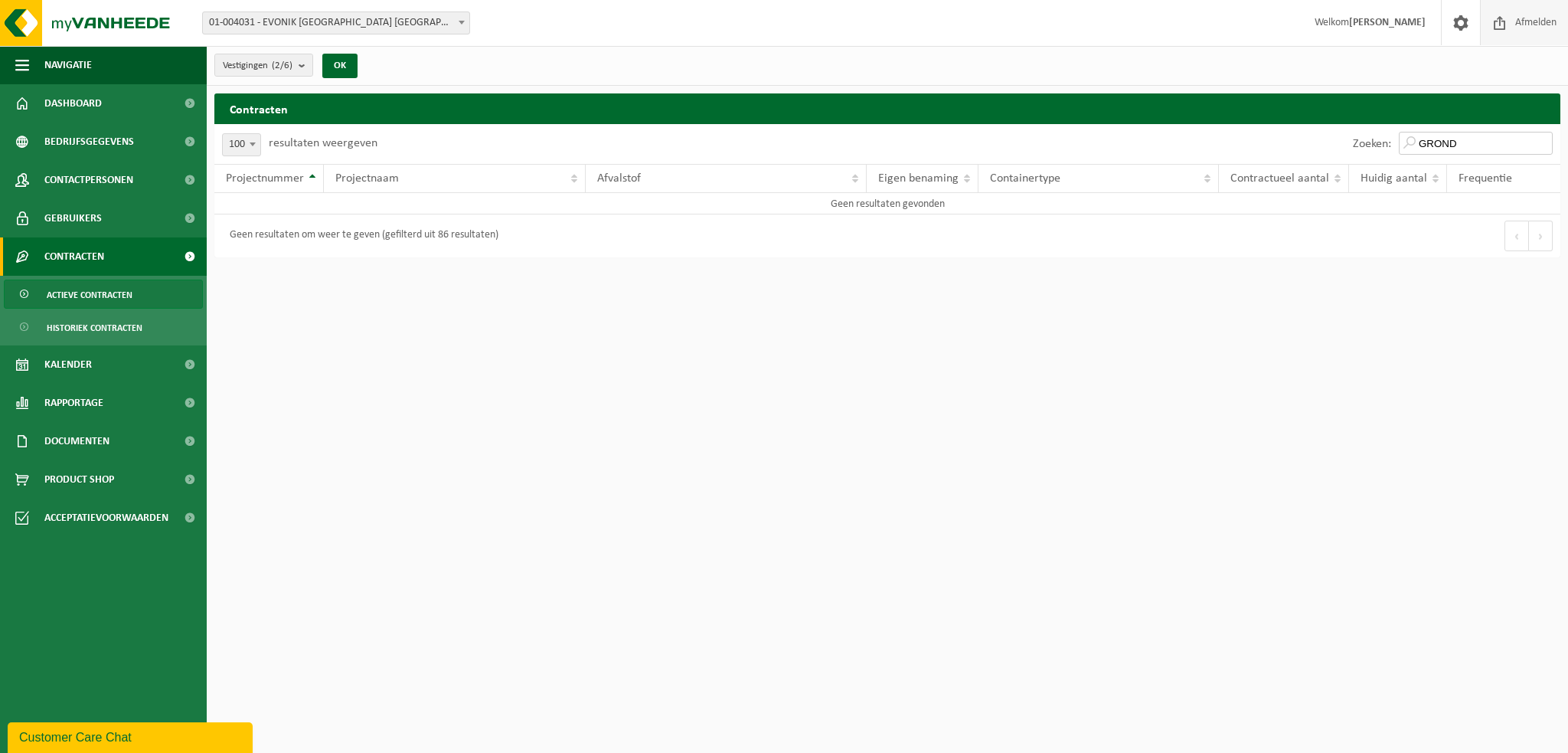
type input "GROND"
drag, startPoint x: 1495, startPoint y: 146, endPoint x: 1406, endPoint y: 151, distance: 89.1
click at [1406, 151] on input "GROND" at bounding box center [1476, 143] width 154 height 23
click at [296, 60] on button "Vestigingen (2/6)" at bounding box center [263, 65] width 98 height 23
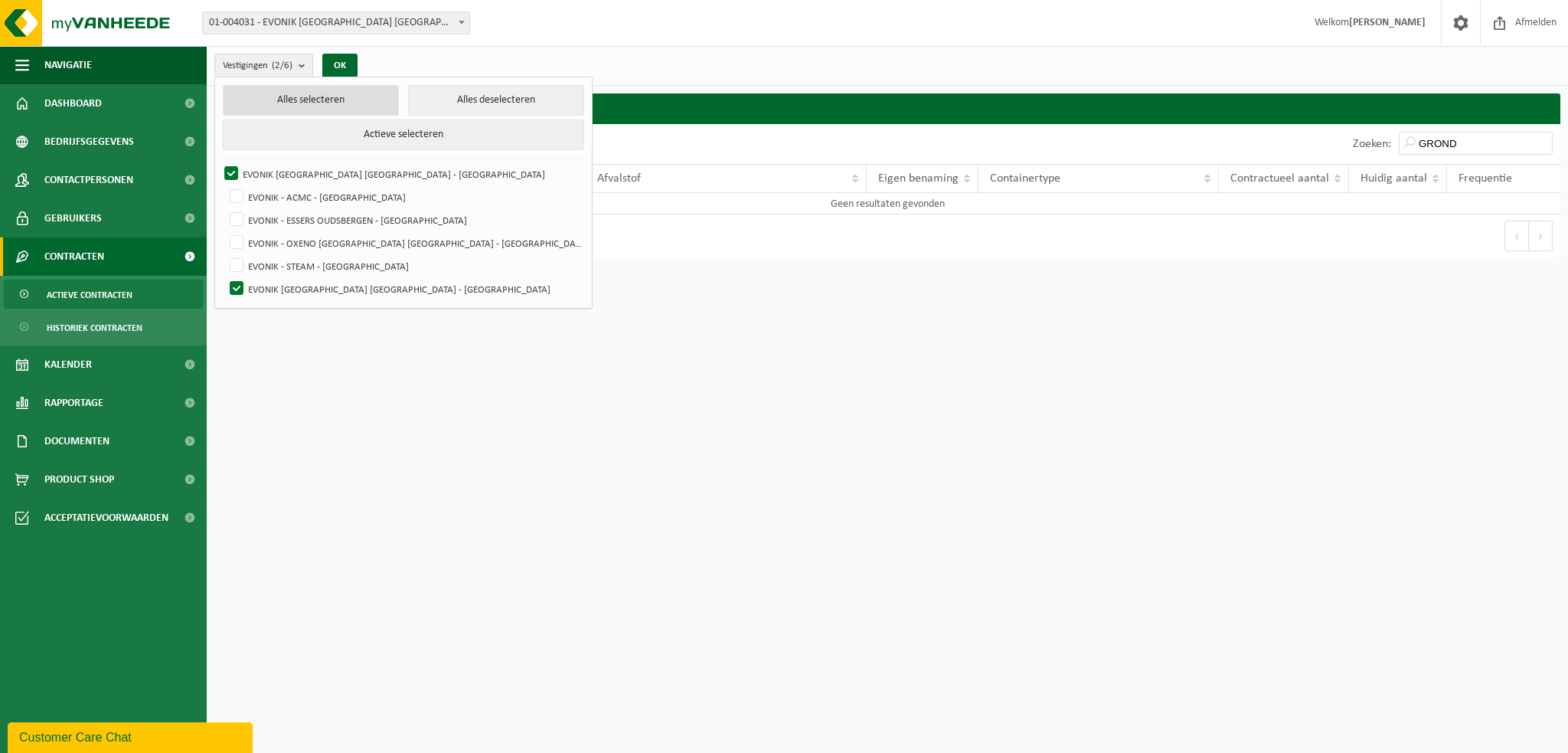
click at [325, 92] on button "Alles selecteren" at bounding box center [311, 100] width 176 height 31
checkbox input "true"
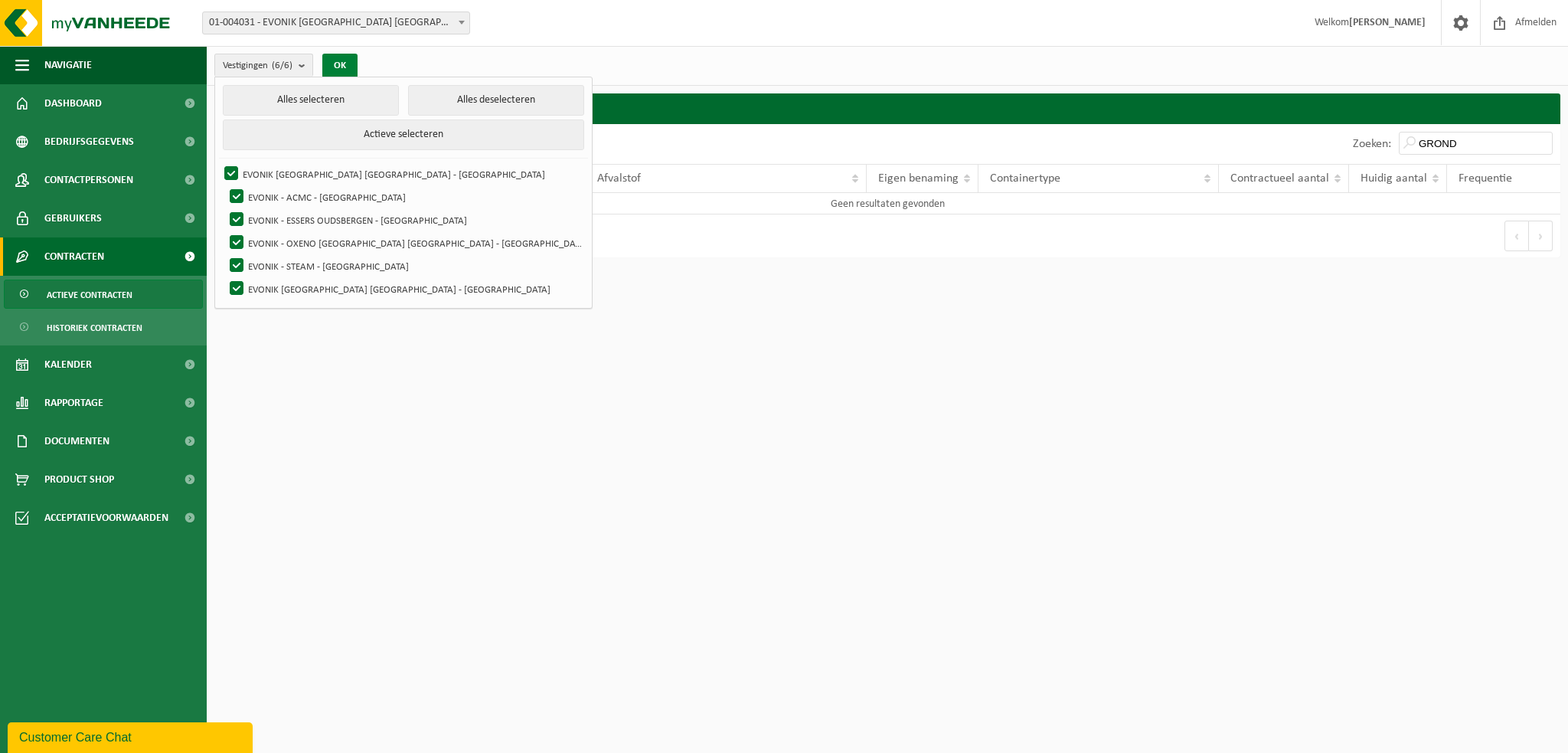
click at [355, 66] on button "OK" at bounding box center [340, 66] width 35 height 24
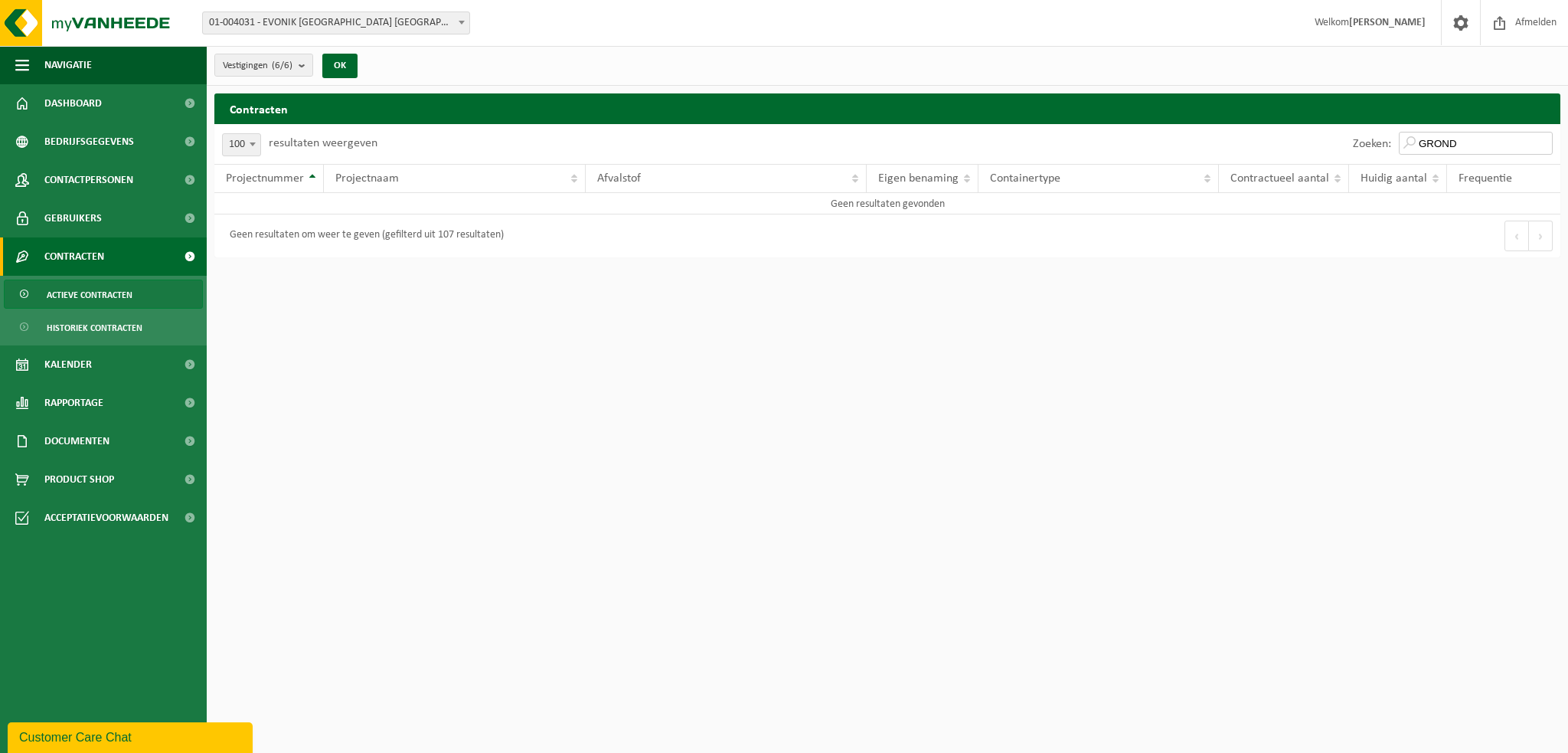
click at [1495, 148] on input "GROND" at bounding box center [1476, 143] width 154 height 23
drag, startPoint x: 1476, startPoint y: 137, endPoint x: 1362, endPoint y: 117, distance: 115.7
click at [1362, 117] on div "Contracten Even geduld. Door de grote hoeveelheid gegevens duurt het laden even…" at bounding box center [887, 179] width 1362 height 172
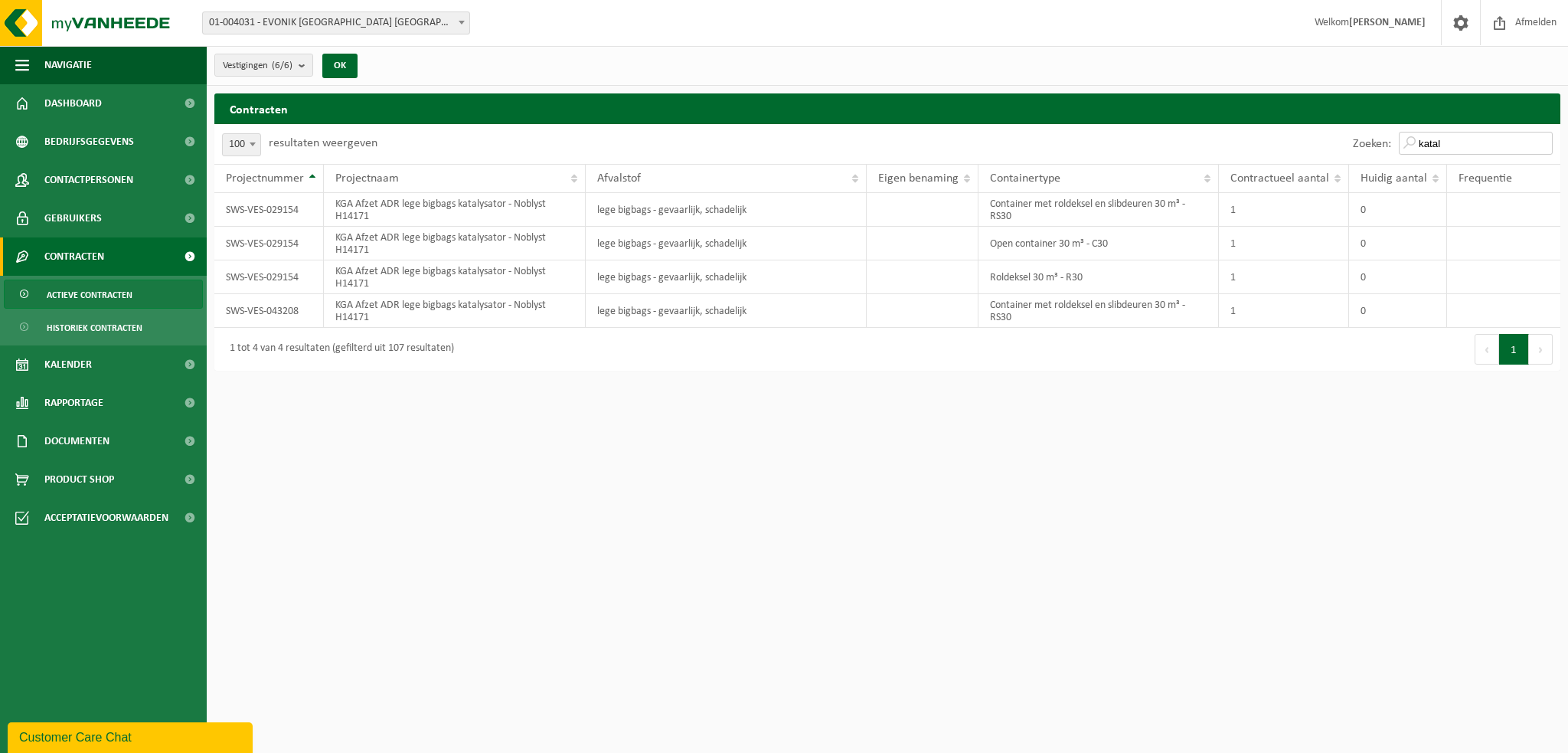
drag, startPoint x: 1461, startPoint y: 143, endPoint x: 1394, endPoint y: 143, distance: 67.0
click at [1394, 143] on div "Zoeken: katal" at bounding box center [1452, 144] width 215 height 40
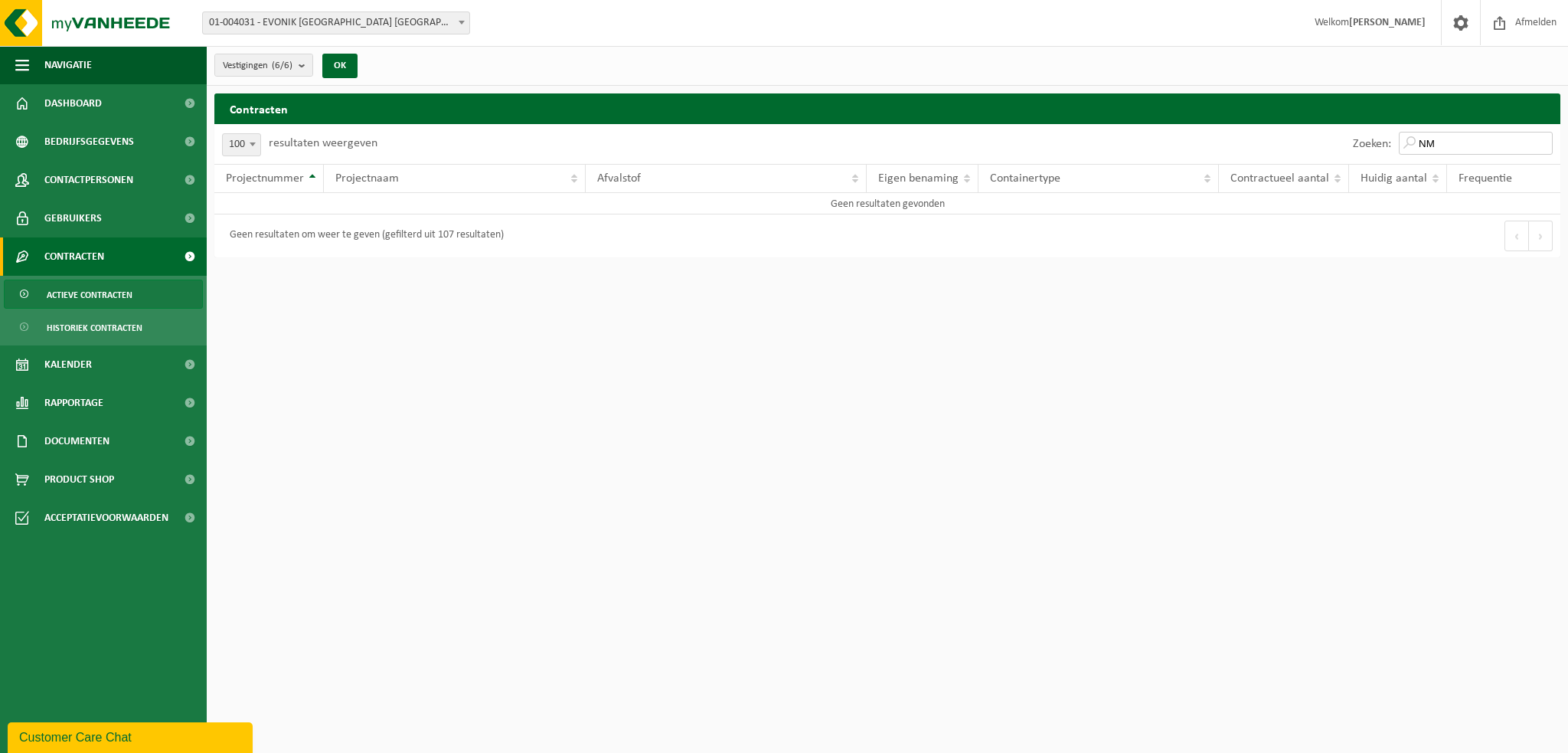
type input "N"
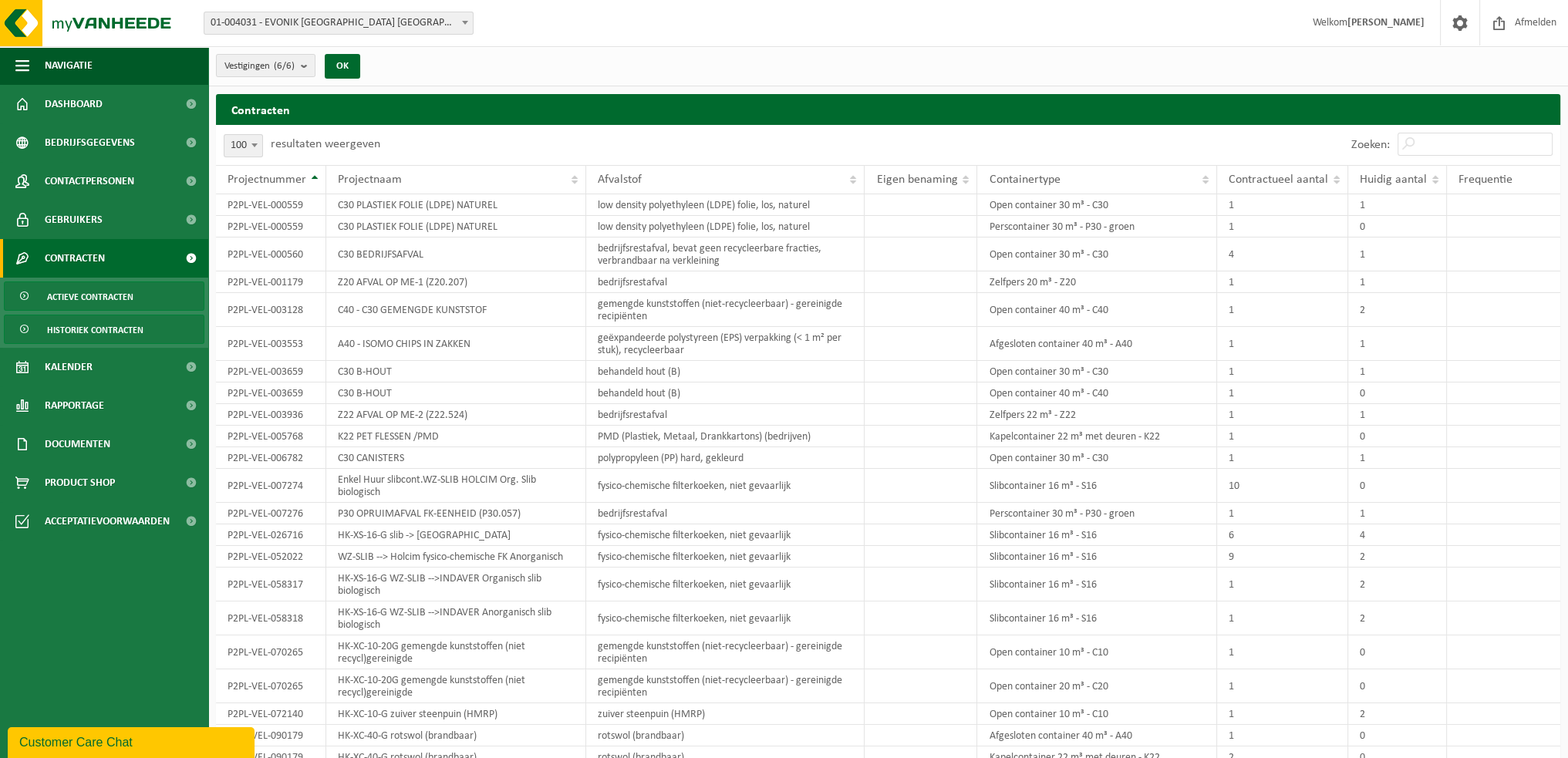
click at [131, 326] on span "Historiek contracten" at bounding box center [96, 329] width 97 height 29
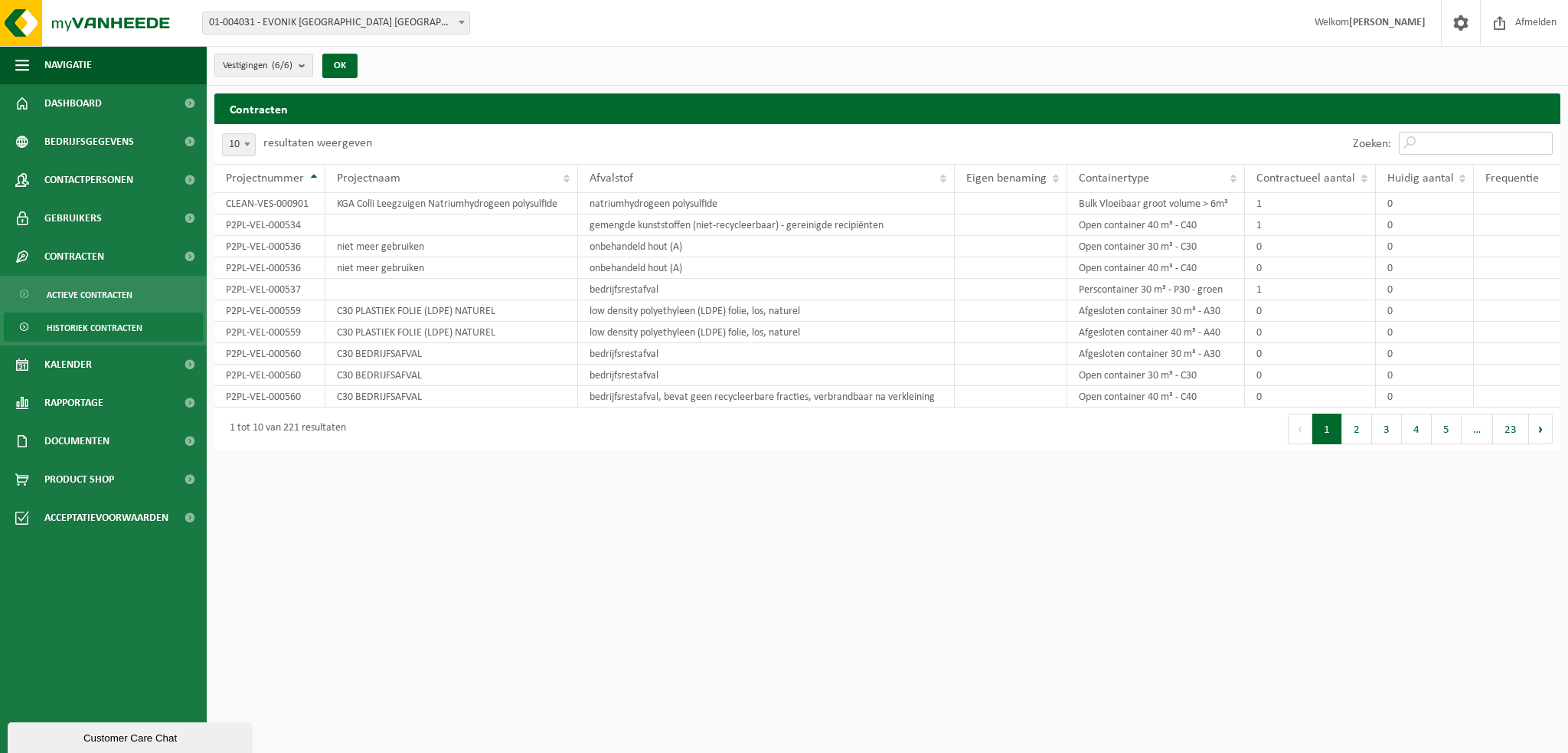
click at [1463, 151] on input "Zoeken:" at bounding box center [1476, 143] width 154 height 23
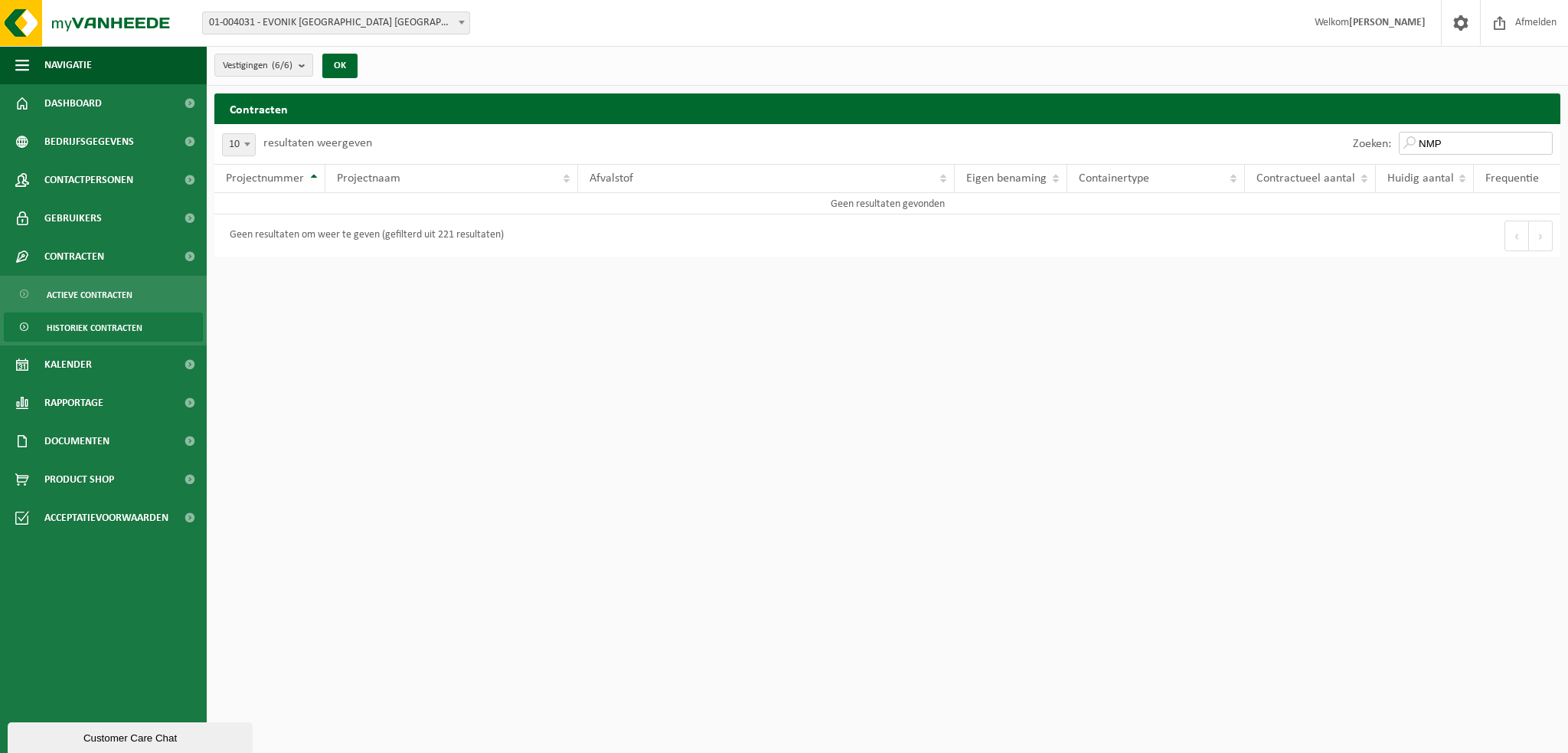
drag, startPoint x: 1451, startPoint y: 136, endPoint x: 1426, endPoint y: 137, distance: 25.0
click at [1426, 137] on input "NMP" at bounding box center [1476, 143] width 154 height 23
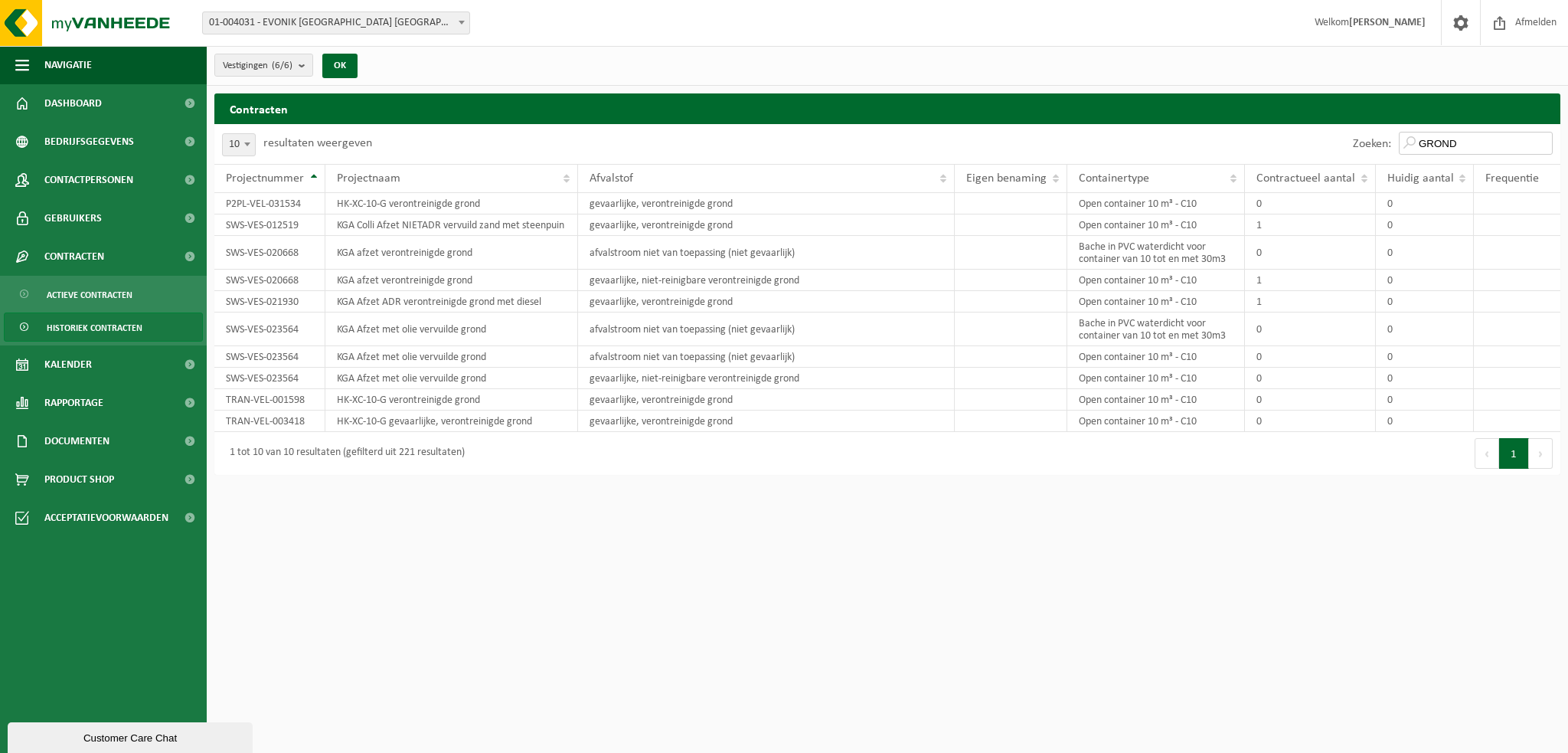
type input "GROND"
click at [239, 147] on span "10" at bounding box center [239, 145] width 32 height 22
select select "100"
click at [1385, 236] on td "0" at bounding box center [1424, 225] width 98 height 22
click at [125, 290] on span "Actieve contracten" at bounding box center [90, 295] width 85 height 29
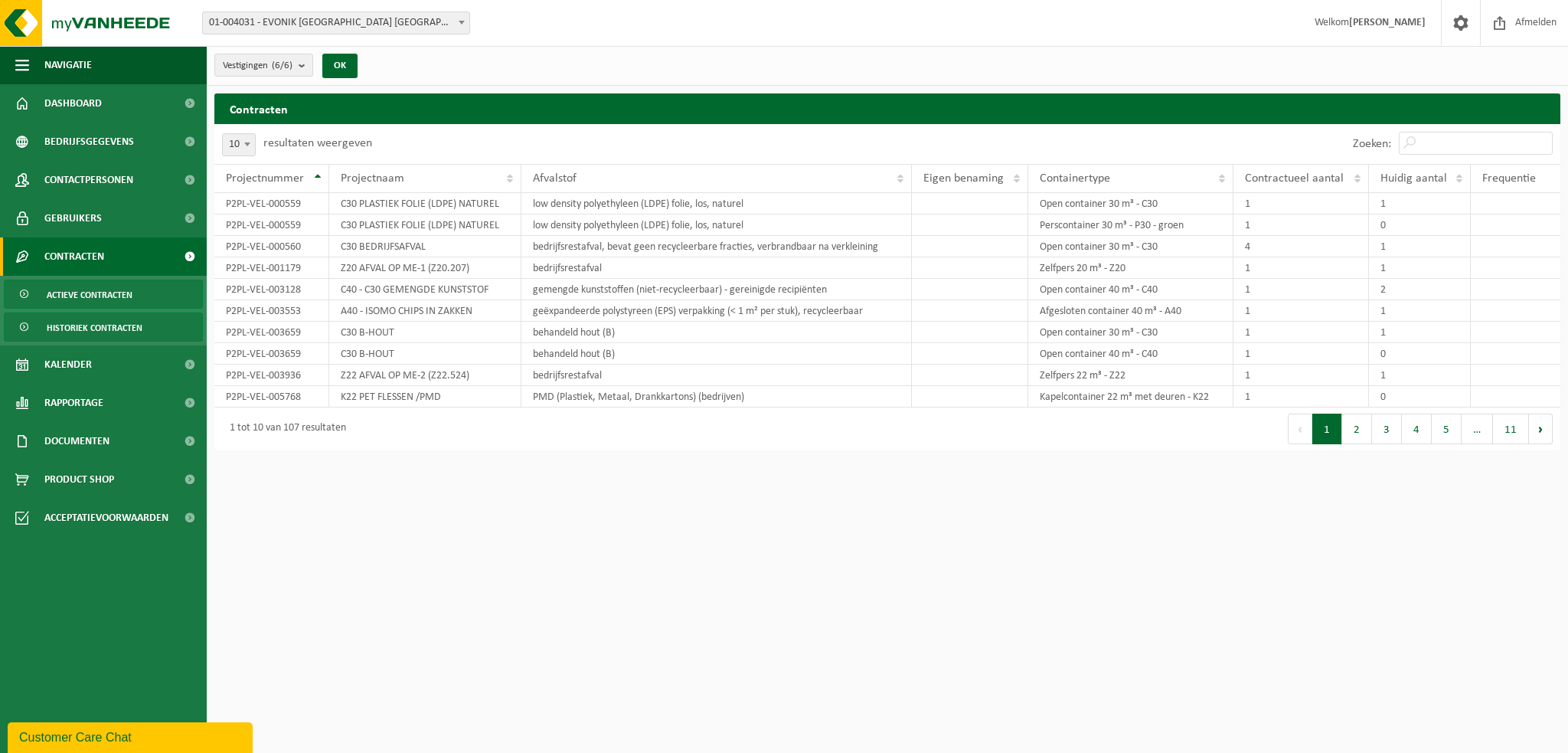
click at [86, 324] on span "Historiek contracten" at bounding box center [95, 327] width 96 height 29
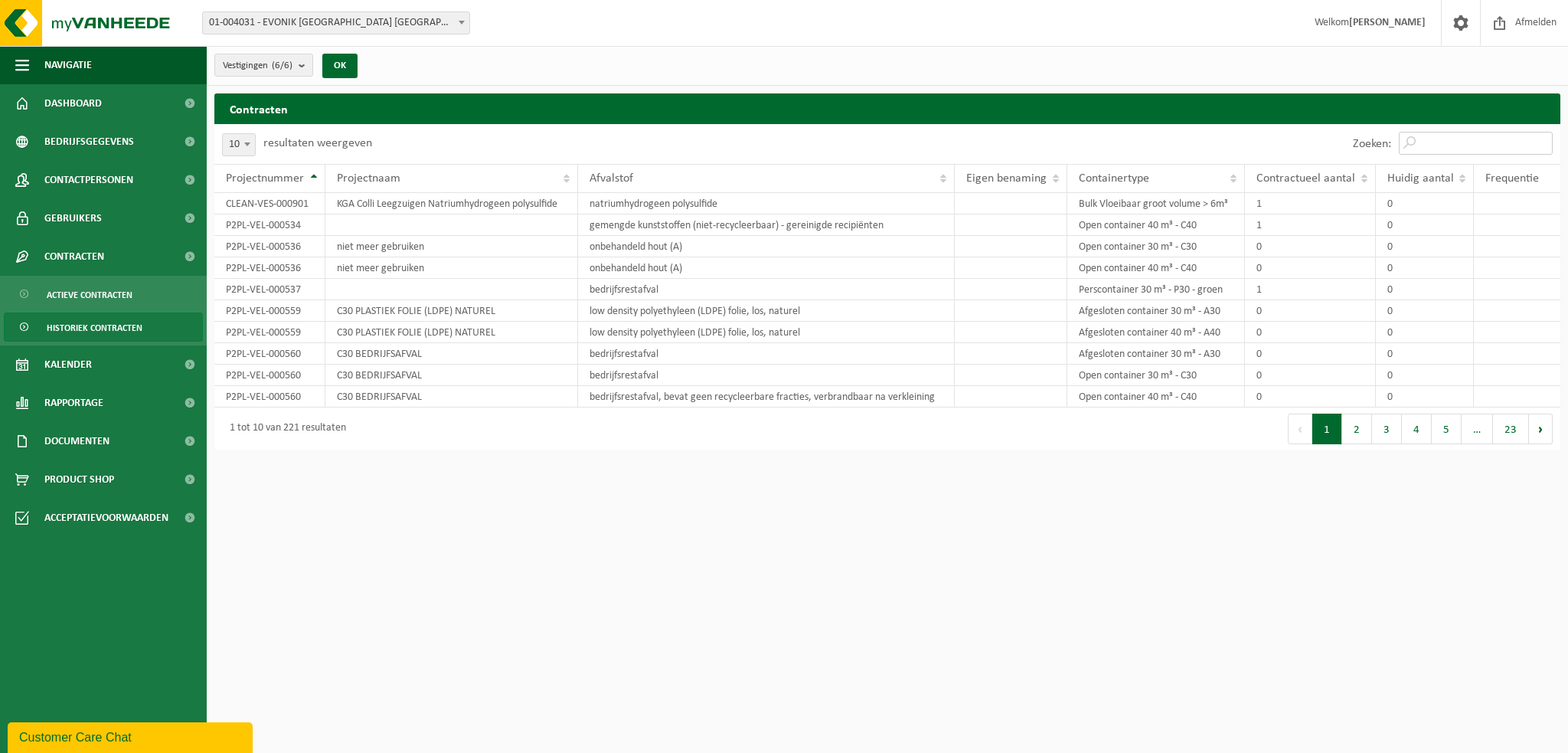
click at [1444, 141] on input "Zoeken:" at bounding box center [1476, 143] width 154 height 23
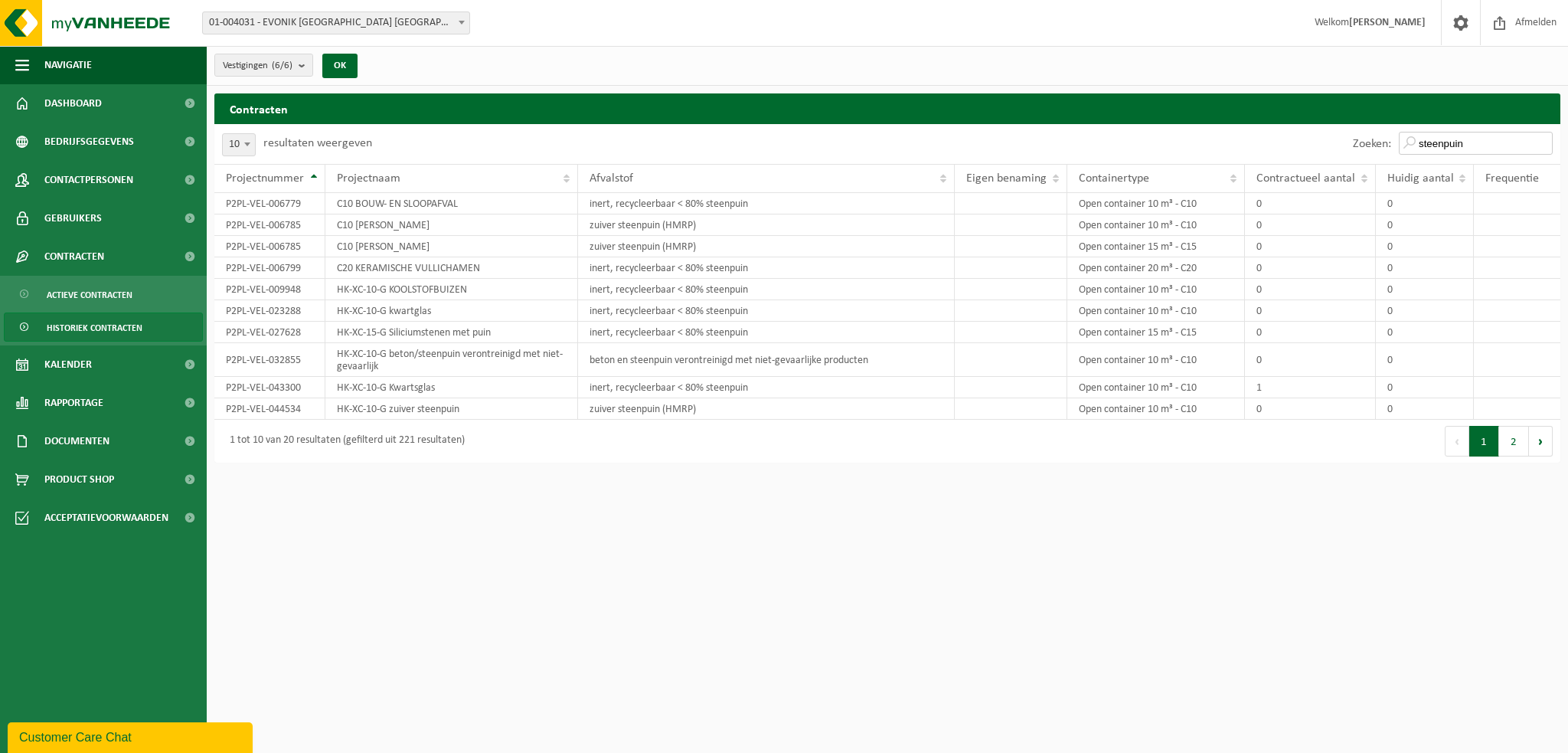
type input "steenpuin"
click at [246, 142] on b at bounding box center [247, 144] width 6 height 3
select select "100"
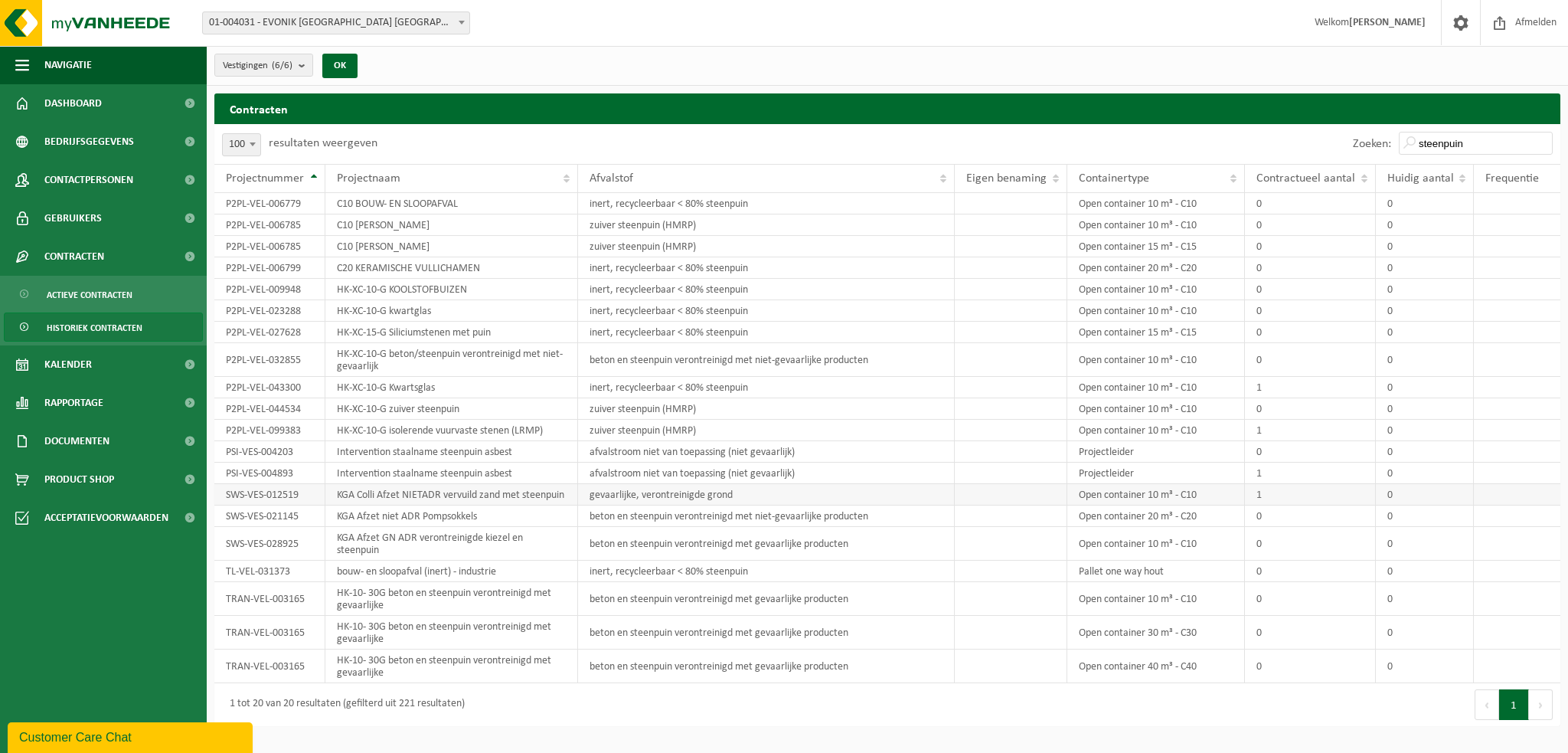
click at [485, 505] on td "KGA Colli Afzet NIETADR vervuild zand met steenpuin" at bounding box center [452, 494] width 253 height 22
click at [61, 303] on span "Actieve contracten" at bounding box center [90, 295] width 85 height 29
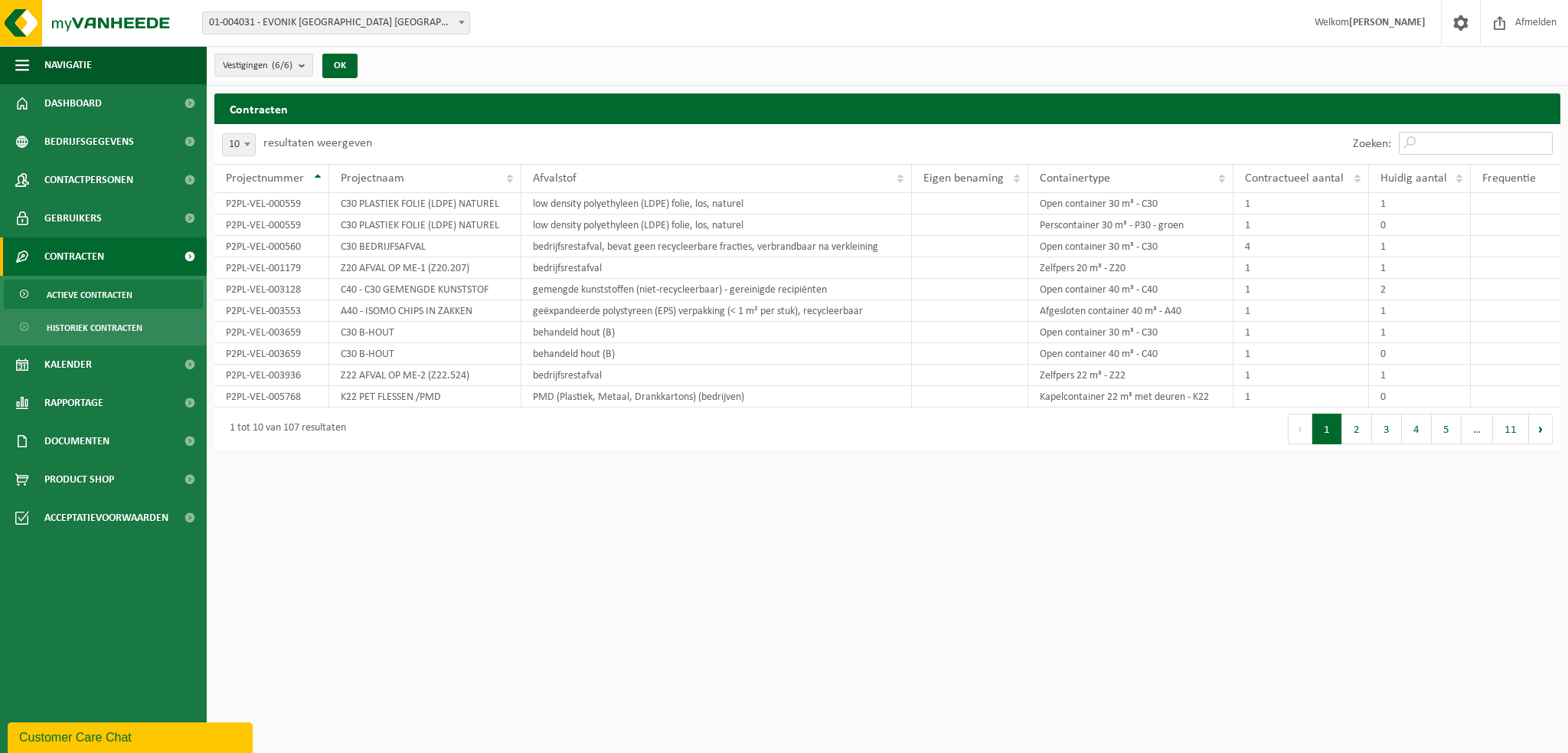
click at [1444, 142] on input "Zoeken:" at bounding box center [1476, 143] width 154 height 23
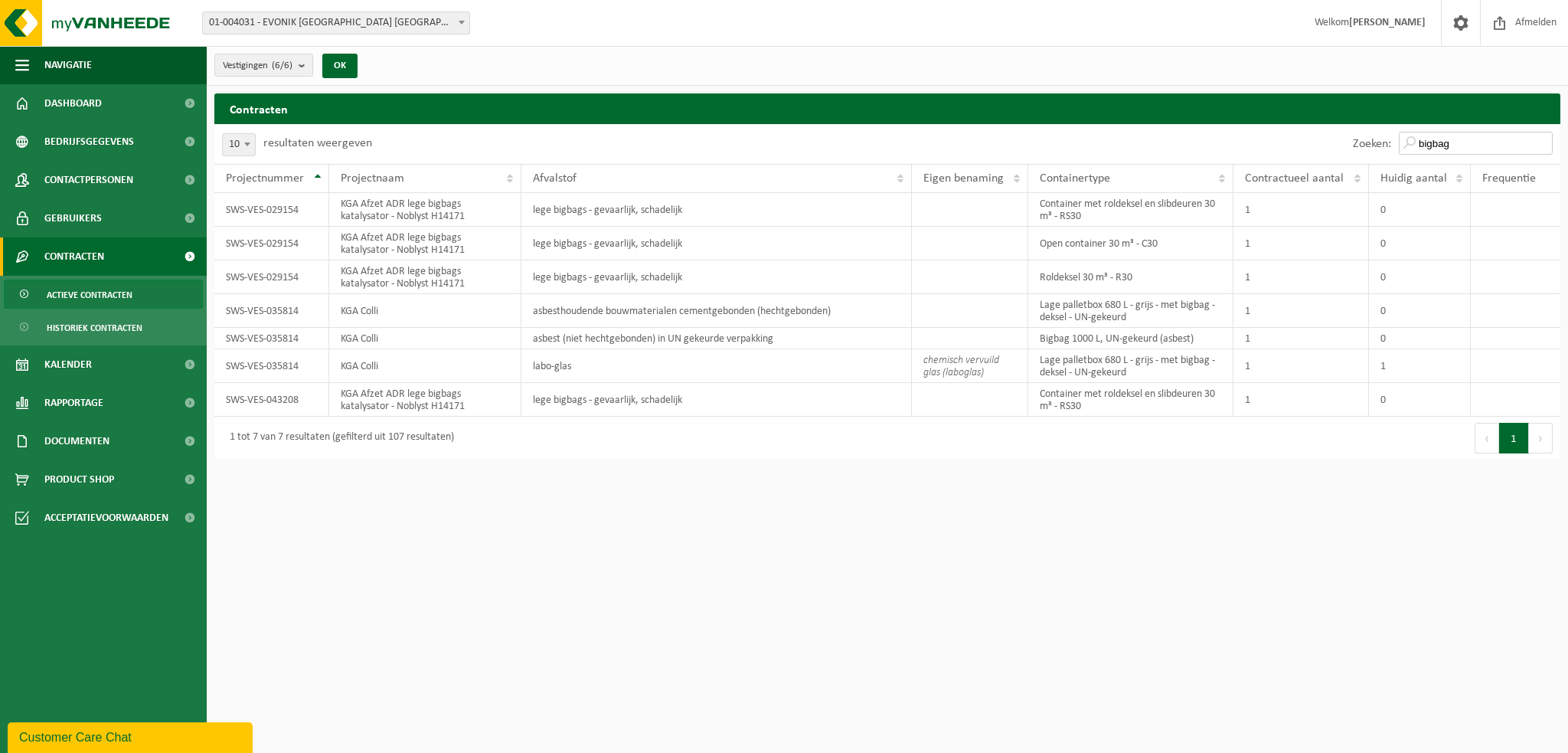
type input "bigbag"
click at [684, 536] on html "Vestiging: 01-004031 - EVONIK ANTWERPEN NV - ANTWERPEN 10-995870 - EVONIK - ACM…" at bounding box center [784, 376] width 1568 height 753
click at [1097, 218] on td "Container met roldeksel en slibdeuren 30 m³ - RS30" at bounding box center [1131, 209] width 206 height 34
drag, startPoint x: 307, startPoint y: 207, endPoint x: 230, endPoint y: 207, distance: 77.0
click at [230, 207] on td "SWS-VES-029154" at bounding box center [272, 209] width 115 height 34
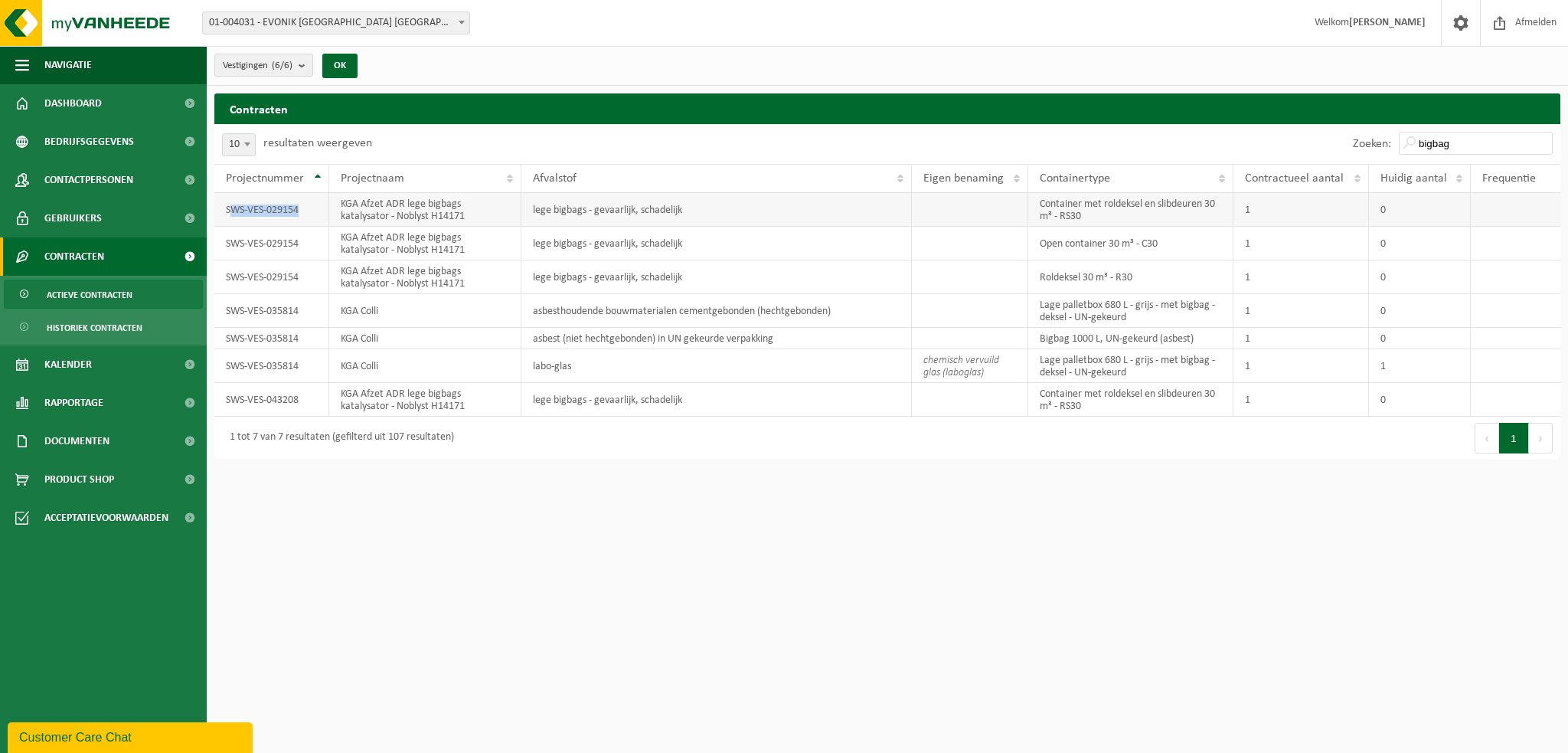
click at [322, 221] on td "SWS-VES-029154" at bounding box center [272, 209] width 115 height 34
drag, startPoint x: 300, startPoint y: 206, endPoint x: 225, endPoint y: 210, distance: 75.1
click at [225, 210] on td "SWS-VES-029154" at bounding box center [272, 209] width 115 height 34
copy td "SWS-VES-029154"
click at [1488, 138] on input "bigbag" at bounding box center [1476, 143] width 154 height 23
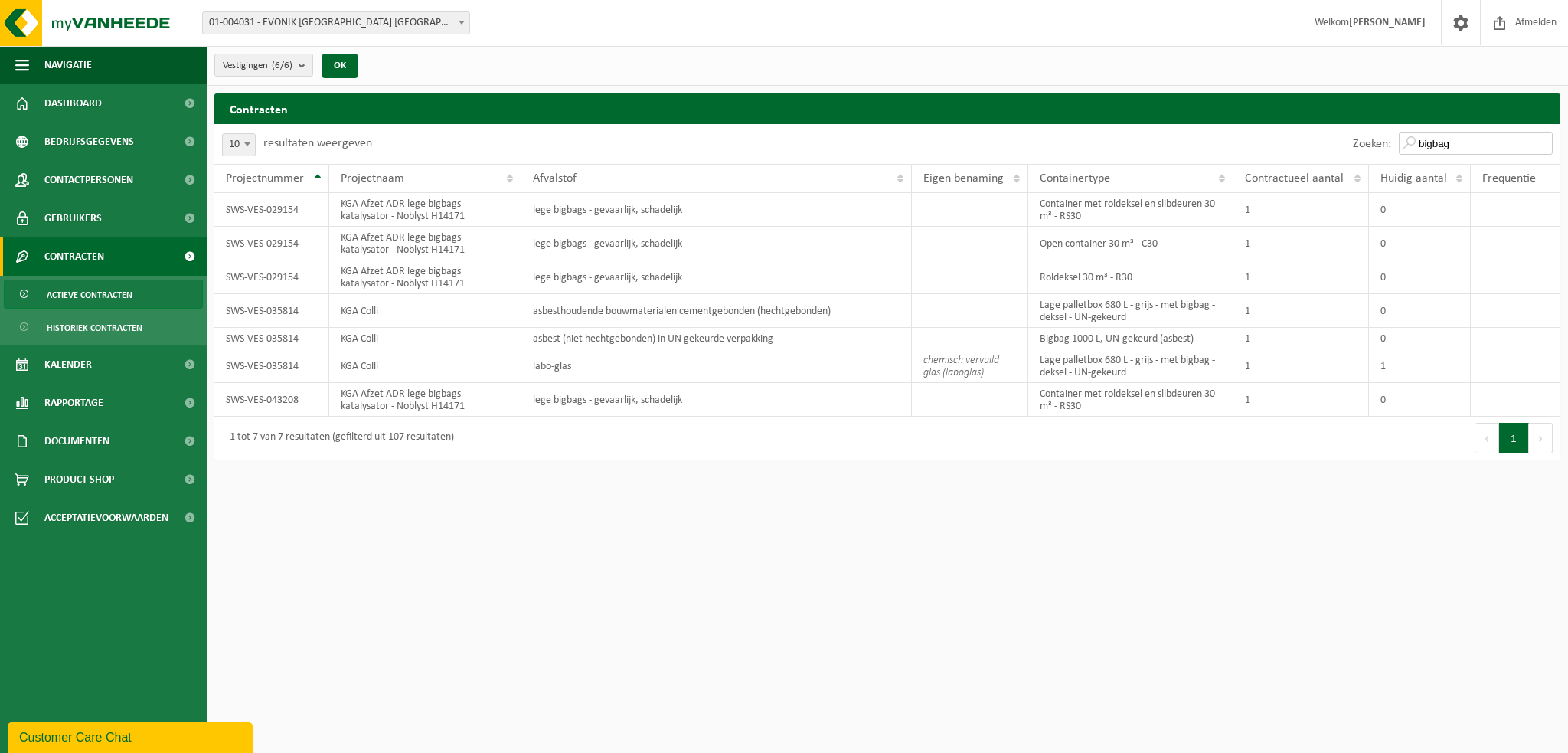
drag, startPoint x: 1482, startPoint y: 137, endPoint x: 1405, endPoint y: 139, distance: 77.0
click at [1405, 139] on input "bigbag" at bounding box center [1476, 143] width 154 height 23
click at [306, 58] on b "submit" at bounding box center [306, 64] width 14 height 22
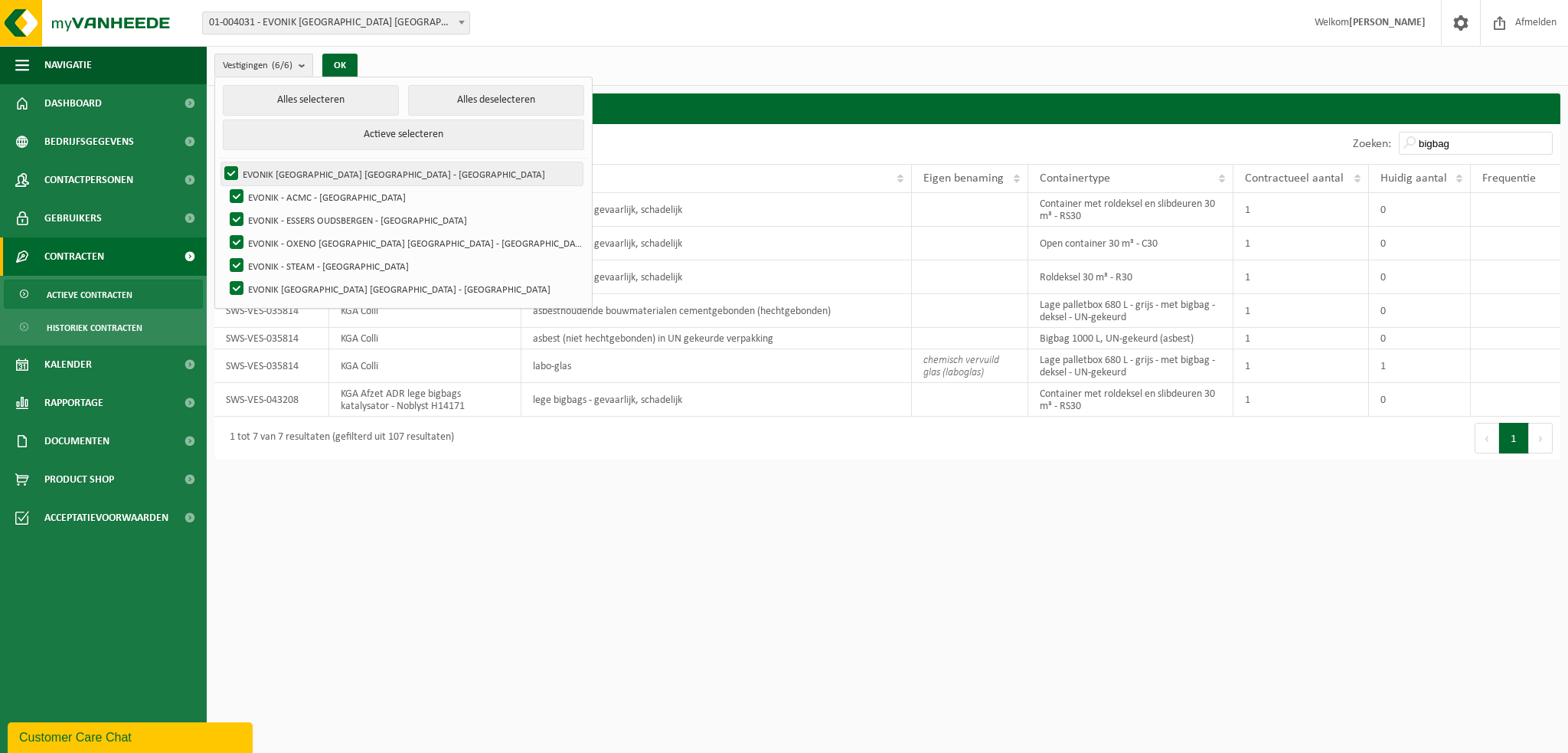
click at [234, 165] on label "EVONIK [GEOGRAPHIC_DATA] [GEOGRAPHIC_DATA] - [GEOGRAPHIC_DATA]" at bounding box center [402, 173] width 362 height 23
click at [219, 162] on input "EVONIK [GEOGRAPHIC_DATA] [GEOGRAPHIC_DATA] - [GEOGRAPHIC_DATA]" at bounding box center [218, 161] width 1 height 1
checkbox input "false"
click at [408, 111] on button "Alles deselecteren" at bounding box center [496, 100] width 176 height 31
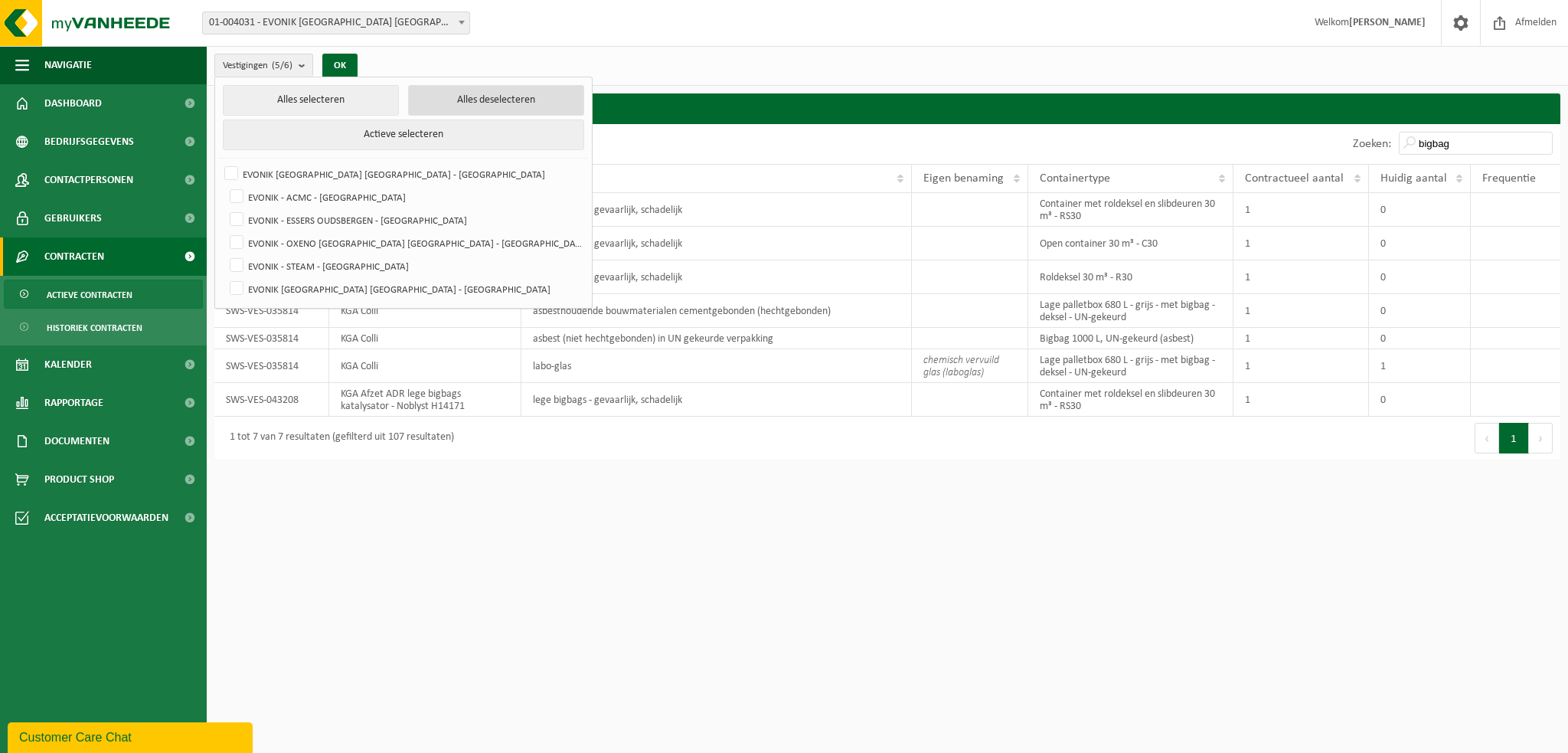
checkbox input "false"
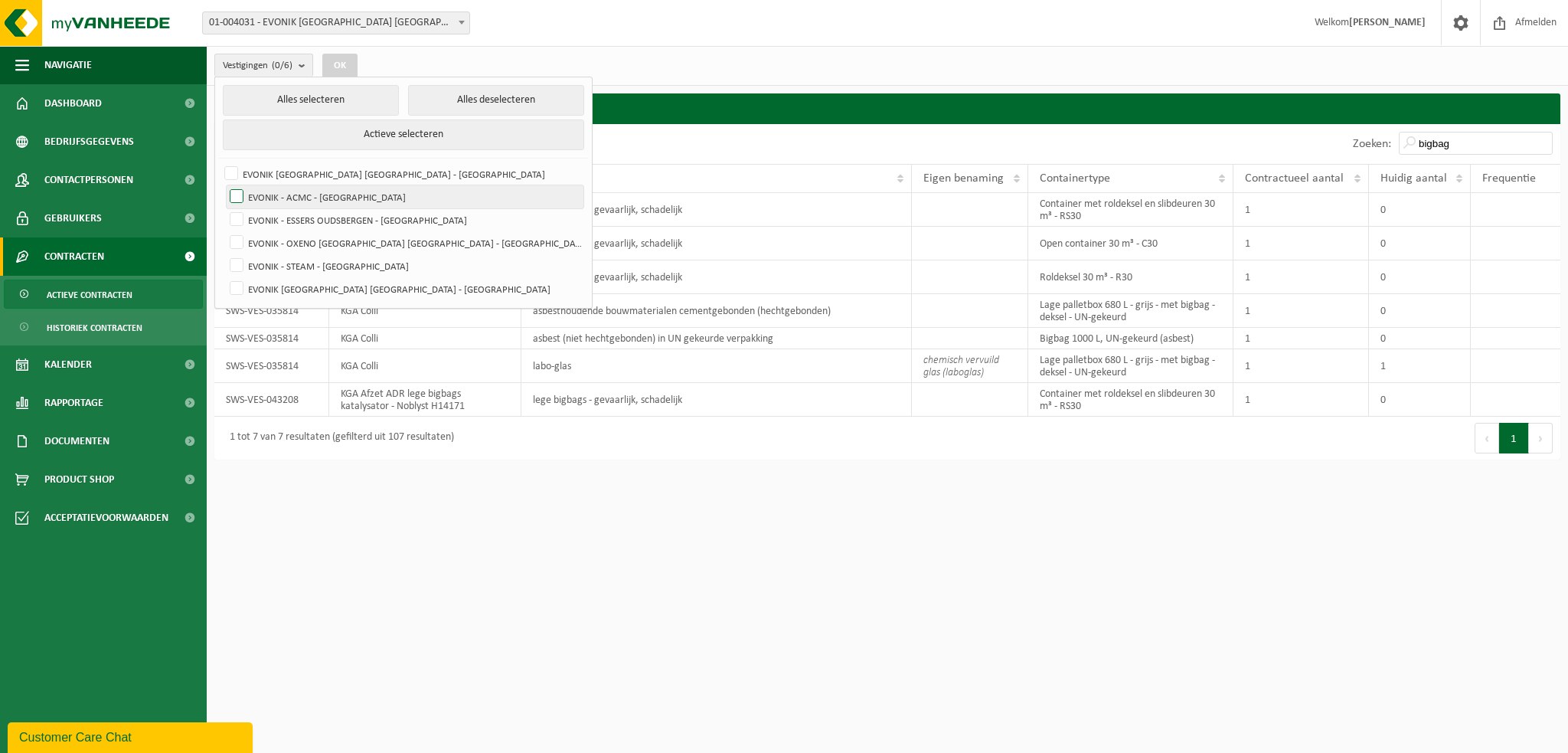
click at [236, 193] on label "EVONIK - ACMC - [GEOGRAPHIC_DATA]" at bounding box center [405, 197] width 357 height 23
click at [225, 186] on input "EVONIK - ACMC - [GEOGRAPHIC_DATA]" at bounding box center [224, 185] width 1 height 1
checkbox input "true"
click at [328, 66] on button "OK" at bounding box center [340, 66] width 35 height 24
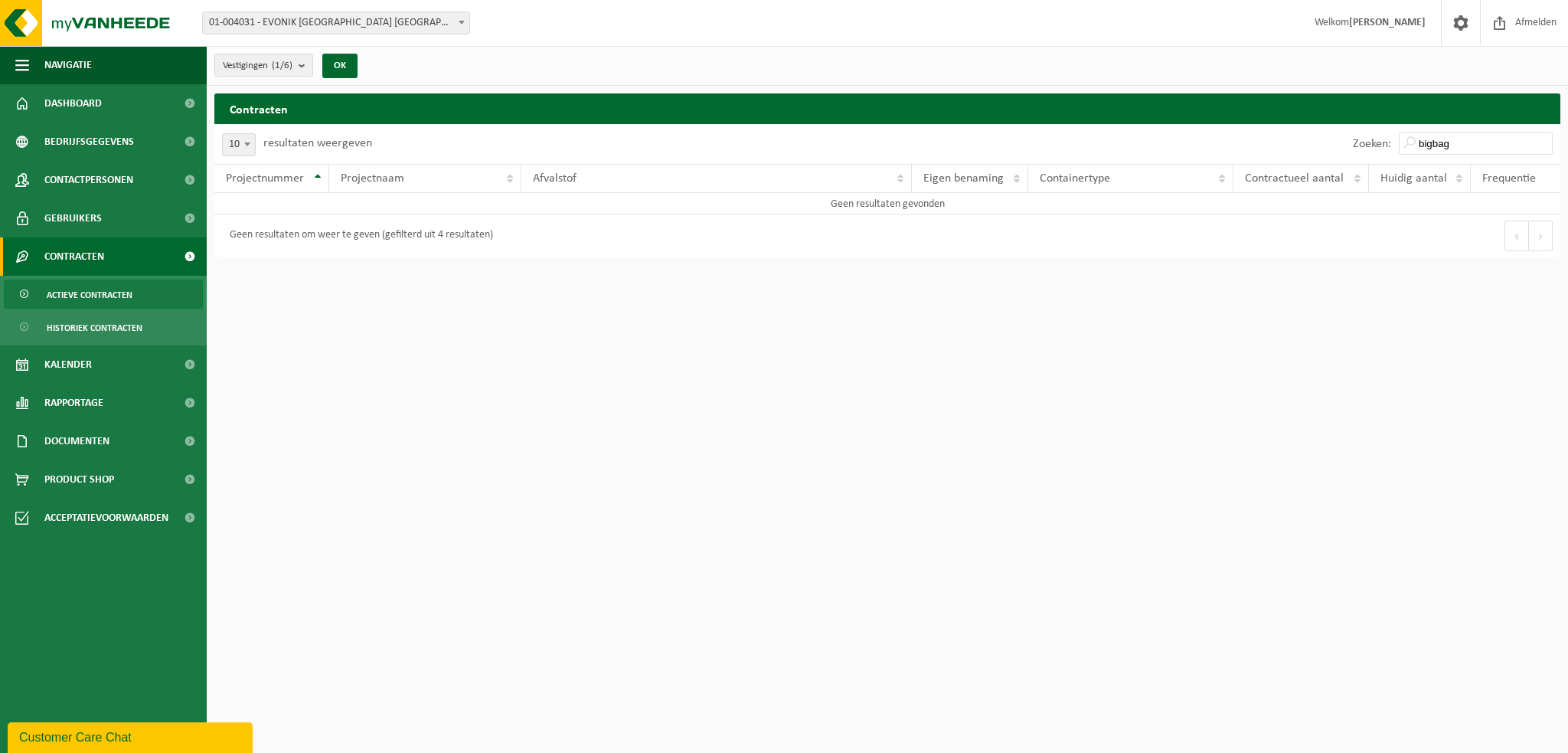
drag, startPoint x: 1497, startPoint y: 130, endPoint x: 1436, endPoint y: 137, distance: 61.4
click at [1436, 137] on div "Zoeken: bigbag" at bounding box center [1452, 144] width 215 height 40
drag, startPoint x: 1459, startPoint y: 148, endPoint x: 1396, endPoint y: 137, distance: 64.0
click at [1396, 137] on div "Zoeken: bigbag" at bounding box center [1452, 144] width 215 height 40
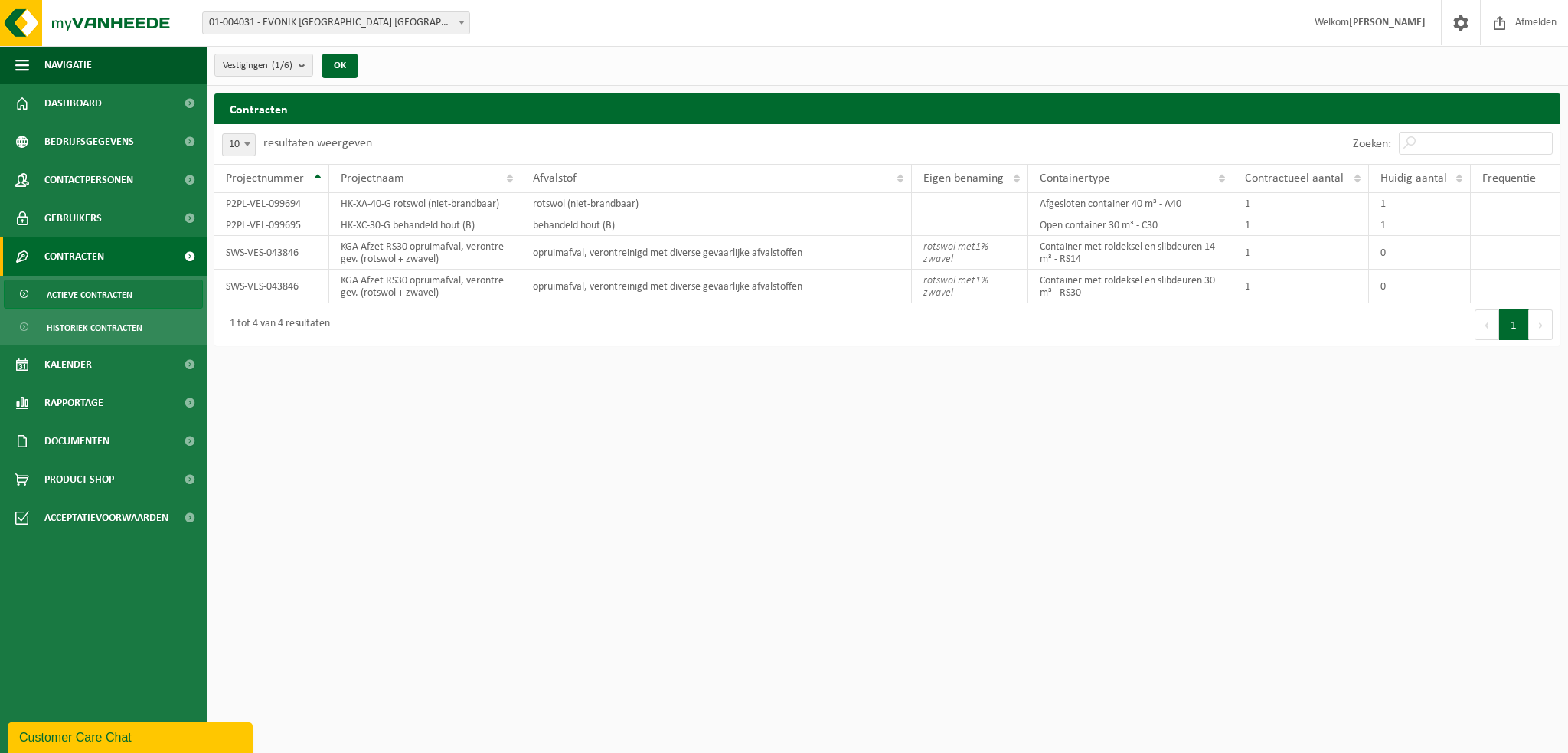
click at [733, 404] on html "Vestiging: 01-004031 - EVONIK ANTWERPEN NV - ANTWERPEN 10-995870 - EVONIK - ACM…" at bounding box center [784, 376] width 1568 height 753
click at [573, 315] on div "1 tot 4 van 4 resultaten" at bounding box center [551, 324] width 673 height 43
drag, startPoint x: 309, startPoint y: 288, endPoint x: 222, endPoint y: 280, distance: 87.4
click at [222, 280] on td "SWS-VES-043846" at bounding box center [272, 286] width 115 height 34
copy td "SWS-VES-043846"
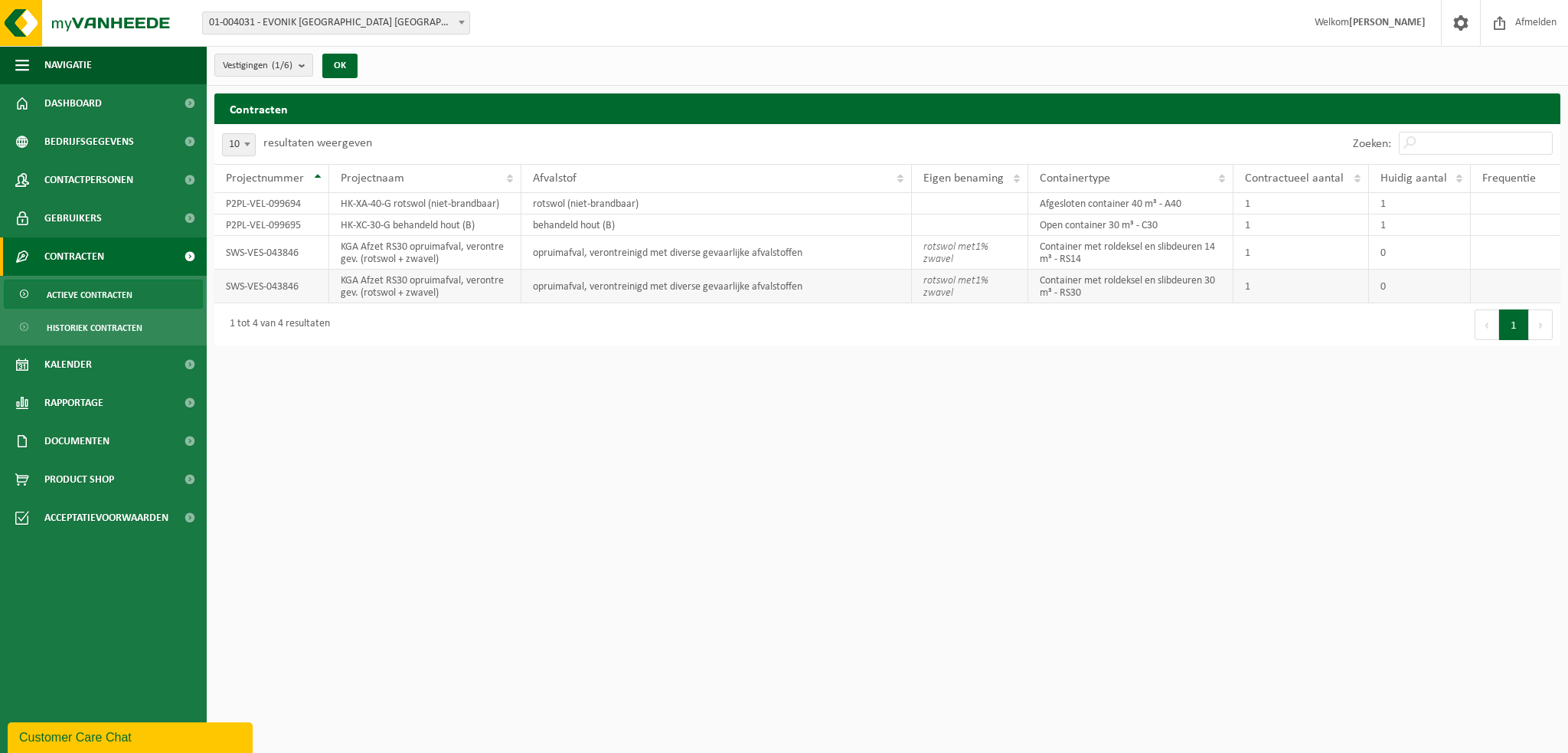
click at [453, 291] on td "KGA Afzet RS30 opruimafval, verontre gev. (rotswol + zwavel)" at bounding box center [425, 286] width 193 height 34
drag, startPoint x: 466, startPoint y: 295, endPoint x: 338, endPoint y: 284, distance: 128.5
click at [338, 284] on td "KGA Afzet RS30 opruimafval, verontre gev. (rotswol + zwavel)" at bounding box center [425, 286] width 193 height 34
copy td "KGA Afzet RS30 opruimafval, verontre gev. (rotswol + zwavel)"
drag, startPoint x: 833, startPoint y: 283, endPoint x: 530, endPoint y: 278, distance: 303.0
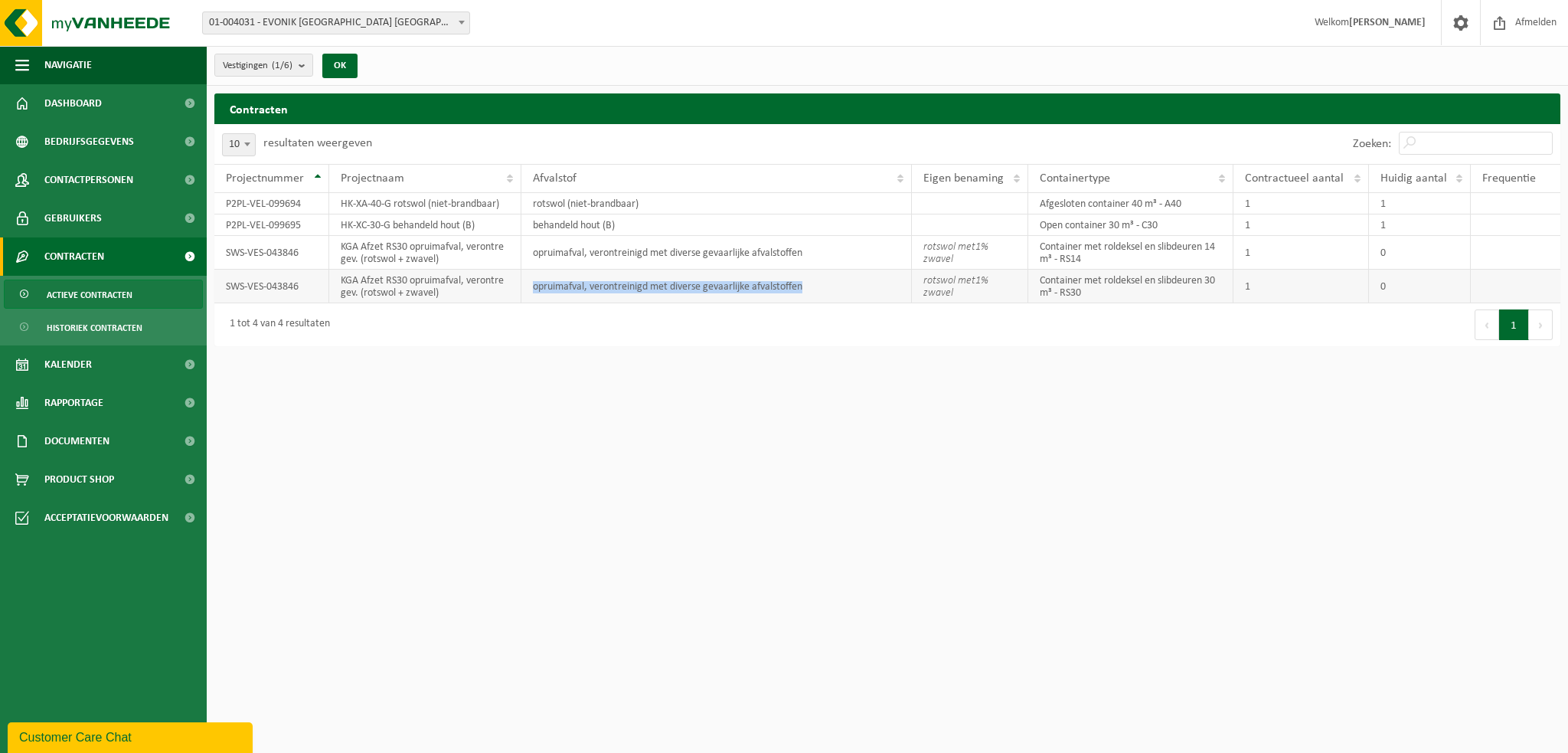
click at [530, 278] on td "opruimafval, verontreinigd met diverse gevaarlijke afvalstoffen" at bounding box center [715, 286] width 389 height 34
copy td "opruimafval, verontreinigd met diverse gevaarlijke afvalstoffen"
click at [1162, 297] on td "Container met roldeksel en slibdeuren 30 m³ - RS30" at bounding box center [1131, 286] width 206 height 34
drag, startPoint x: 1084, startPoint y: 292, endPoint x: 1039, endPoint y: 270, distance: 50.1
click at [1039, 270] on td "Container met roldeksel en slibdeuren 30 m³ - RS30" at bounding box center [1131, 286] width 206 height 34
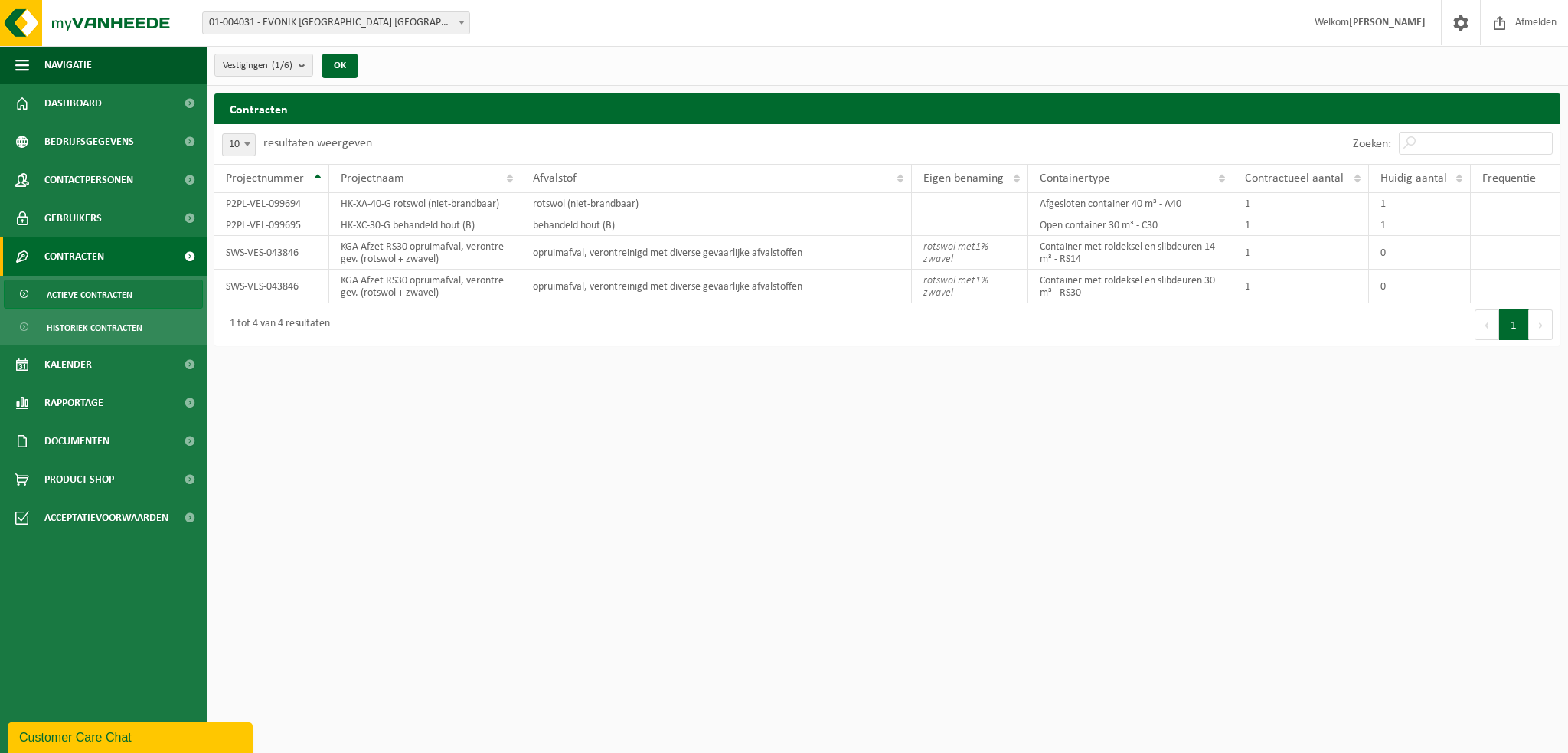
click at [1161, 494] on html "Vestiging: 01-004031 - EVONIK ANTWERPEN NV - ANTWERPEN 10-995870 - EVONIK - ACM…" at bounding box center [784, 376] width 1568 height 753
click at [1479, 153] on input "Zoeken:" at bounding box center [1476, 143] width 154 height 23
click at [297, 62] on button "Vestigingen (1/6)" at bounding box center [263, 65] width 98 height 23
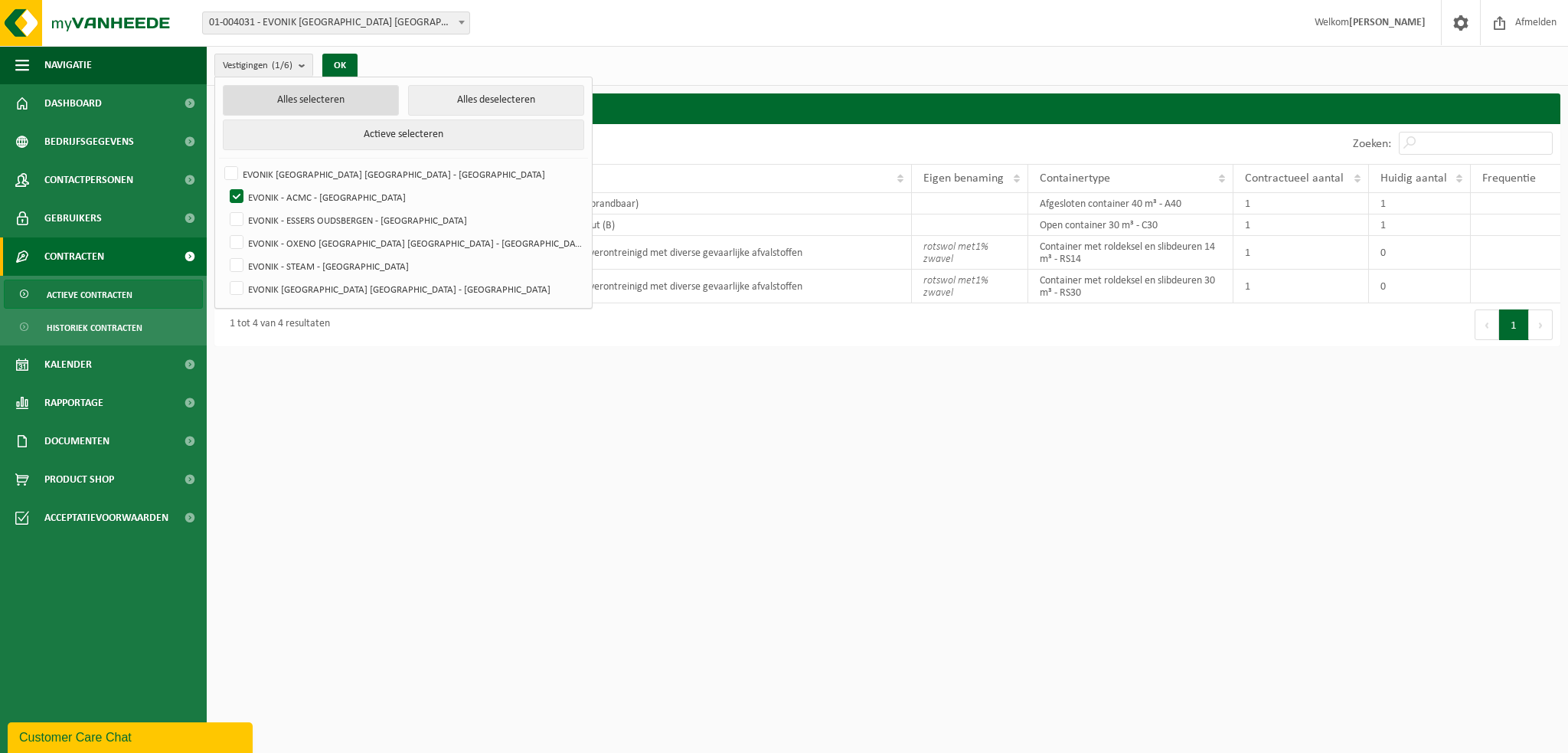
click at [271, 107] on button "Alles selecteren" at bounding box center [311, 100] width 176 height 31
checkbox input "true"
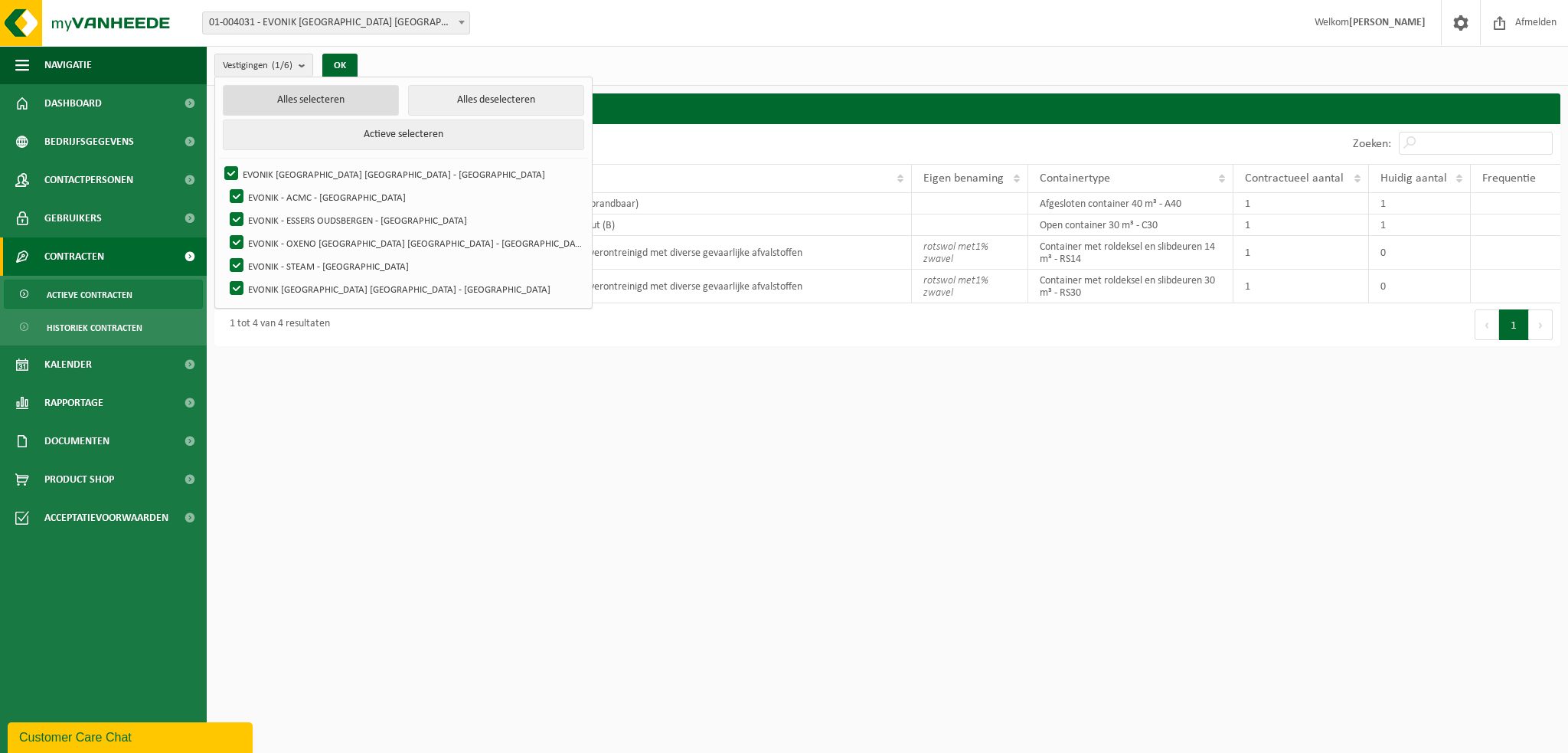
checkbox input "true"
click at [351, 60] on button "OK" at bounding box center [340, 66] width 35 height 24
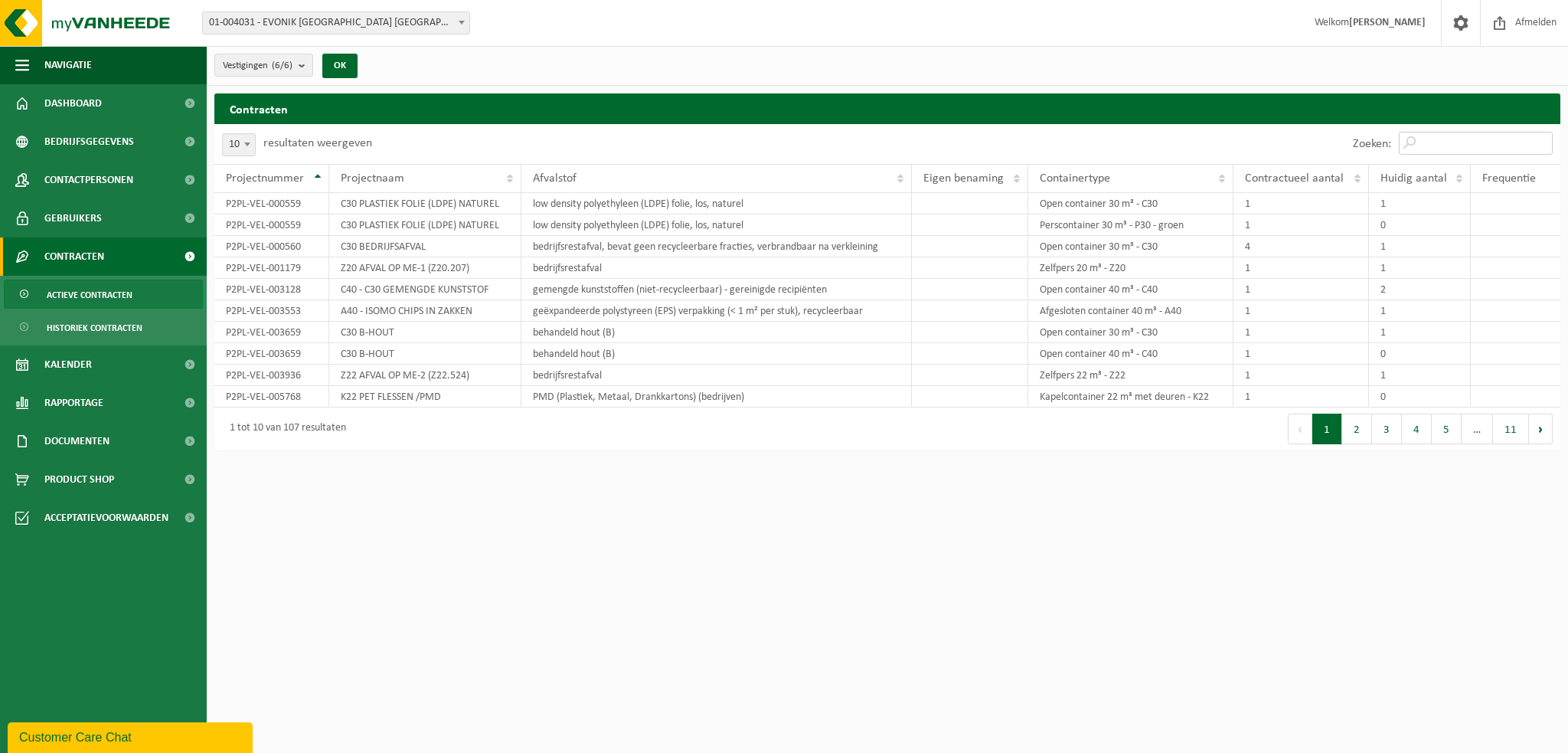
click at [1470, 148] on input "Zoeken:" at bounding box center [1476, 143] width 154 height 23
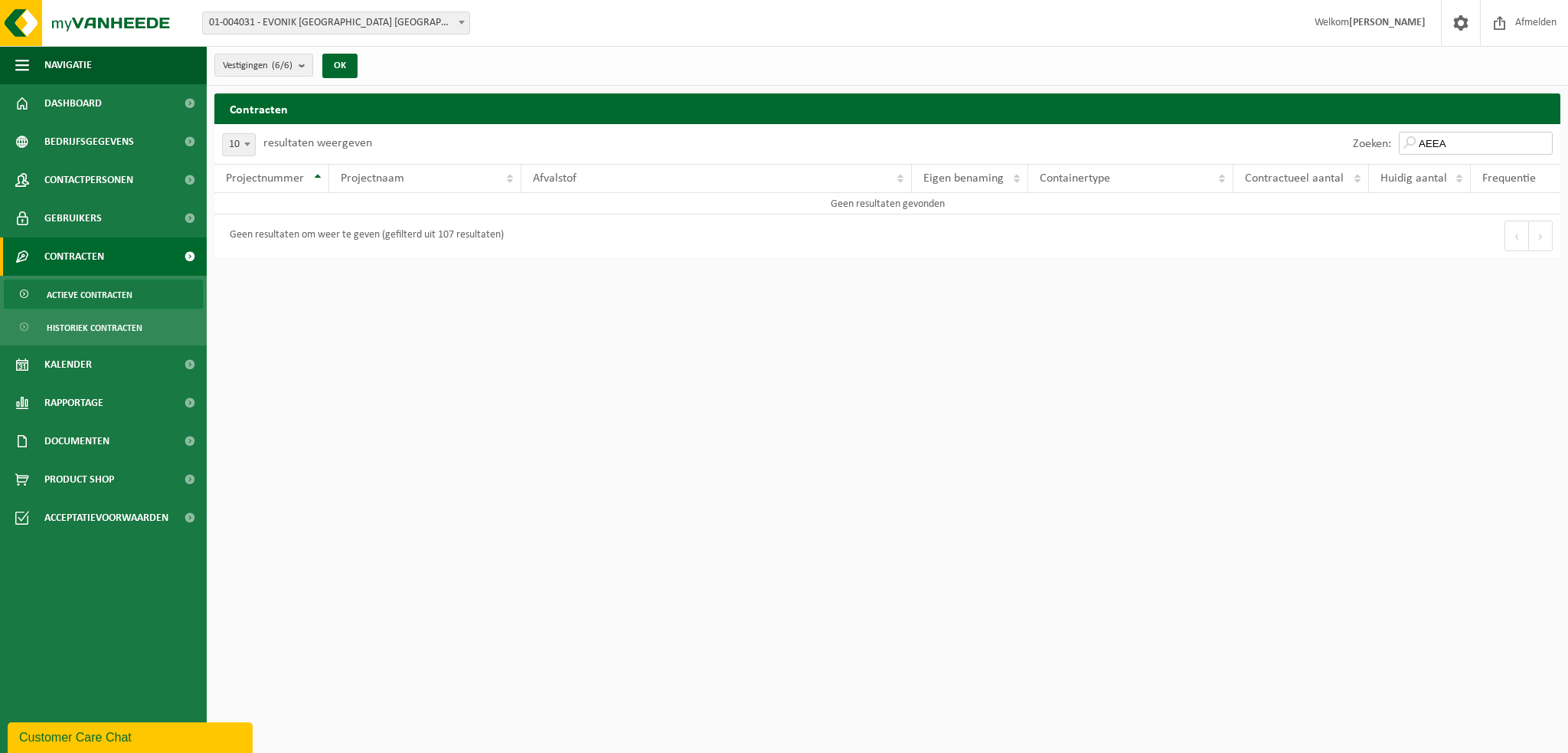
drag, startPoint x: 1476, startPoint y: 143, endPoint x: 1380, endPoint y: 143, distance: 96.0
click at [1380, 143] on div "Zoeken: AEEA" at bounding box center [1452, 144] width 215 height 40
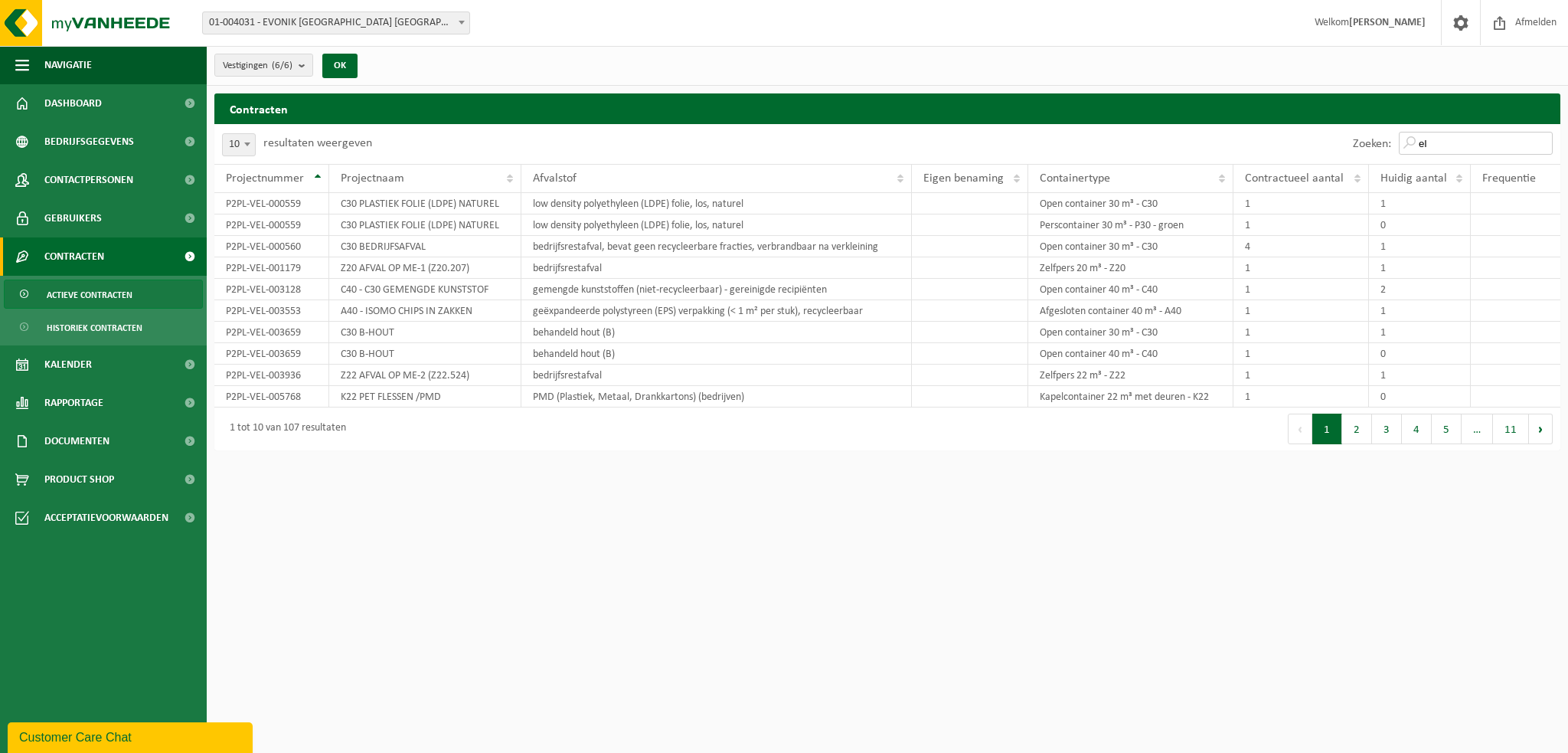
type input "e"
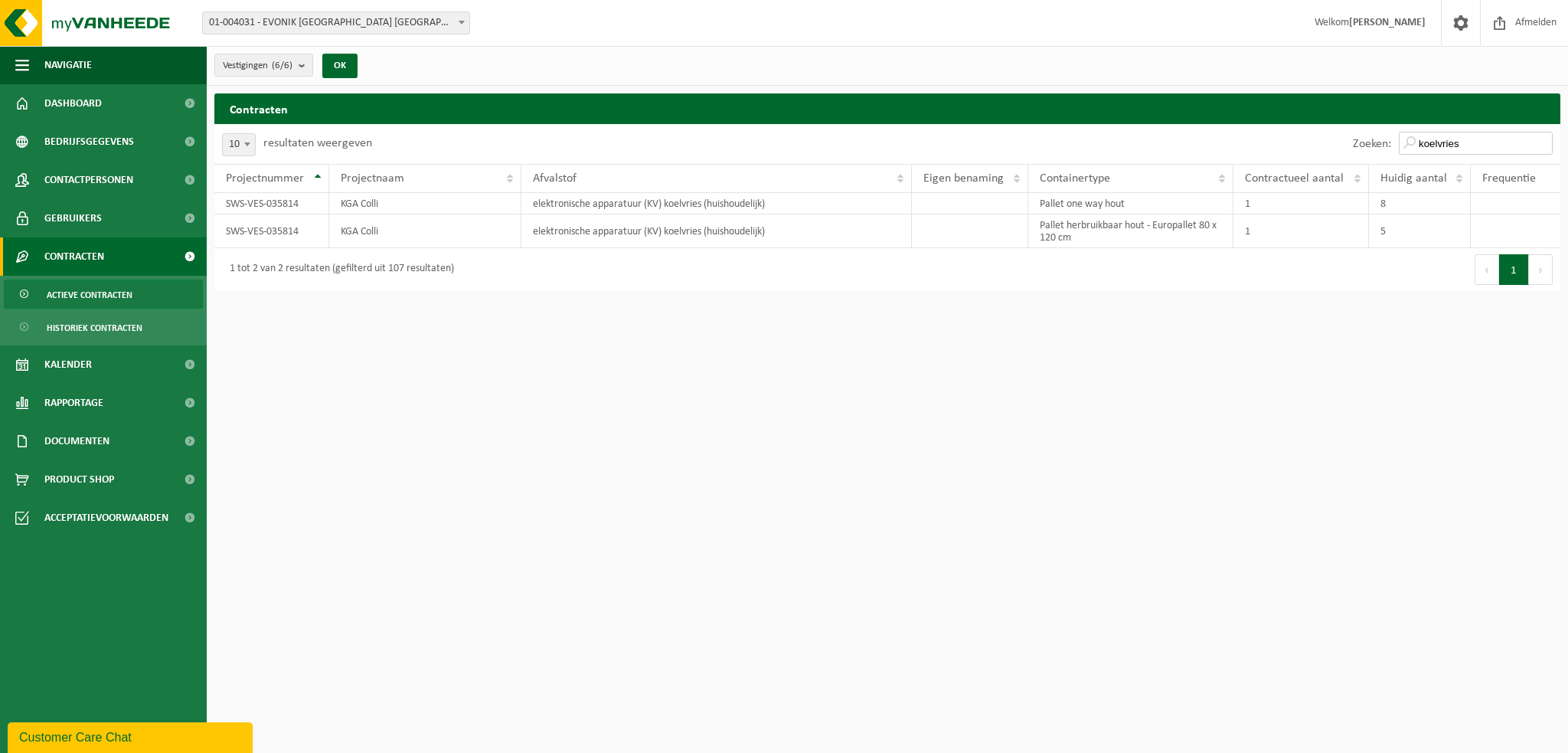
type input "koelvries"
click at [292, 205] on td "SWS-VES-035814" at bounding box center [272, 203] width 115 height 22
copy td "035814"
click at [131, 383] on link "Kalender" at bounding box center [103, 364] width 206 height 38
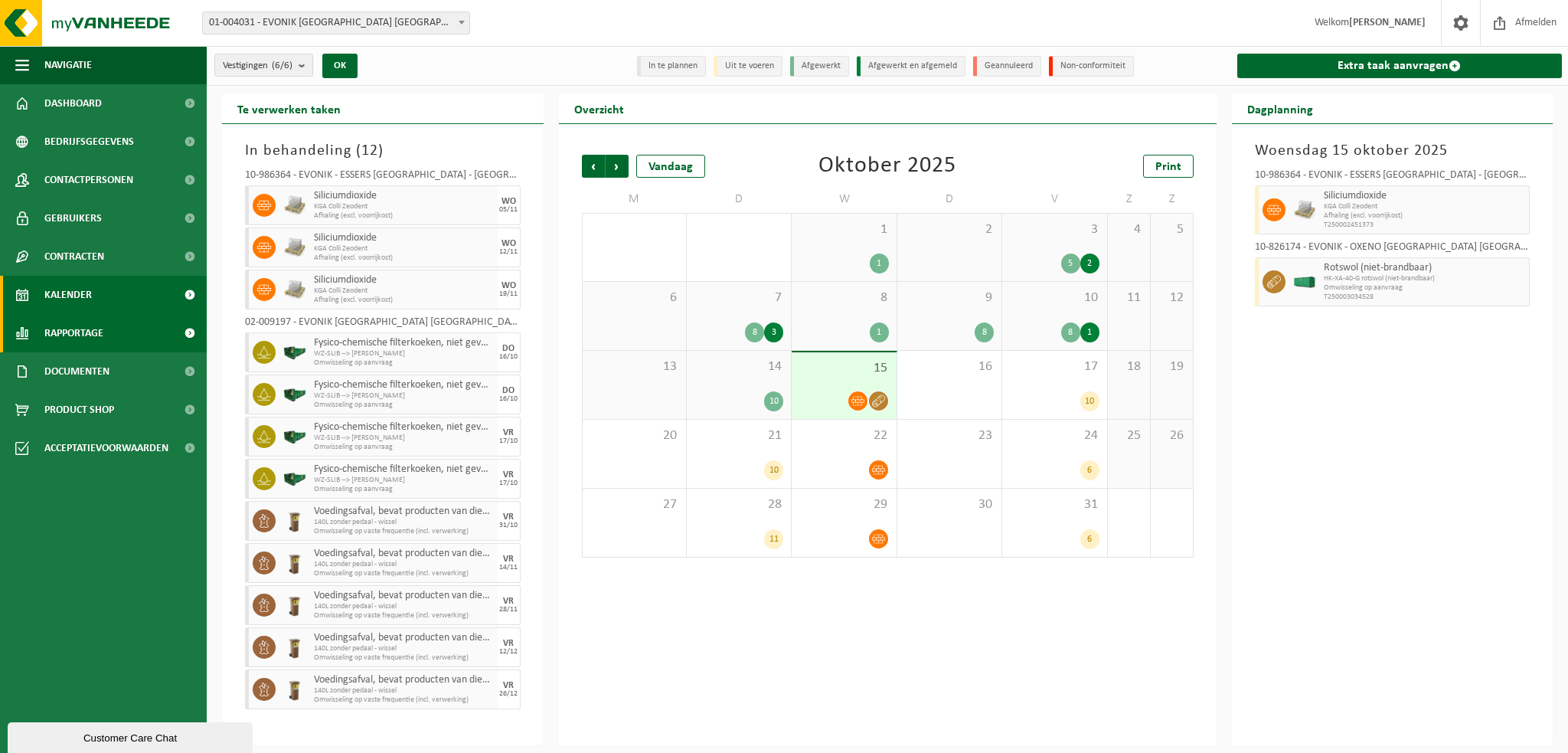
click at [129, 339] on link "Rapportage" at bounding box center [103, 333] width 206 height 38
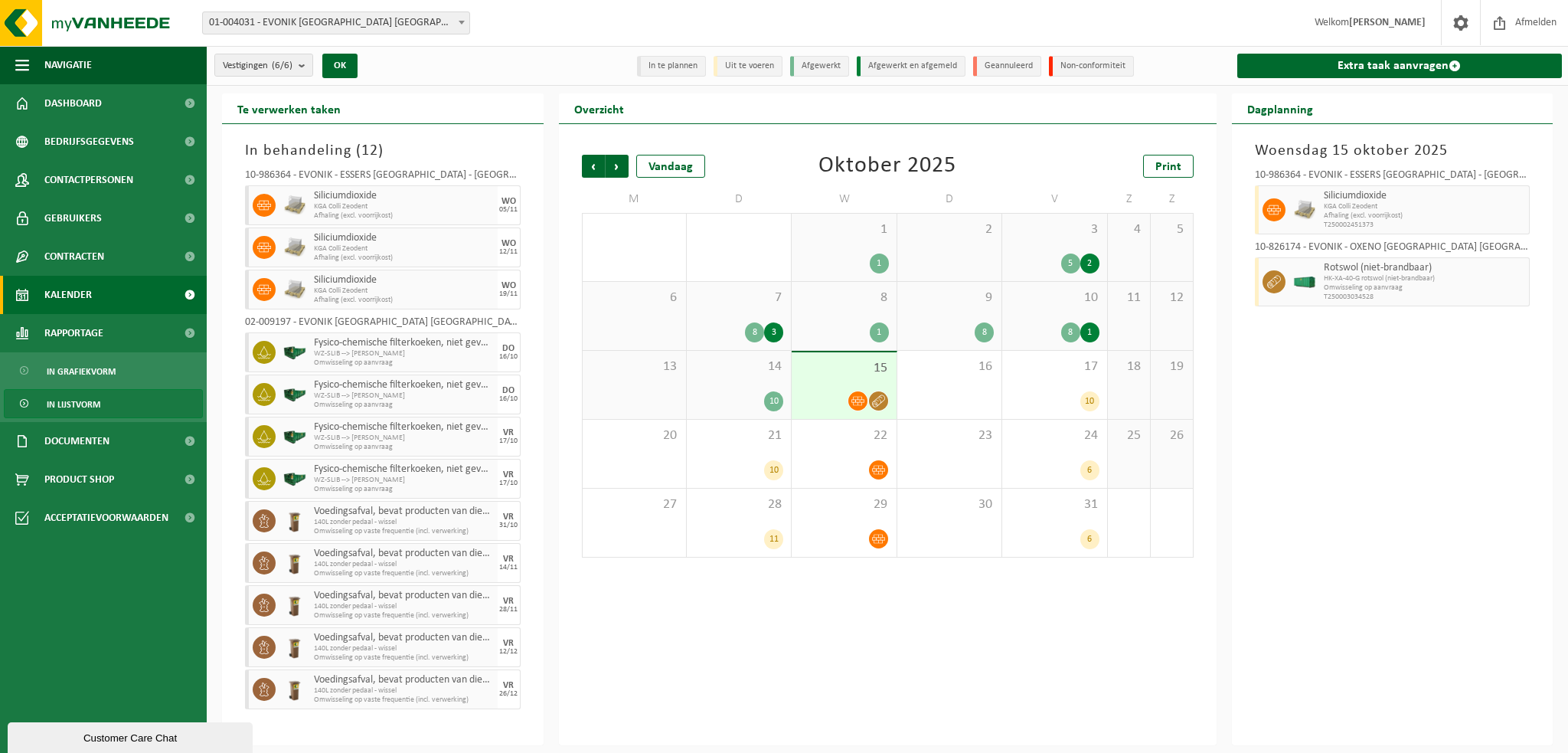
click at [106, 404] on link "In lijstvorm" at bounding box center [103, 403] width 199 height 29
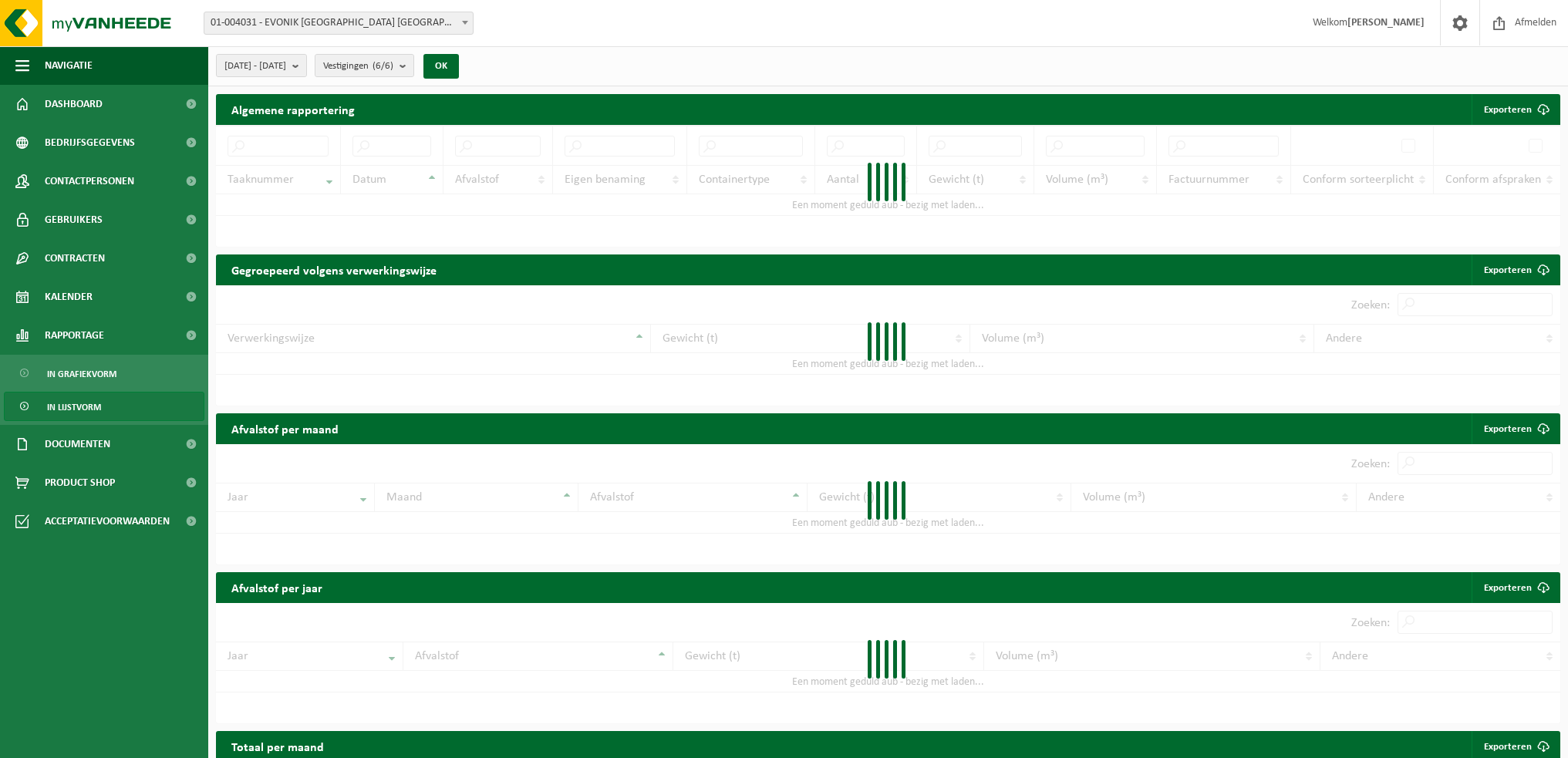
click at [59, 243] on span "Contracten" at bounding box center [75, 258] width 61 height 39
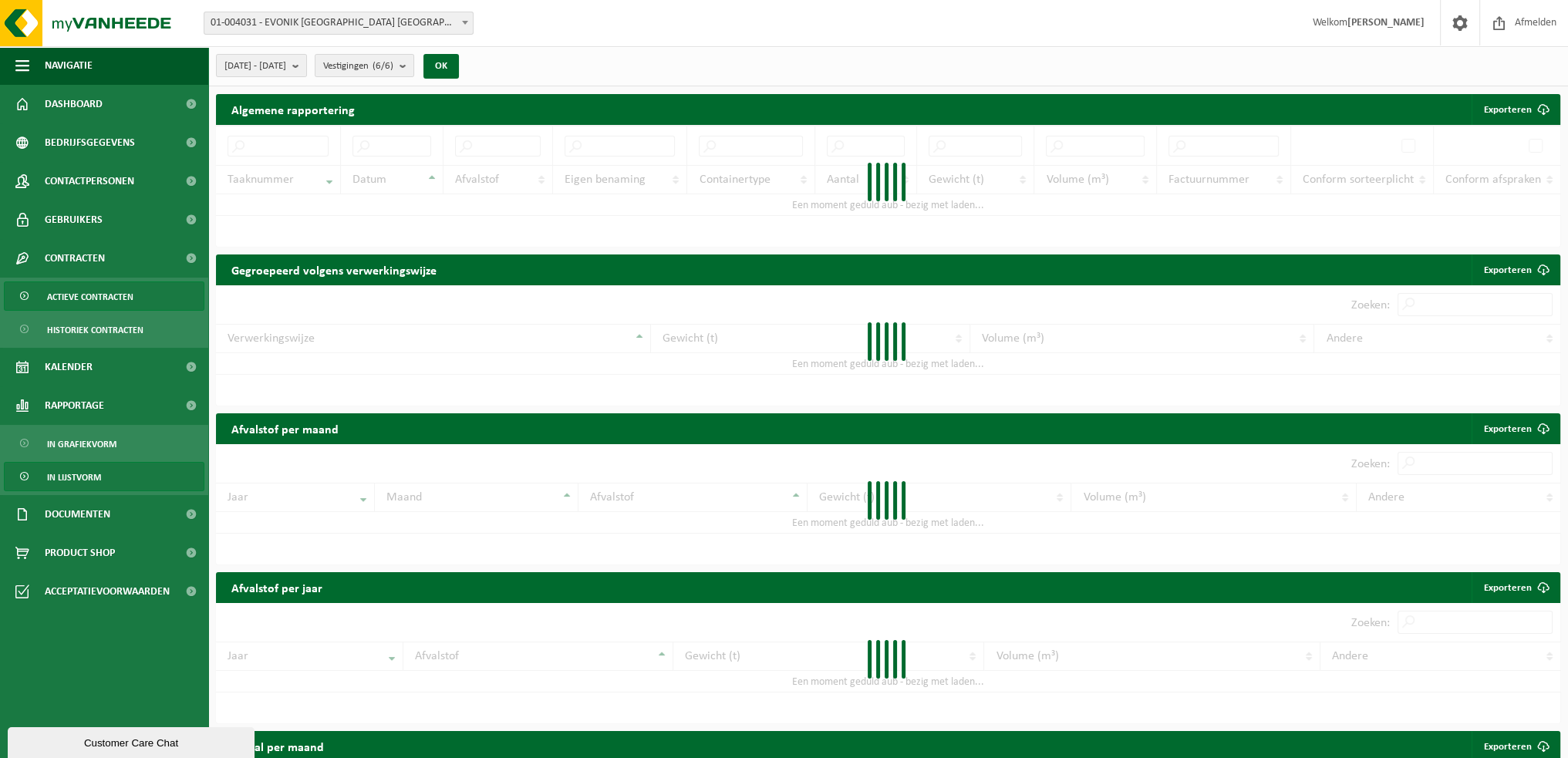
click at [60, 282] on span "Actieve contracten" at bounding box center [90, 297] width 86 height 29
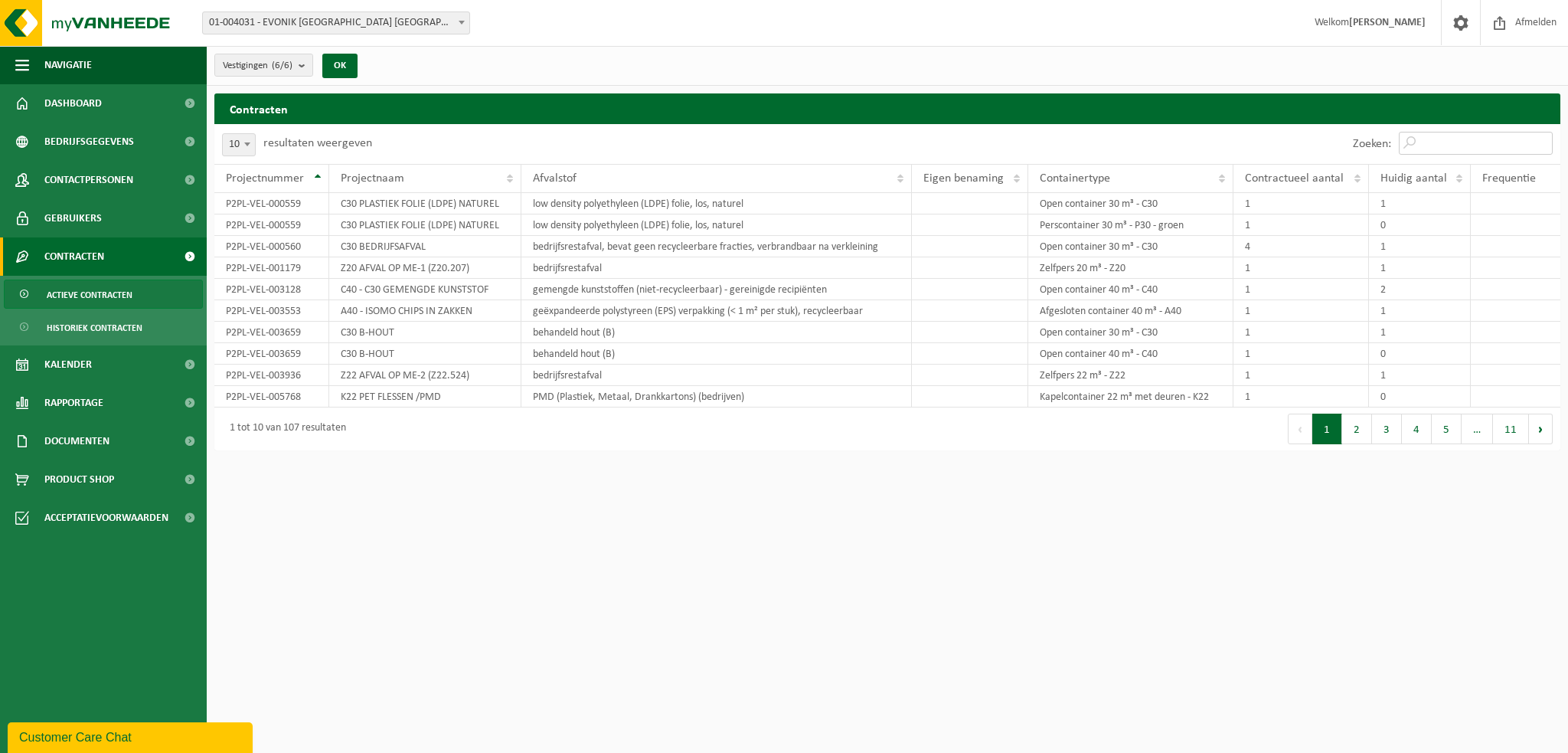
click at [1468, 139] on input "Zoeken:" at bounding box center [1476, 143] width 154 height 23
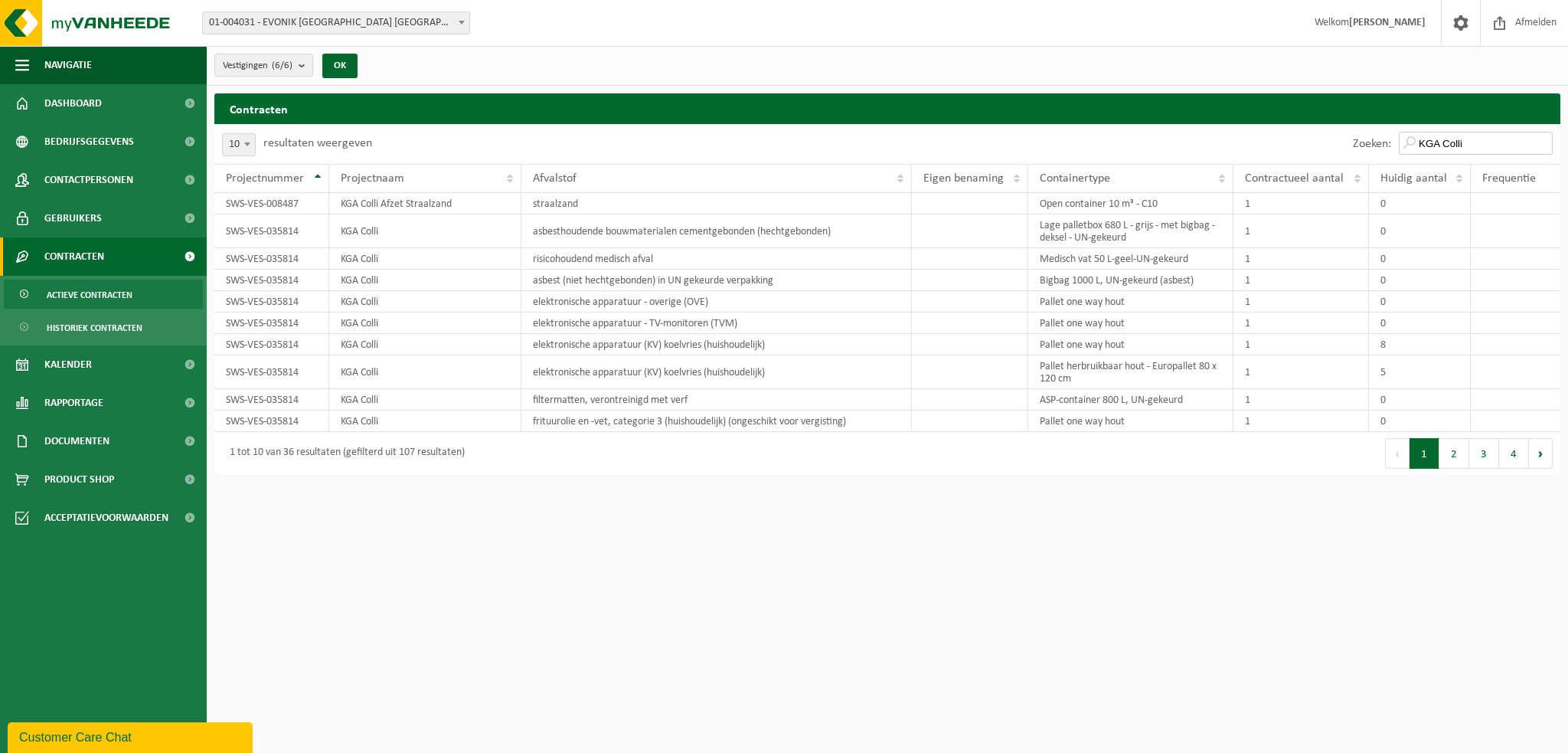
type input "KGA Colli"
click at [235, 144] on span "10" at bounding box center [239, 145] width 32 height 22
select select "100"
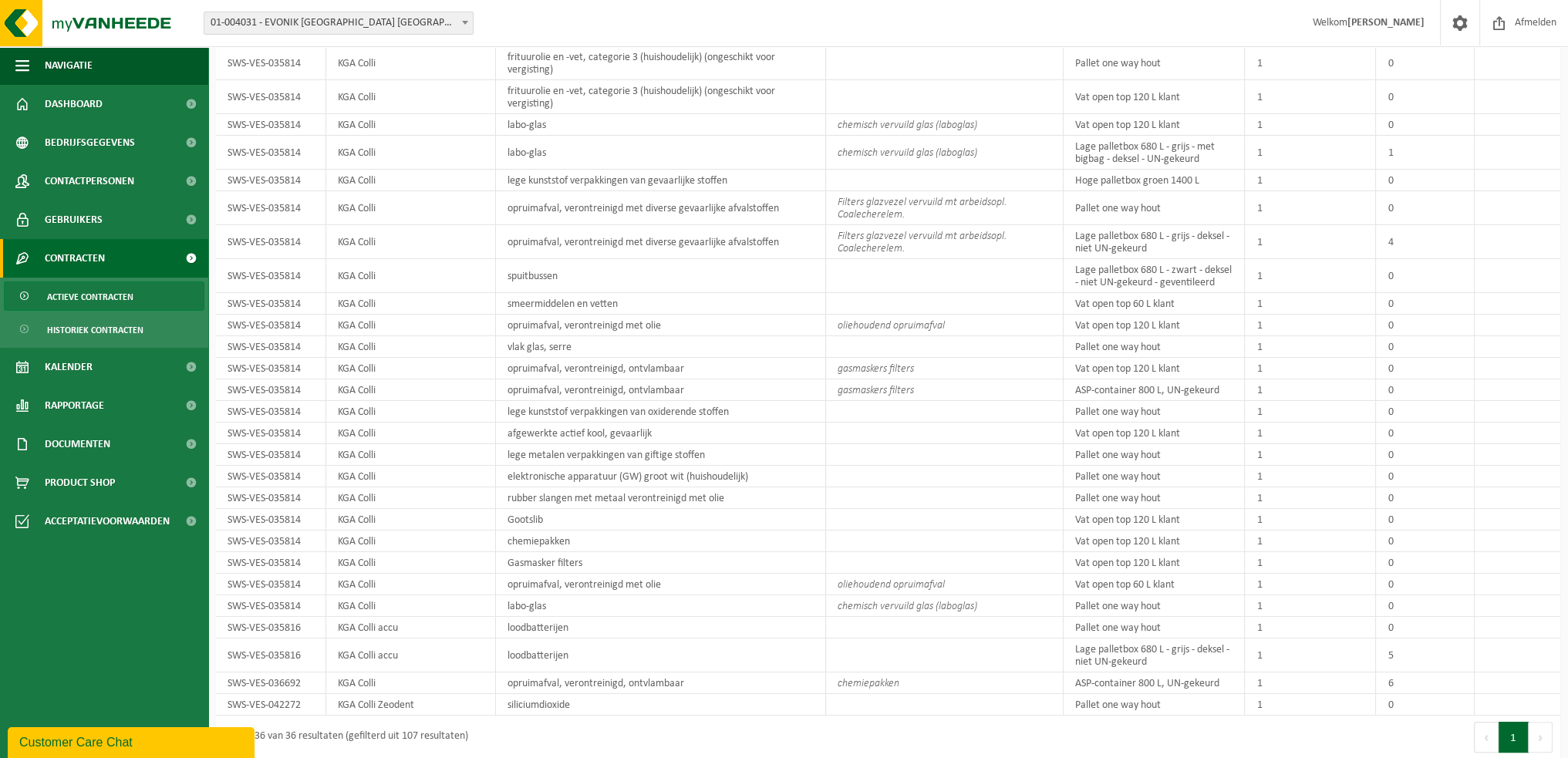
scroll to position [369, 0]
click at [663, 679] on td "opruimafval, verontreinigd, ontvlambaar" at bounding box center [661, 681] width 330 height 22
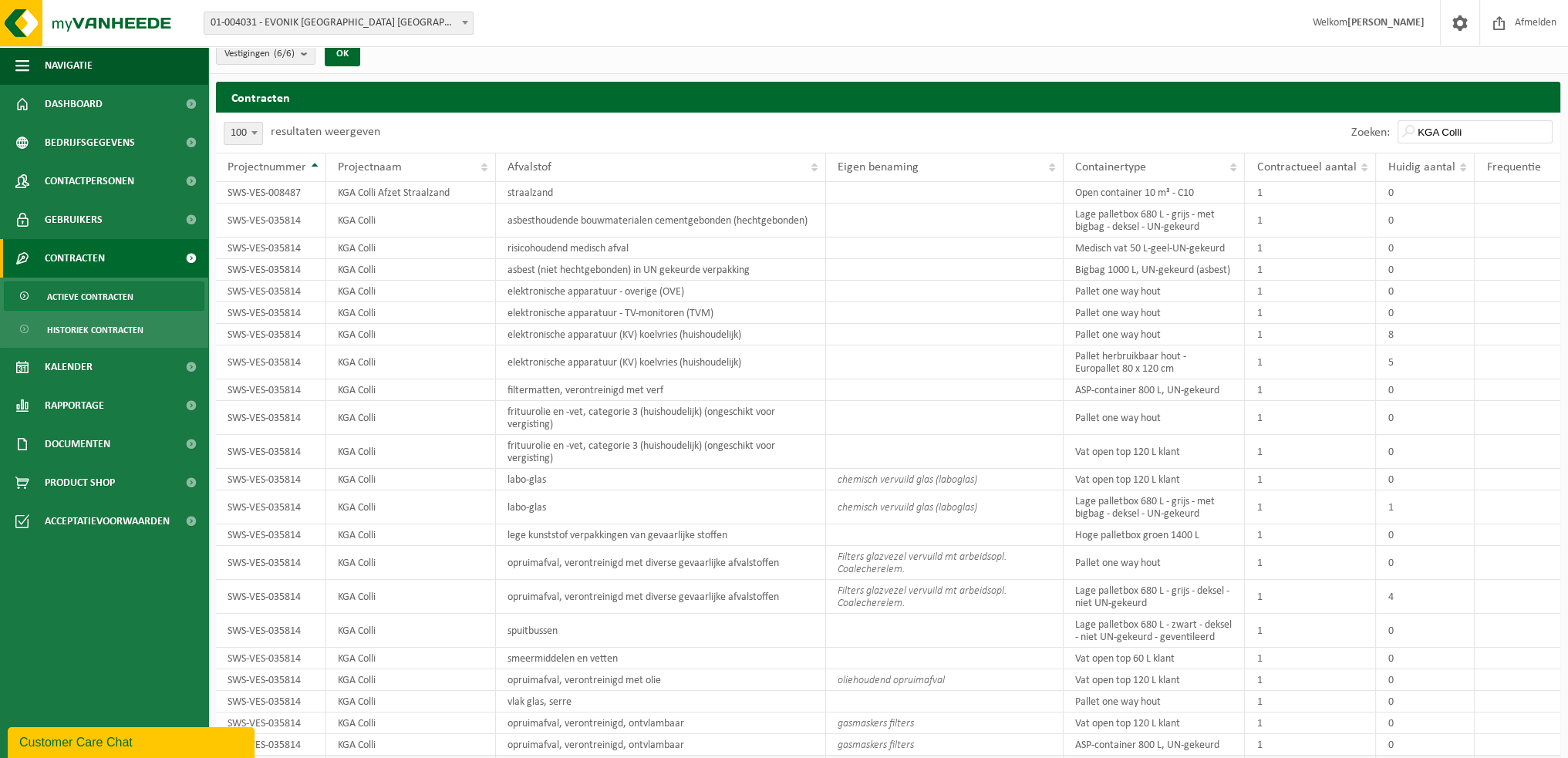
scroll to position [0, 0]
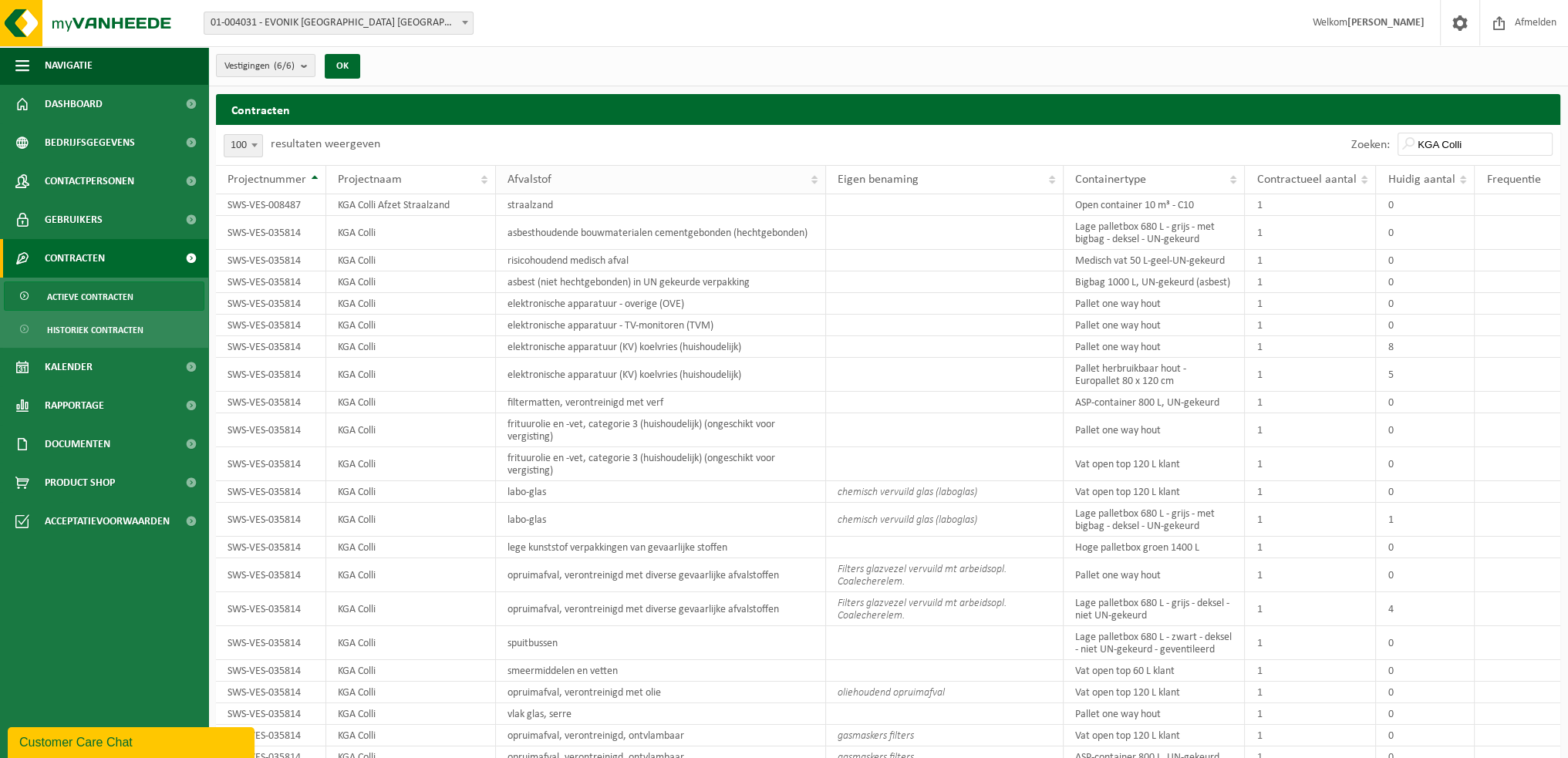
click at [815, 181] on th "Afvalstof" at bounding box center [661, 179] width 330 height 29
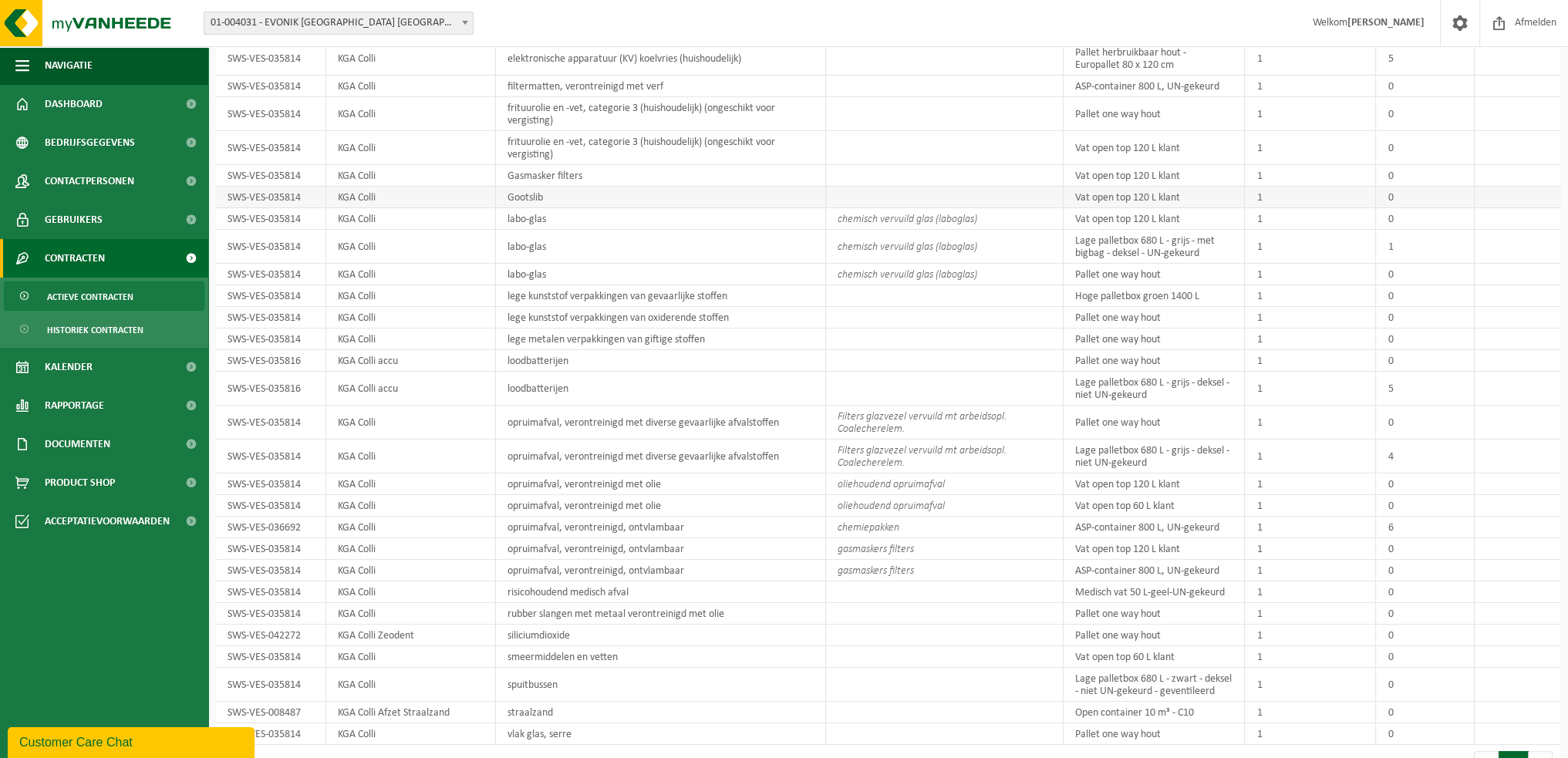
scroll to position [369, 0]
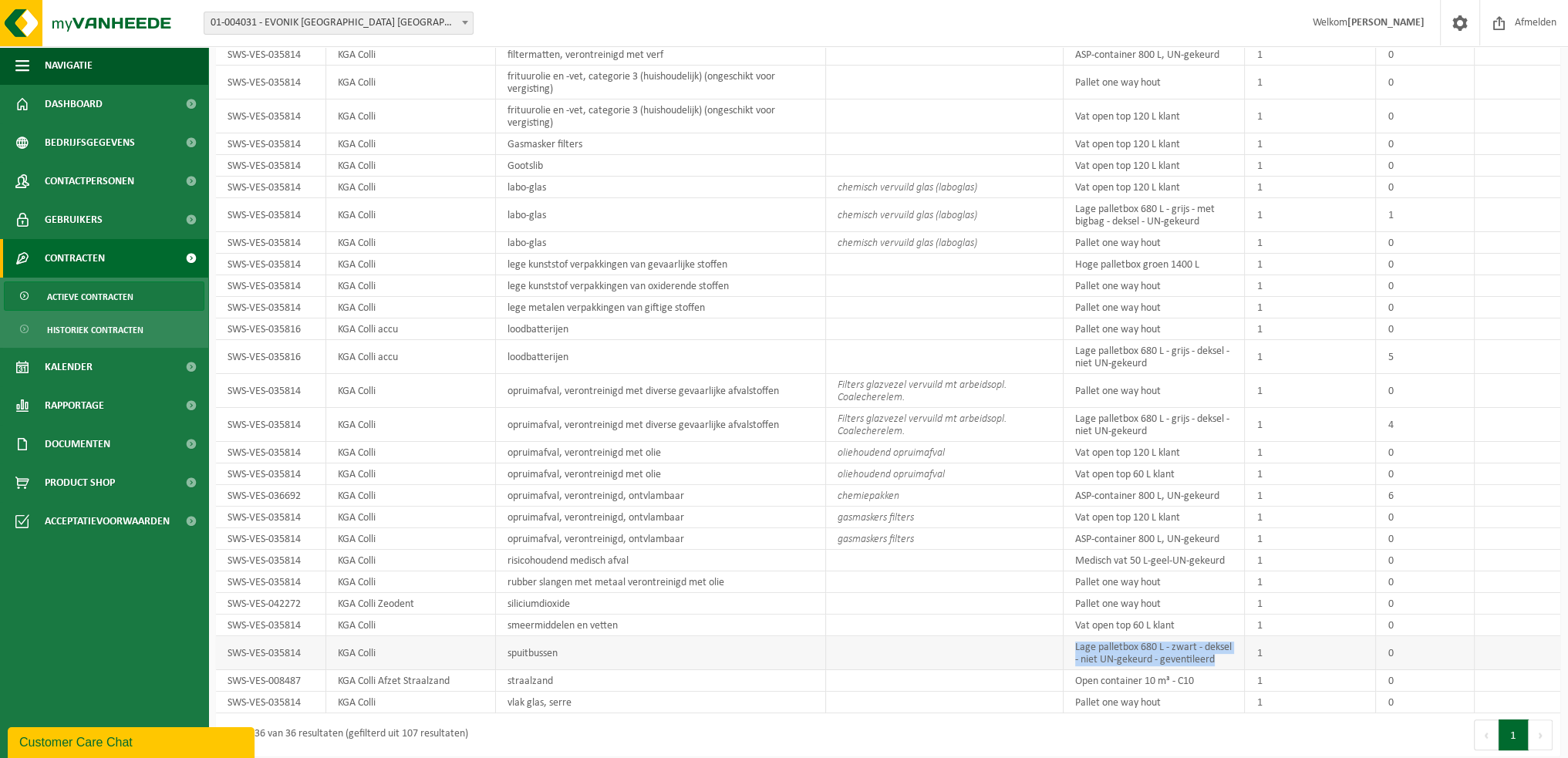
drag, startPoint x: 1219, startPoint y: 656, endPoint x: 1058, endPoint y: 638, distance: 162.0
click at [1058, 638] on tr "SWS-VES-035814 KGA Colli spuitbussen Lage palletbox 680 L - zwart - deksel - ni…" at bounding box center [888, 653] width 1344 height 34
copy tr "Lage palletbox 680 L - zwart - deksel - niet UN-gekeurd - geventileerd"
click at [592, 444] on td "opruimafval, verontreinigd met olie" at bounding box center [661, 453] width 330 height 22
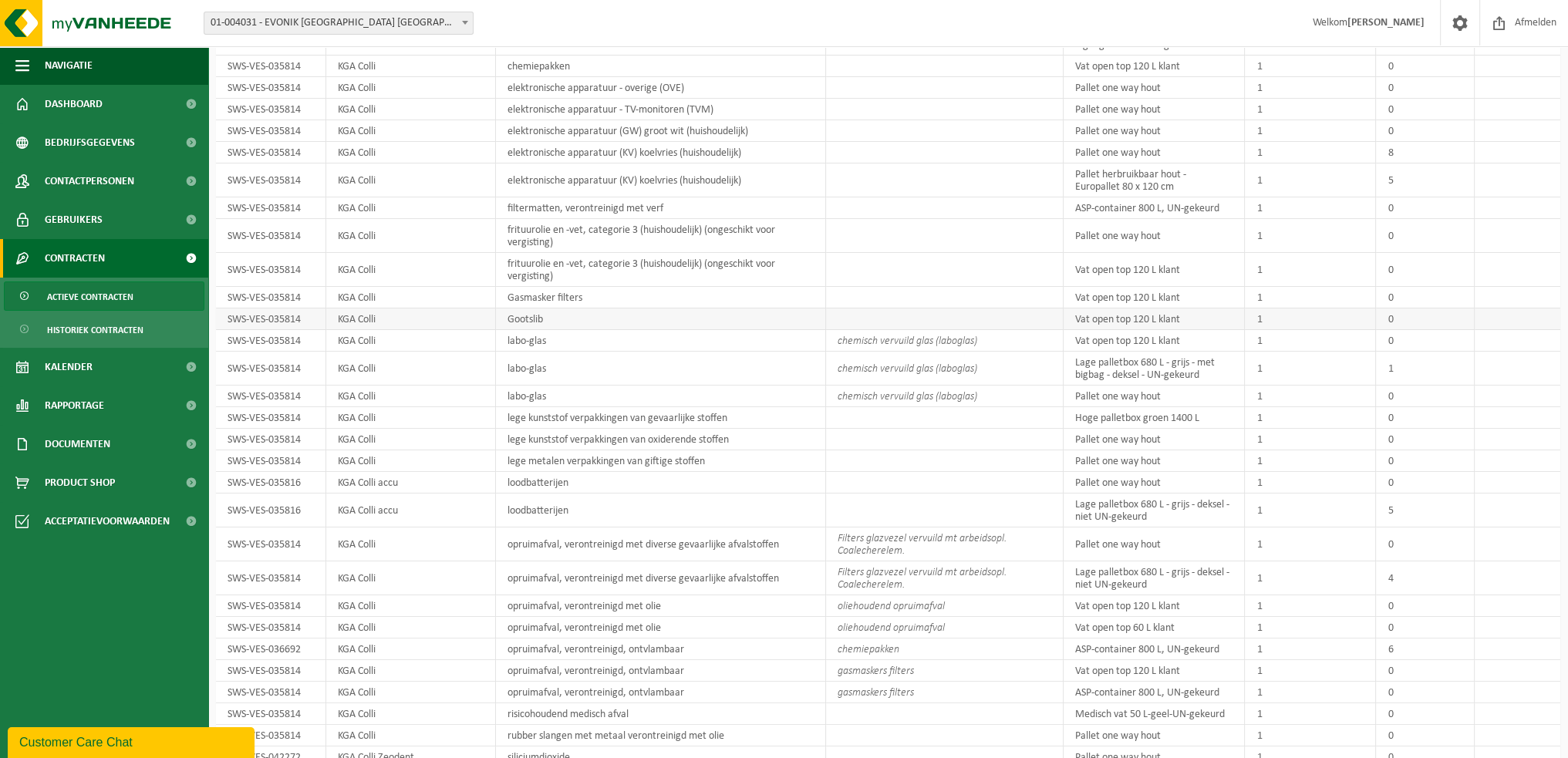
scroll to position [215, 0]
drag, startPoint x: 578, startPoint y: 275, endPoint x: 506, endPoint y: 261, distance: 73.3
click at [506, 261] on td "frituurolie en -vet, categorie 3 (huishoudelijk) (ongeschikt voor vergisting)" at bounding box center [661, 270] width 330 height 34
copy td "frituurolie en -vet, categorie 3 (huishoudelijk) (ongeschikt voor vergisting)"
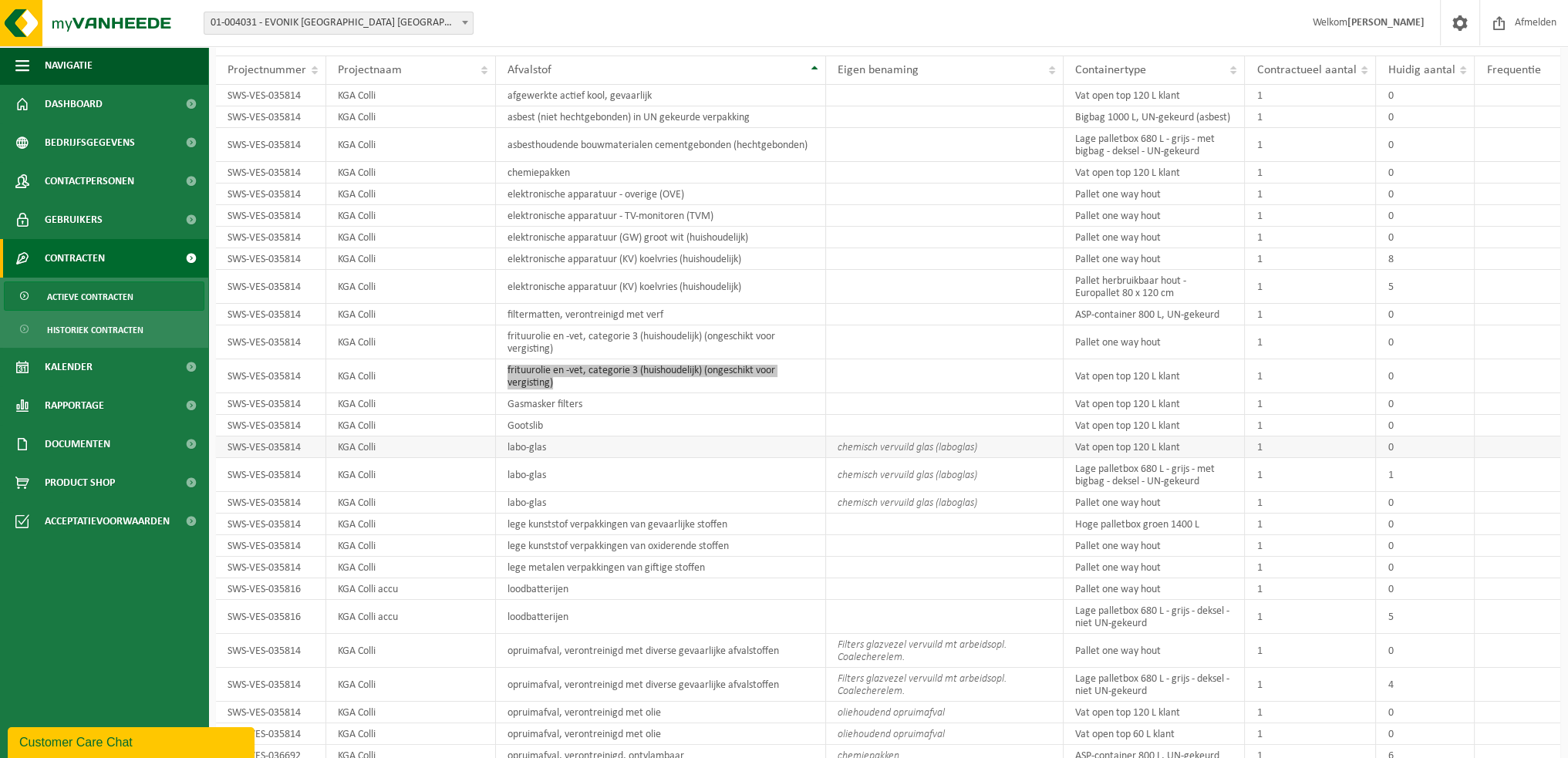
scroll to position [0, 0]
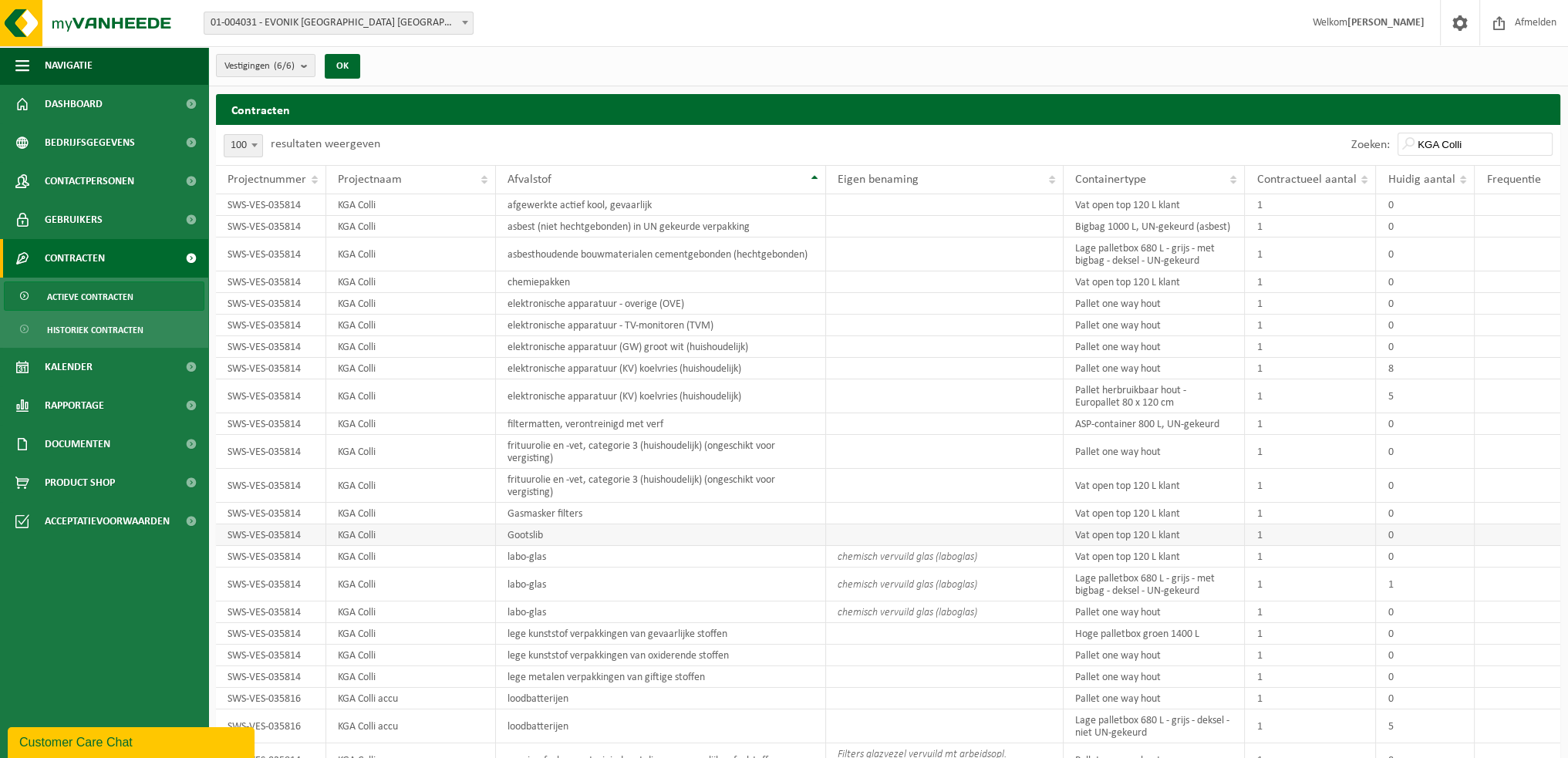
click at [542, 536] on td "Gootslib" at bounding box center [661, 535] width 330 height 22
click at [699, 258] on td "asbesthoudende bouwmaterialen cementgebonden (hechtgebonden)" at bounding box center [661, 254] width 330 height 34
drag, startPoint x: 815, startPoint y: 253, endPoint x: 508, endPoint y: 252, distance: 307.0
click at [508, 252] on td "asbesthoudende bouwmaterialen cementgebonden (hechtgebonden)" at bounding box center [661, 254] width 330 height 34
copy td "asbesthoudende bouwmaterialen cementgebonden (hechtgebonden)"
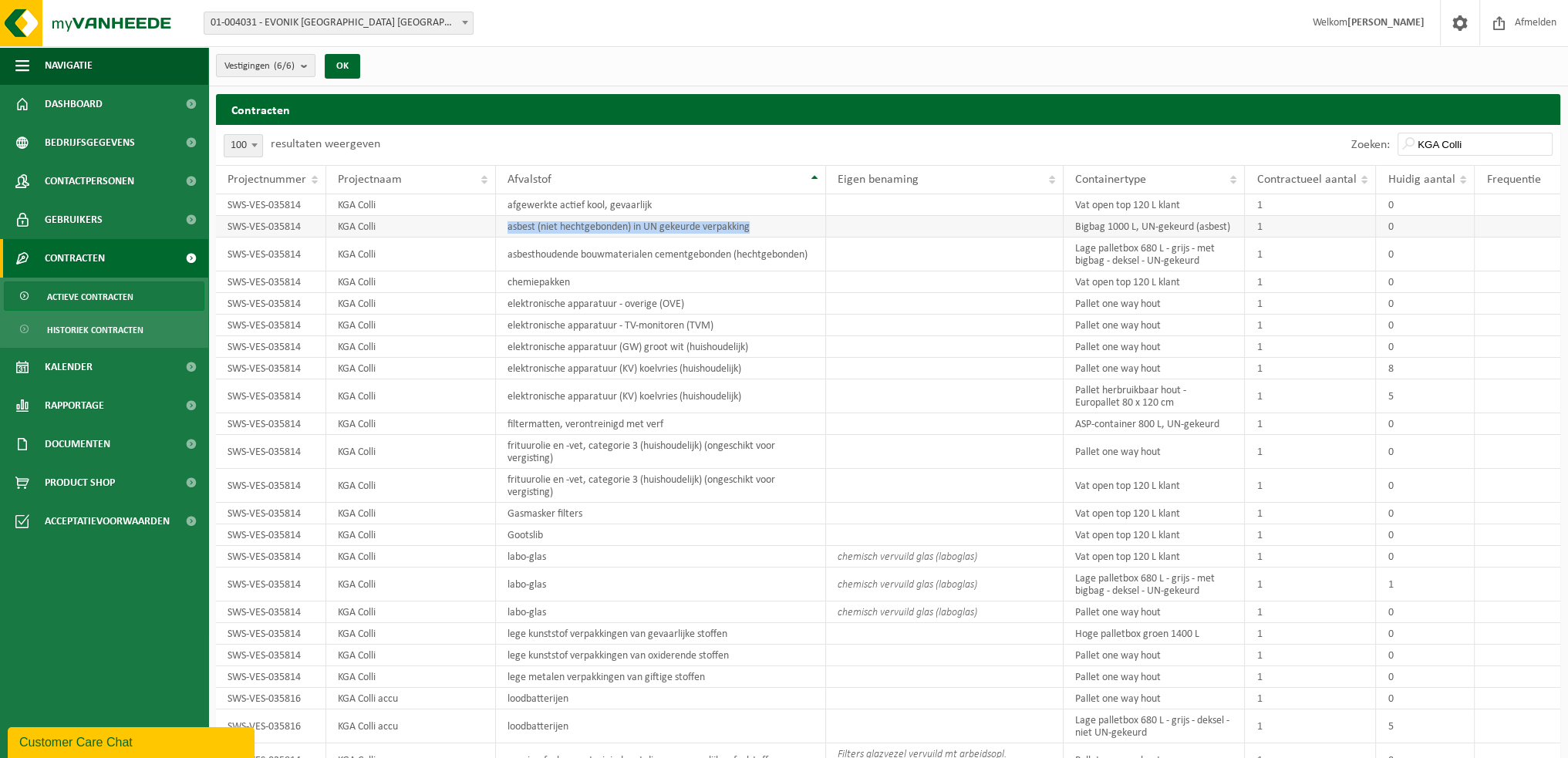
drag, startPoint x: 771, startPoint y: 227, endPoint x: 498, endPoint y: 229, distance: 273.0
click at [498, 229] on td "asbest (niet hechtgebonden) in UN gekeurde verpakking" at bounding box center [661, 226] width 330 height 22
copy td "asbest (niet hechtgebonden) in UN gekeurde verpakking"
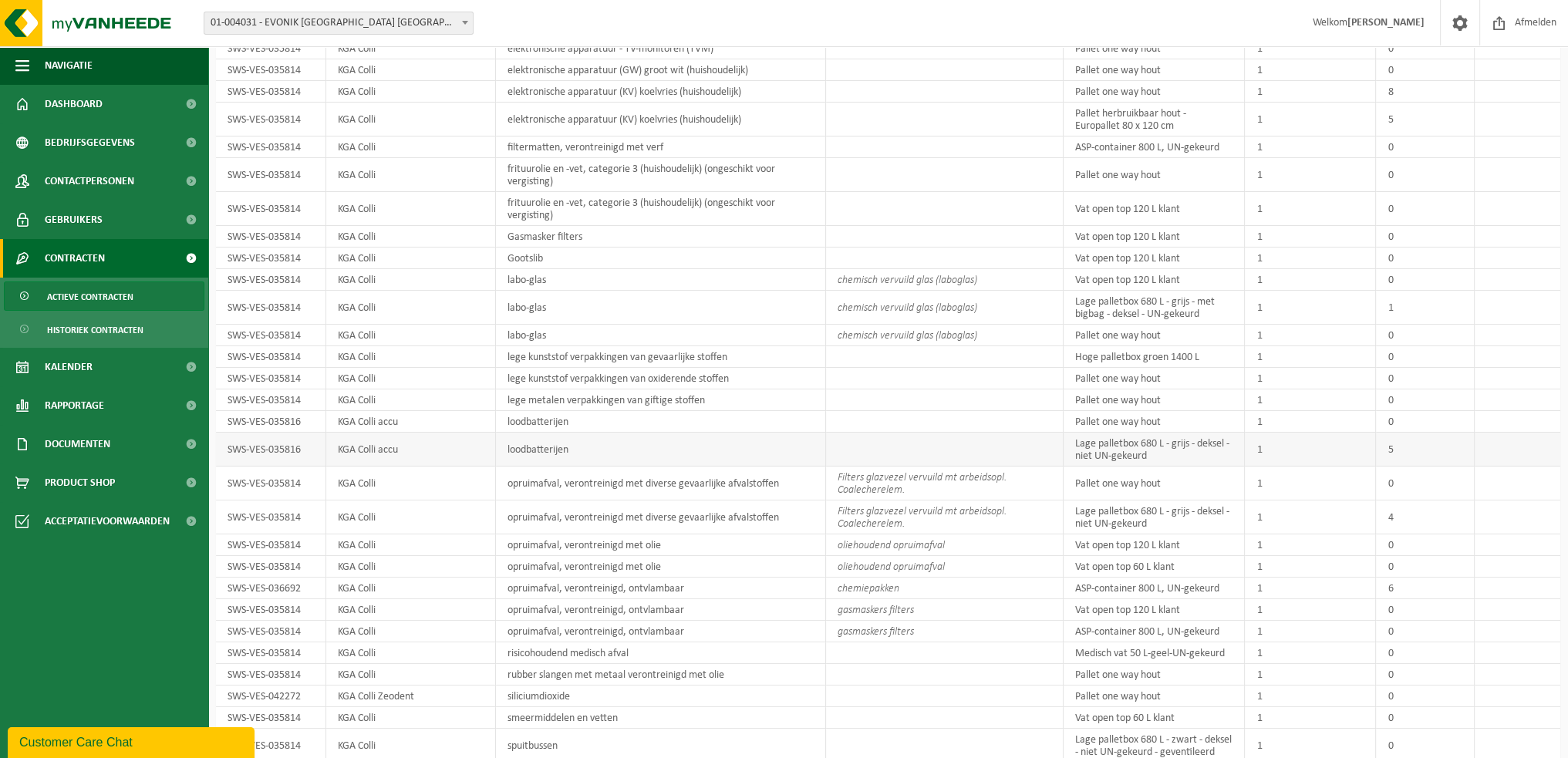
scroll to position [369, 0]
